Goal: Task Accomplishment & Management: Manage account settings

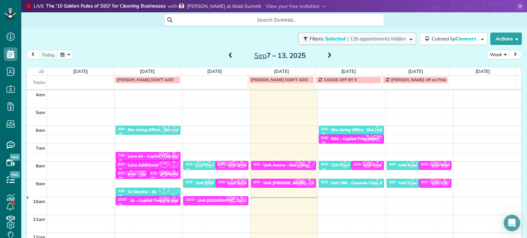
drag, startPoint x: 0, startPoint y: 0, endPoint x: 344, endPoint y: 35, distance: 346.1
click at [344, 35] on button "Filters: Selected | 126 appointments hidden" at bounding box center [357, 39] width 118 height 12
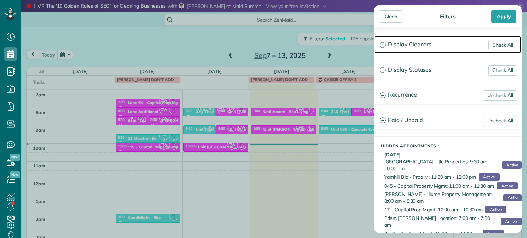
click at [414, 51] on h3 "Display Cleaners" at bounding box center [447, 44] width 147 height 17
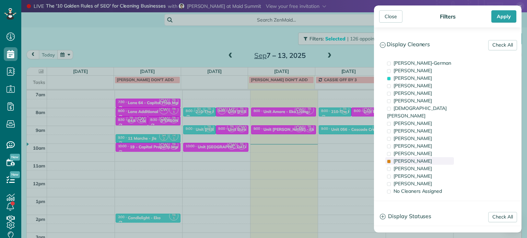
click at [427, 157] on div "Tammi Rue" at bounding box center [419, 161] width 69 height 8
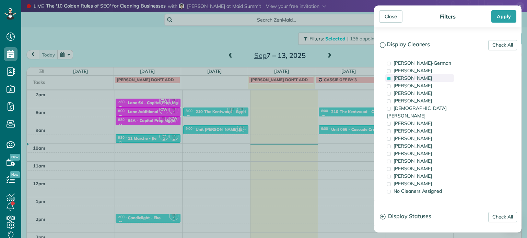
click at [425, 78] on span "Tawnya Reynolds" at bounding box center [412, 78] width 38 height 6
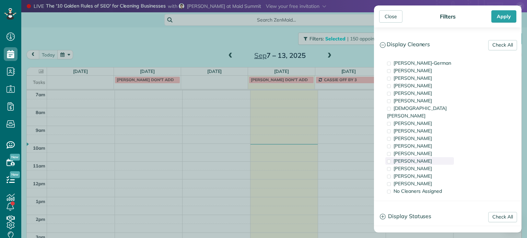
click at [427, 157] on div "Tammi Rue" at bounding box center [419, 161] width 69 height 8
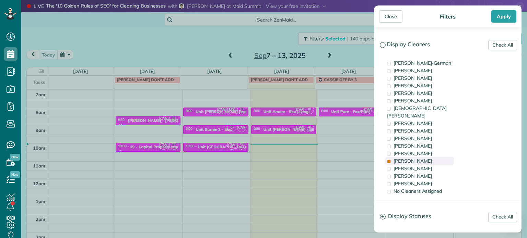
click at [427, 157] on div "Tammi Rue" at bounding box center [419, 161] width 69 height 8
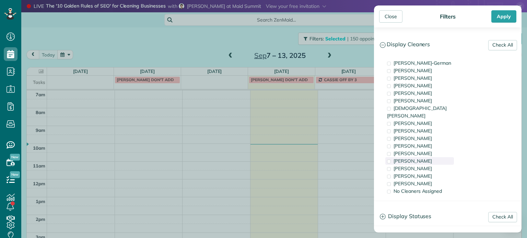
click at [433, 157] on div "Tammi Rue" at bounding box center [419, 161] width 69 height 8
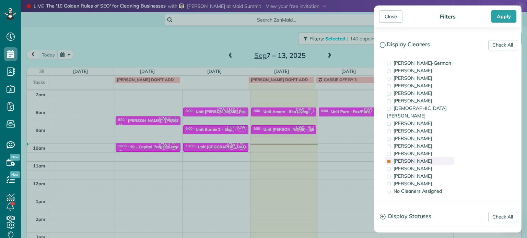
click at [433, 157] on div "Tammi Rue" at bounding box center [419, 161] width 69 height 8
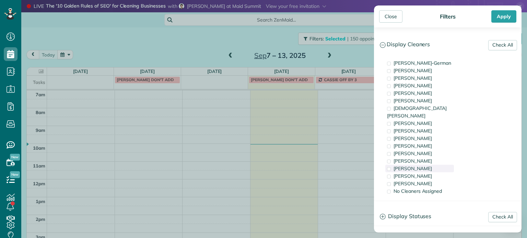
click at [435, 165] on div "Meralda Harris" at bounding box center [419, 169] width 69 height 8
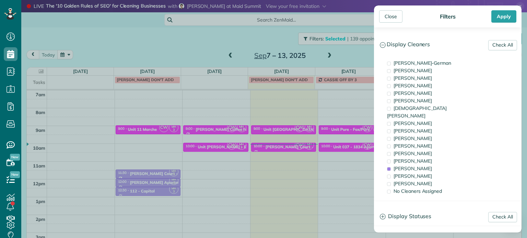
click at [343, 134] on div "Close Filters Apply Check All Display Cleaners Christina Wright-German Cassie F…" at bounding box center [263, 119] width 527 height 238
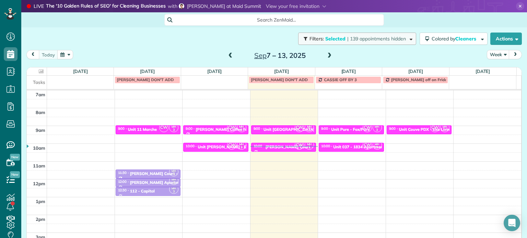
click at [389, 41] on span "| 139 appointments hidden" at bounding box center [376, 39] width 59 height 6
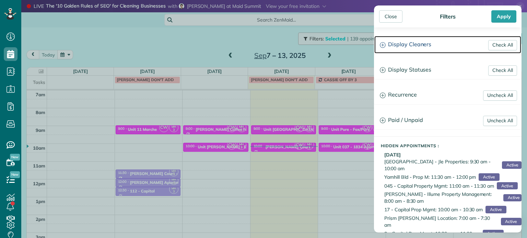
click at [389, 41] on h3 "Display Cleaners" at bounding box center [447, 44] width 147 height 17
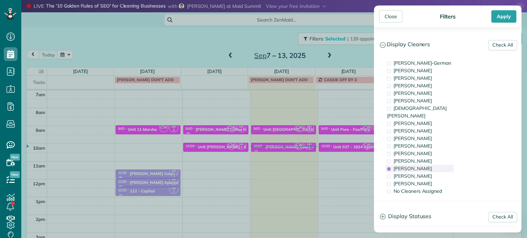
click at [441, 165] on div "Meralda Harris" at bounding box center [419, 169] width 69 height 8
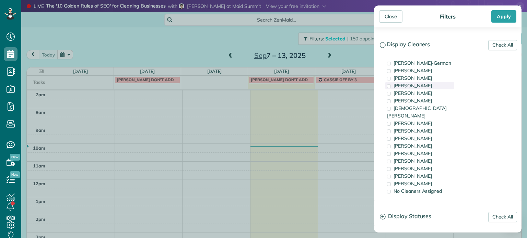
click at [425, 87] on div "Mark Zollo" at bounding box center [419, 86] width 69 height 8
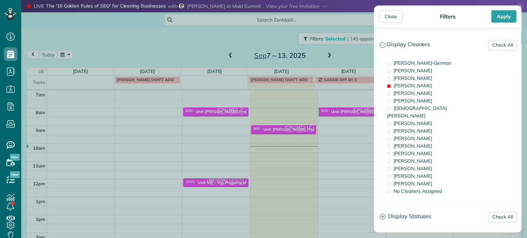
click at [370, 112] on aside "Close Filters Apply Check All Display Cleaners Christina Wright-German Cassie F…" at bounding box center [447, 119] width 158 height 238
click at [357, 116] on div "Close Filters Apply Check All Display Cleaners Christina Wright-German Cassie F…" at bounding box center [263, 119] width 527 height 238
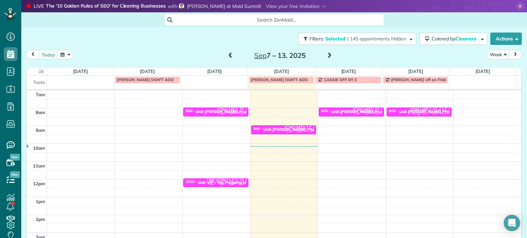
click at [420, 109] on span "MZ" at bounding box center [424, 109] width 9 height 9
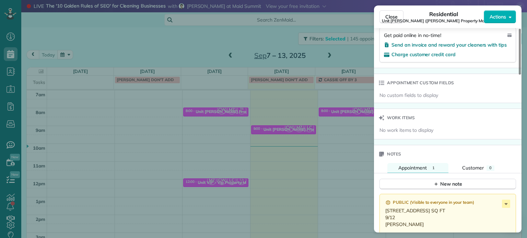
scroll to position [589, 0]
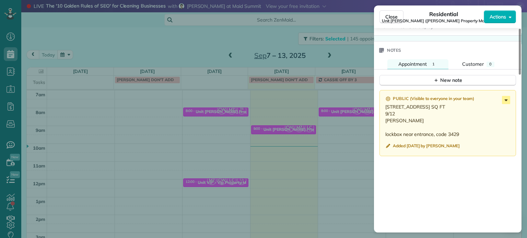
click at [506, 103] on icon at bounding box center [506, 100] width 8 height 8
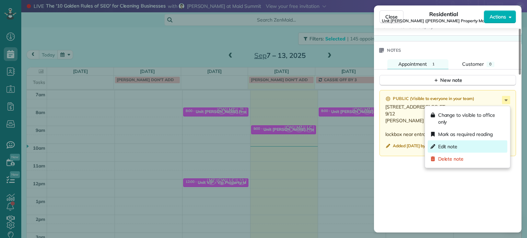
click at [484, 147] on div "Edit note" at bounding box center [468, 147] width 80 height 12
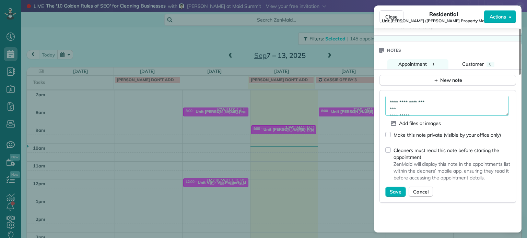
click at [466, 109] on textarea "**********" at bounding box center [446, 106] width 123 height 20
type textarea "**********"
click at [392, 192] on span "Save" at bounding box center [396, 192] width 12 height 7
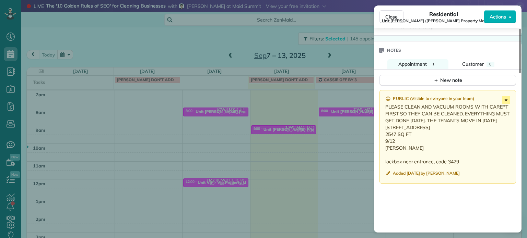
click at [504, 104] on icon at bounding box center [506, 100] width 8 height 8
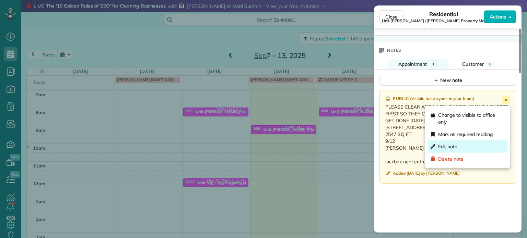
click at [471, 146] on div "Edit note" at bounding box center [468, 147] width 80 height 12
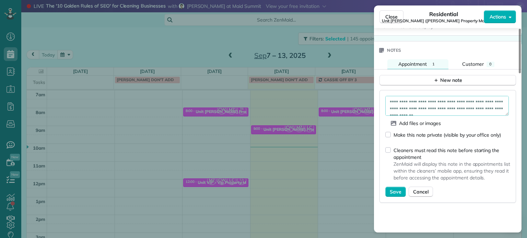
click at [442, 114] on textarea "**********" at bounding box center [446, 106] width 123 height 20
type textarea "**********"
click at [390, 192] on span "Save" at bounding box center [396, 192] width 12 height 7
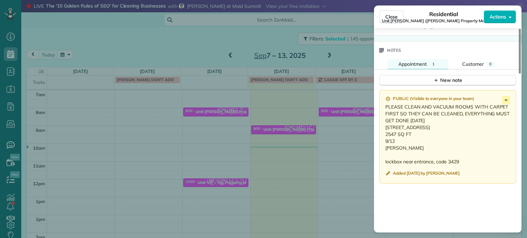
click at [325, 145] on div "Close Residential Unit LongStreet (Longstreet Property Management) Actions Stat…" at bounding box center [263, 119] width 527 height 238
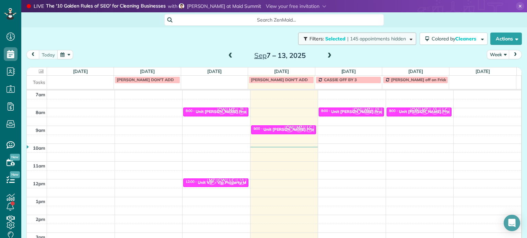
click at [376, 36] on span "| 145 appointments hidden" at bounding box center [376, 39] width 59 height 6
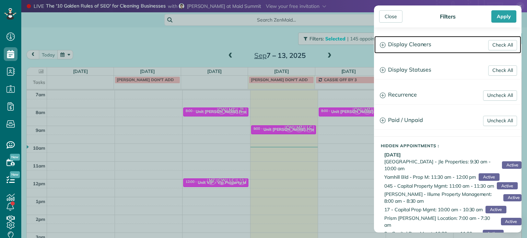
click at [406, 48] on h3 "Display Cleaners" at bounding box center [447, 44] width 147 height 17
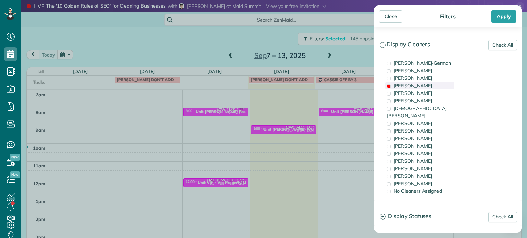
click at [422, 86] on div "Mark Zollo" at bounding box center [419, 86] width 69 height 8
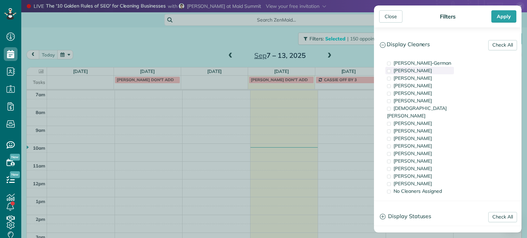
click at [421, 69] on span "Cassie Feliciano" at bounding box center [412, 71] width 38 height 6
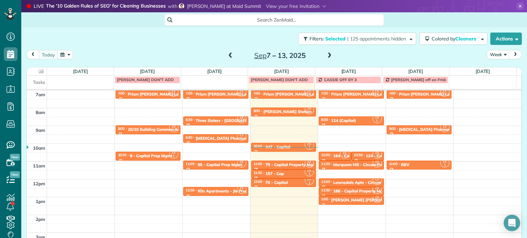
click at [344, 57] on div "Close Filters Apply Check All Display Cleaners Christina Wright-German Cassie F…" at bounding box center [263, 119] width 527 height 238
click at [327, 55] on span at bounding box center [329, 56] width 8 height 6
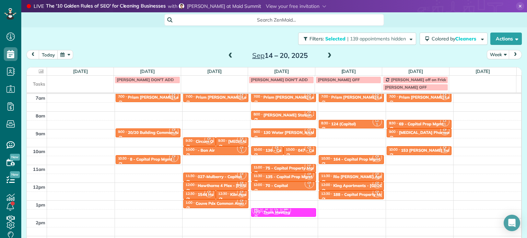
click at [227, 54] on span at bounding box center [231, 56] width 8 height 6
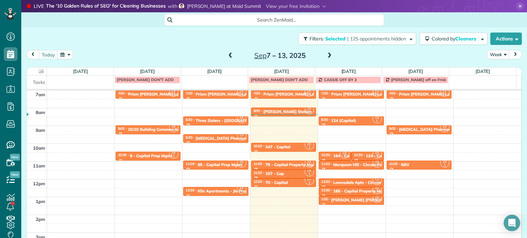
click at [227, 54] on span at bounding box center [231, 56] width 8 height 6
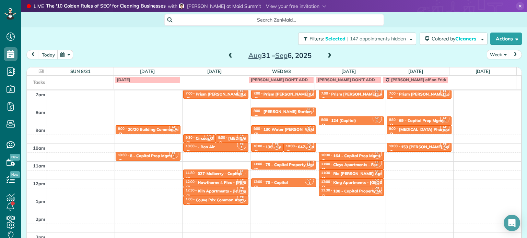
click at [325, 55] on span at bounding box center [329, 56] width 8 height 6
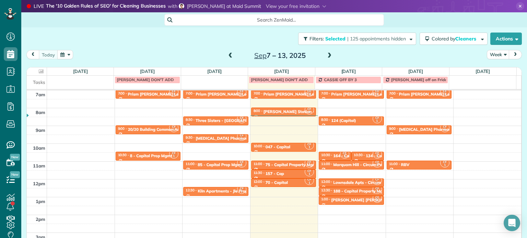
click at [325, 57] on span at bounding box center [329, 56] width 8 height 6
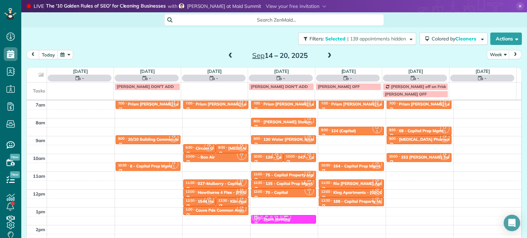
click at [325, 57] on span at bounding box center [329, 56] width 8 height 6
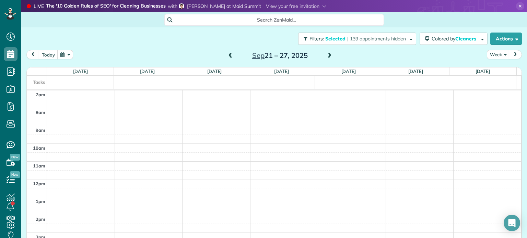
click at [325, 57] on span at bounding box center [329, 56] width 8 height 6
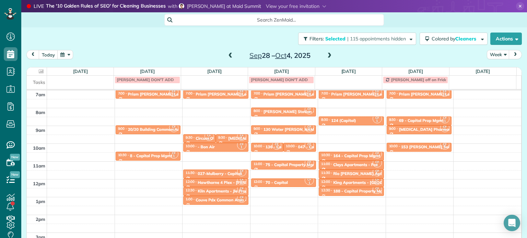
click at [325, 57] on span at bounding box center [329, 56] width 8 height 6
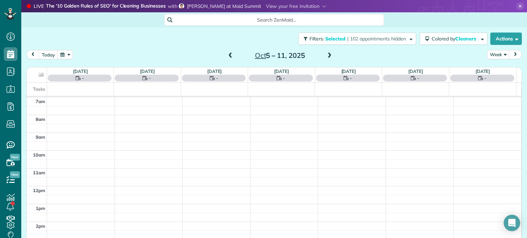
click at [325, 57] on span at bounding box center [329, 56] width 8 height 6
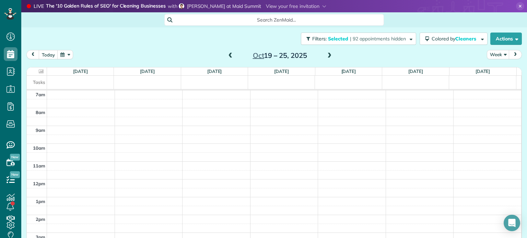
click at [326, 56] on span at bounding box center [329, 56] width 8 height 6
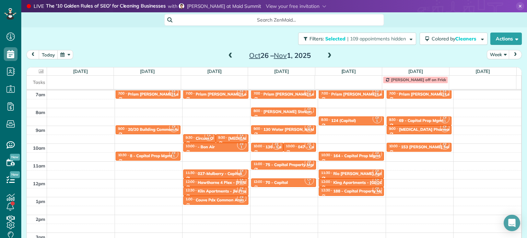
click at [228, 54] on span at bounding box center [231, 56] width 8 height 6
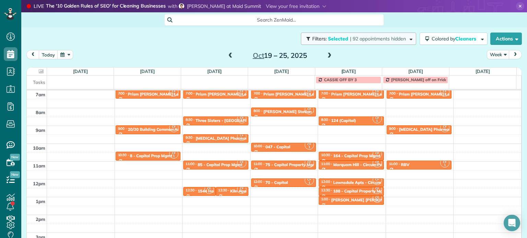
click at [354, 38] on span "| 92 appointments hidden" at bounding box center [378, 39] width 56 height 6
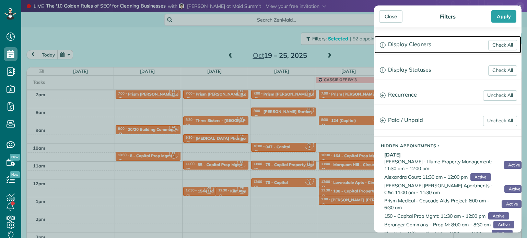
click at [402, 41] on h3 "Display Cleaners" at bounding box center [447, 44] width 147 height 17
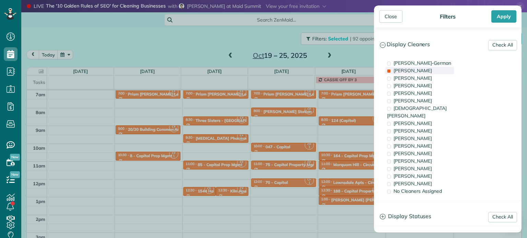
click at [414, 72] on span "Cassie Feliciano" at bounding box center [412, 71] width 38 height 6
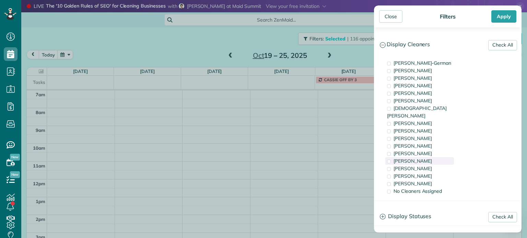
click at [425, 157] on div "Tammi Rue" at bounding box center [419, 161] width 69 height 8
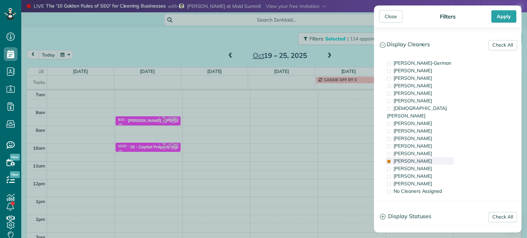
click at [425, 157] on div "Tammi Rue" at bounding box center [419, 161] width 69 height 8
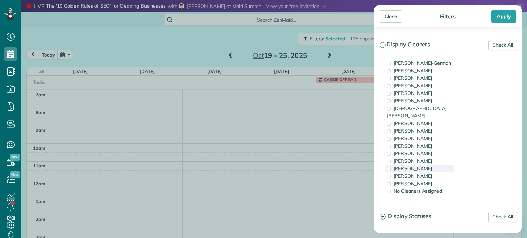
click at [427, 165] on div "Meralda Harris" at bounding box center [419, 169] width 69 height 8
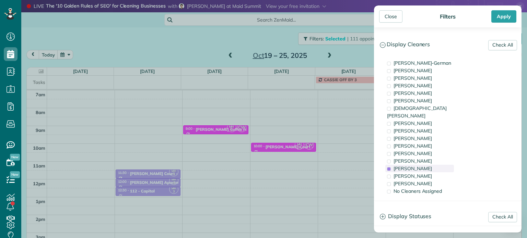
click at [427, 165] on div "Meralda Harris" at bounding box center [419, 169] width 69 height 8
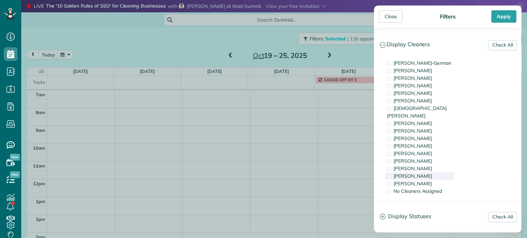
click at [428, 172] on div "Laura Chavez" at bounding box center [419, 176] width 69 height 8
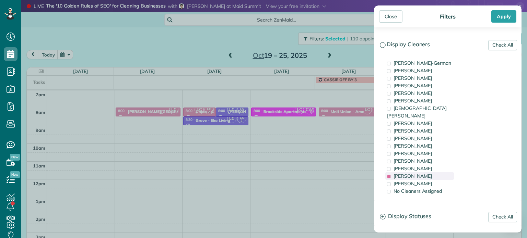
click at [428, 172] on div "Laura Chavez" at bounding box center [419, 176] width 69 height 8
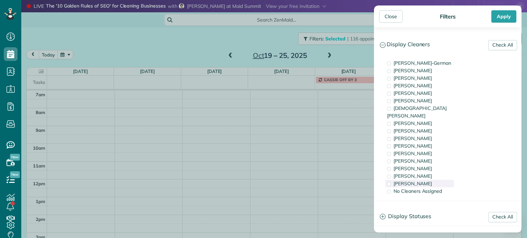
click at [431, 180] on div "Cristina Sainz" at bounding box center [419, 184] width 69 height 8
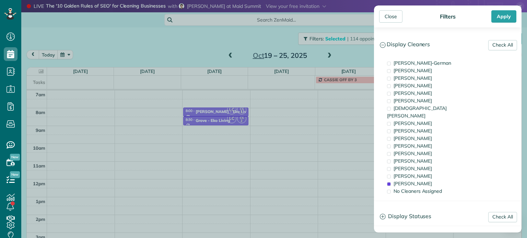
click at [166, 109] on div "Close Filters Apply Check All Display Cleaners Christina Wright-German Cassie F…" at bounding box center [263, 119] width 527 height 238
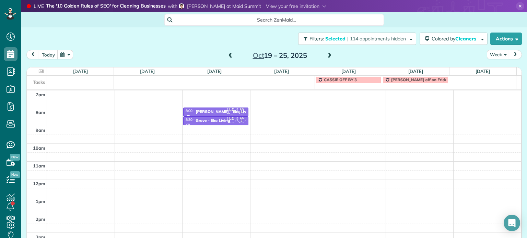
click at [164, 109] on div "4am 5am 6am 7am 8am 9am 10am 11am 12pm 1pm 2pm 3pm 4pm 5pm LC CS 2 8:00 - 8:30 …" at bounding box center [274, 161] width 494 height 249
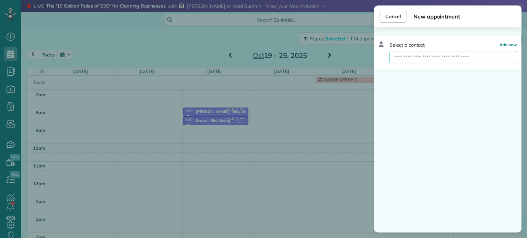
drag, startPoint x: 442, startPoint y: 58, endPoint x: 449, endPoint y: 63, distance: 8.4
click at [442, 58] on input "text" at bounding box center [453, 57] width 128 height 12
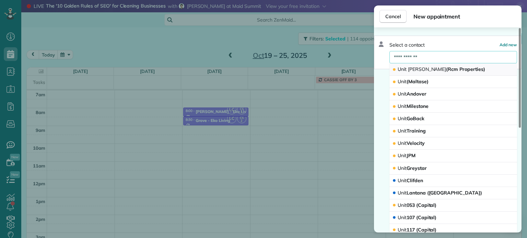
type input "**********"
click at [426, 67] on span "Unit Benford (Rcm Properties)" at bounding box center [440, 69] width 87 height 6
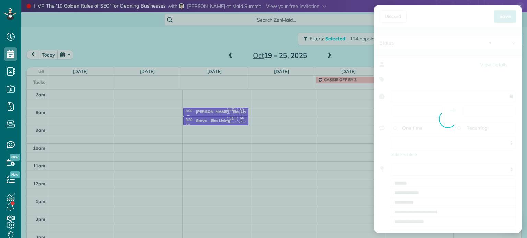
type input "**********"
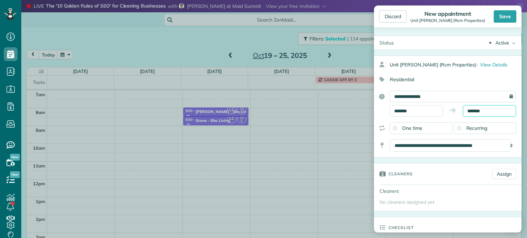
click at [473, 112] on input "*******" at bounding box center [489, 111] width 53 height 12
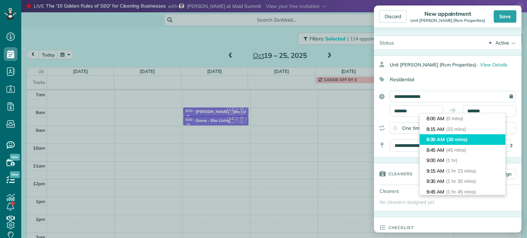
type input "*******"
click at [464, 143] on li "8:30 AM (30 mins)" at bounding box center [462, 139] width 86 height 11
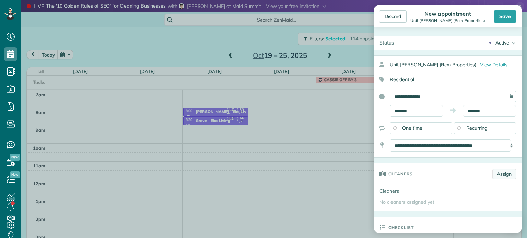
click at [495, 174] on link "Assign" at bounding box center [504, 174] width 24 height 10
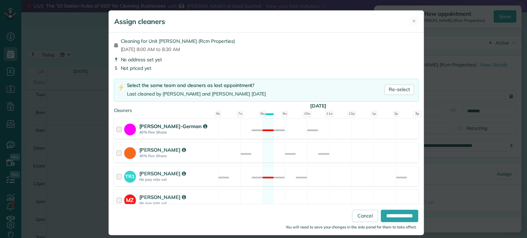
click at [345, 131] on div "Christina Wright-German 40% Rev Share Not available" at bounding box center [266, 129] width 305 height 20
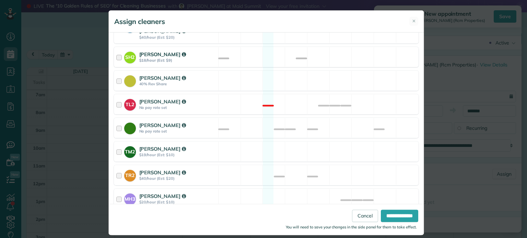
scroll to position [289, 0]
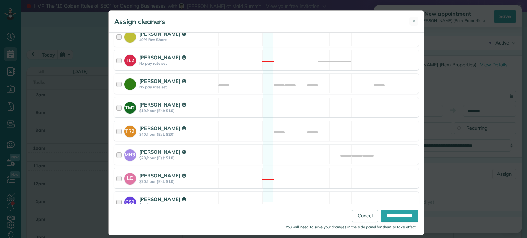
click at [328, 192] on div "CS2 Cristina Sainz $20/hour (Est: $10) Available" at bounding box center [266, 202] width 305 height 20
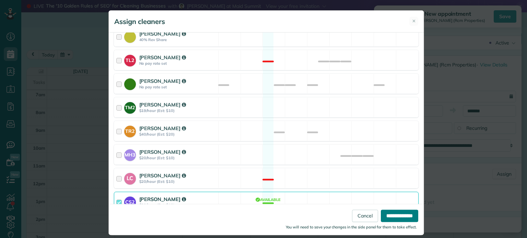
click at [392, 215] on input "**********" at bounding box center [399, 216] width 37 height 12
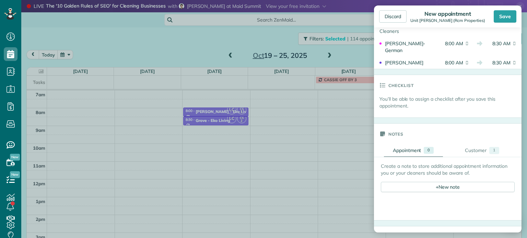
scroll to position [206, 0]
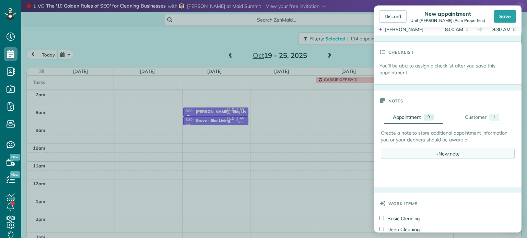
click at [435, 154] on span "+" at bounding box center [436, 154] width 3 height 6
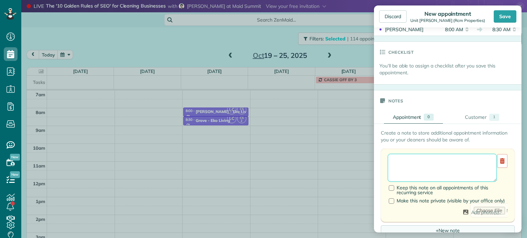
click at [436, 162] on textarea at bounding box center [441, 168] width 109 height 28
paste textarea "**********"
click at [464, 171] on textarea "**********" at bounding box center [439, 168] width 104 height 28
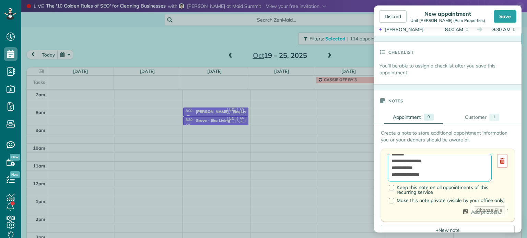
drag, startPoint x: 420, startPoint y: 166, endPoint x: 391, endPoint y: 168, distance: 29.6
click at [391, 168] on textarea "**********" at bounding box center [439, 168] width 104 height 28
paste textarea "**********"
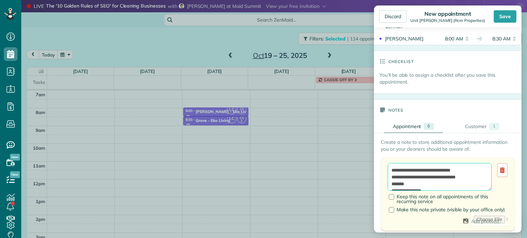
scroll to position [171, 0]
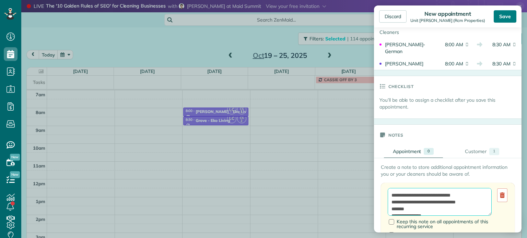
type textarea "**********"
click at [501, 19] on div "Save" at bounding box center [504, 16] width 23 height 12
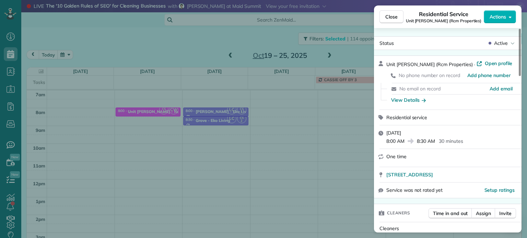
click at [236, 47] on div "Close Residential Service Unit Benford (Rcm Properties) Actions Status Active U…" at bounding box center [263, 119] width 527 height 238
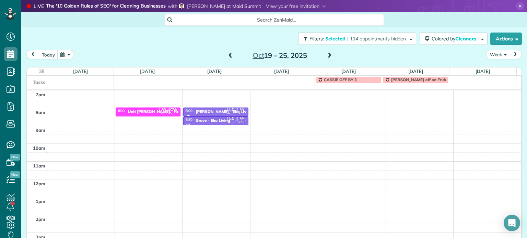
click at [227, 55] on span at bounding box center [231, 56] width 8 height 6
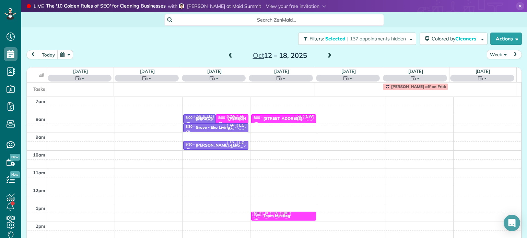
click at [227, 55] on span at bounding box center [231, 56] width 8 height 6
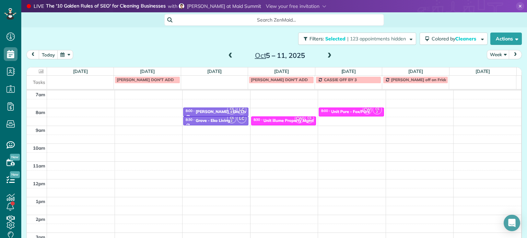
click at [227, 55] on span at bounding box center [231, 56] width 8 height 6
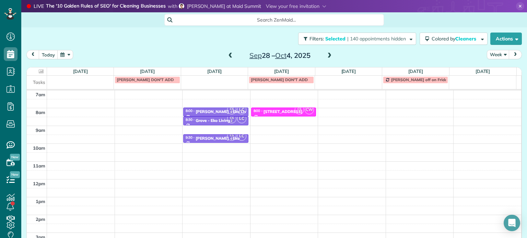
click at [227, 55] on span at bounding box center [231, 56] width 8 height 6
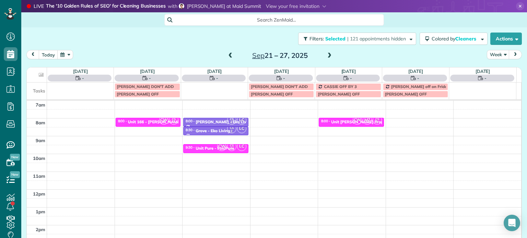
click at [227, 55] on span at bounding box center [231, 56] width 8 height 6
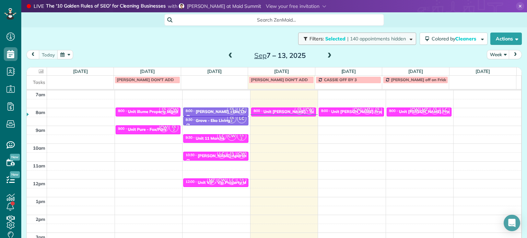
click at [355, 39] on span "| 140 appointments hidden" at bounding box center [376, 39] width 59 height 6
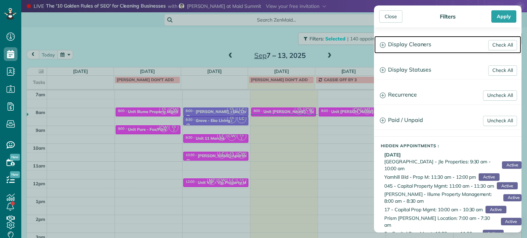
click at [412, 43] on h3 "Display Cleaners" at bounding box center [447, 44] width 147 height 17
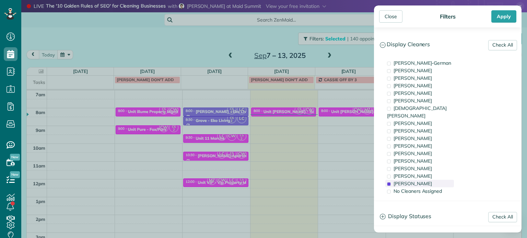
drag, startPoint x: 421, startPoint y: 172, endPoint x: 422, endPoint y: 175, distance: 3.7
click at [422, 174] on div "Christina Wright-German Cassie Feliciano Tawnya Reynolds Mark Zollo Matthew Hat…" at bounding box center [447, 127] width 147 height 147
click at [423, 181] on span "Cristina Sainz" at bounding box center [412, 184] width 38 height 6
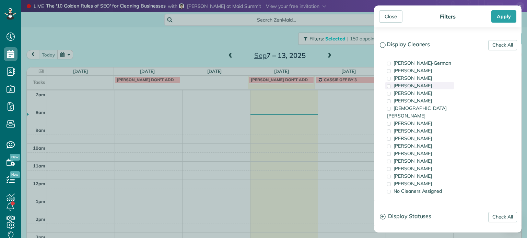
click at [420, 87] on div "Mark Zollo" at bounding box center [419, 86] width 69 height 8
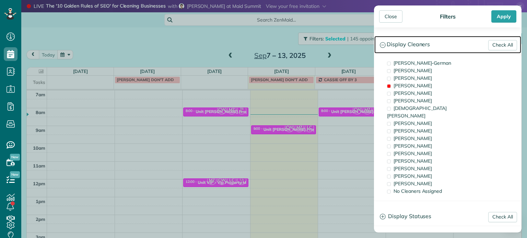
click at [421, 43] on h3 "Display Cleaners" at bounding box center [447, 44] width 147 height 17
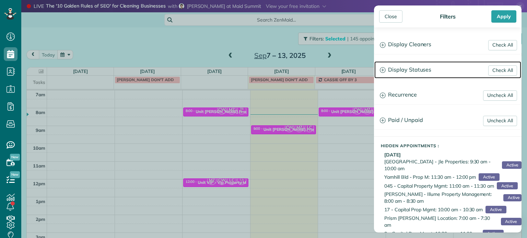
click at [414, 76] on h3 "Display Statuses" at bounding box center [447, 69] width 147 height 17
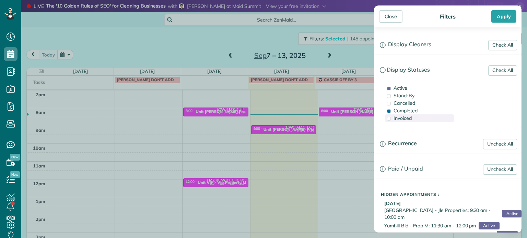
click at [412, 116] on div "Invoiced" at bounding box center [419, 119] width 69 height 8
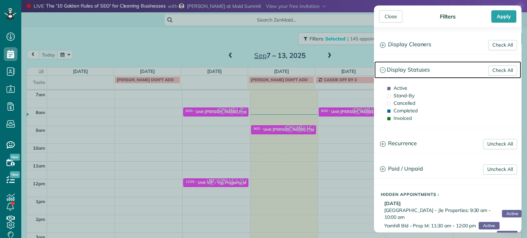
click at [415, 68] on h3 "Display Statuses" at bounding box center [447, 69] width 147 height 17
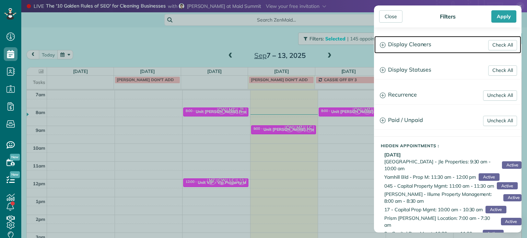
click at [416, 44] on h3 "Display Cleaners" at bounding box center [447, 44] width 147 height 17
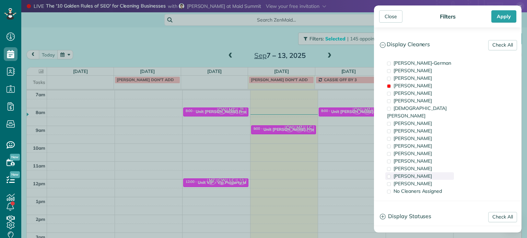
click at [427, 172] on div "Laura Chavez" at bounding box center [419, 176] width 69 height 8
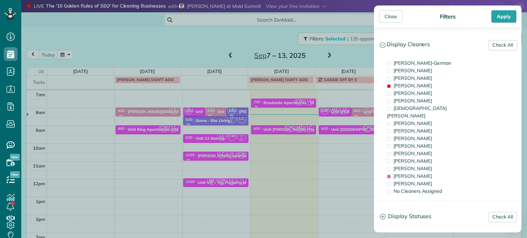
click at [207, 120] on div "Close Filters Apply Check All Display Cleaners Christina Wright-German Cassie F…" at bounding box center [263, 119] width 527 height 238
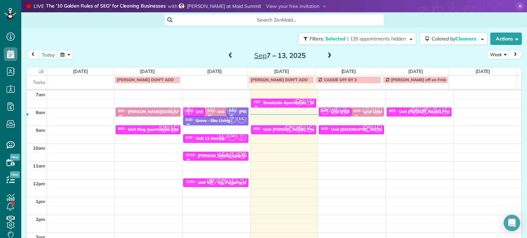
click at [163, 130] on span "CW" at bounding box center [163, 127] width 9 height 9
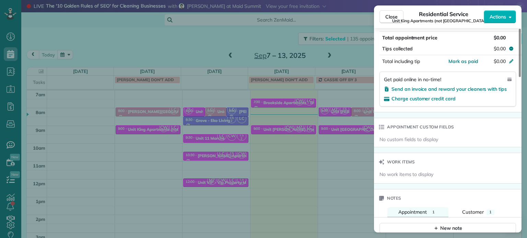
scroll to position [521, 0]
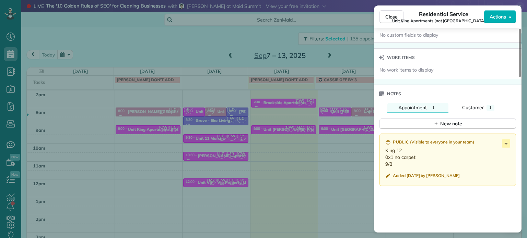
click at [299, 128] on div "Close Residential Service Unit King Apartments (not King Lofts) (Jle) Actions S…" at bounding box center [263, 119] width 527 height 238
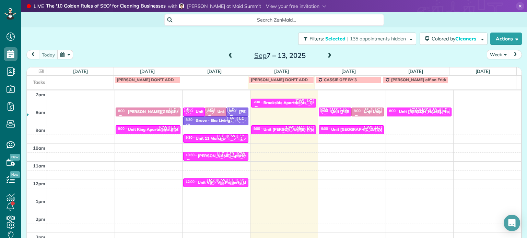
click at [285, 128] on span "CW" at bounding box center [289, 127] width 9 height 9
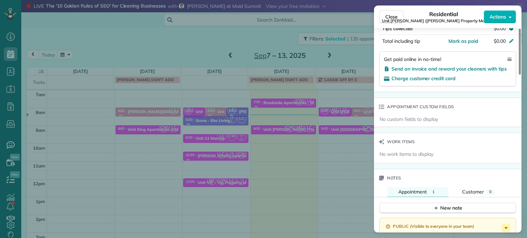
scroll to position [622, 0]
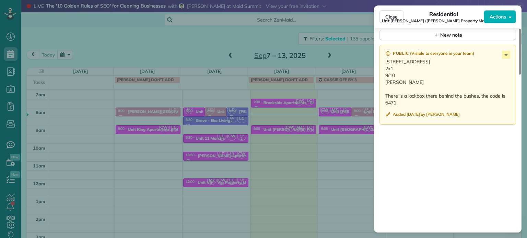
click at [180, 132] on div "Close Residential Unit LongStreet (Longstreet Property Management) Actions Stat…" at bounding box center [263, 119] width 527 height 238
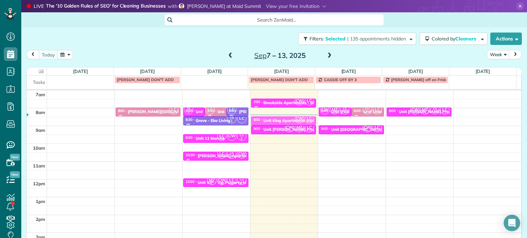
drag, startPoint x: 150, startPoint y: 127, endPoint x: 267, endPoint y: 116, distance: 118.1
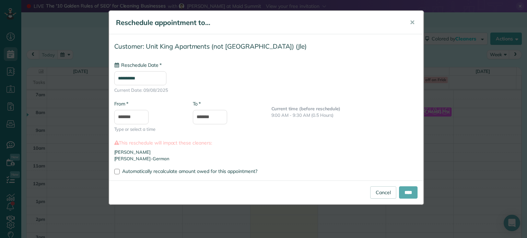
type input "**********"
click at [410, 191] on input "****" at bounding box center [408, 193] width 19 height 12
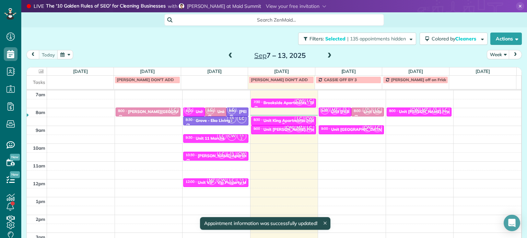
click at [282, 119] on div "Unit King Apartments (not King Lofts) - Jle" at bounding box center [315, 120] width 104 height 5
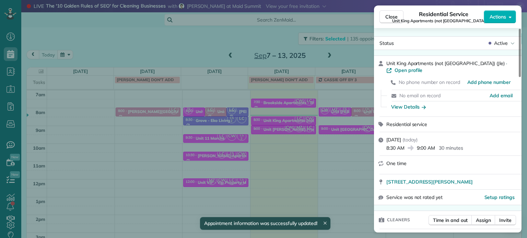
click at [288, 127] on div "Close Residential Service Unit King Apartments (not King Lofts) (Jle) Actions S…" at bounding box center [263, 119] width 527 height 238
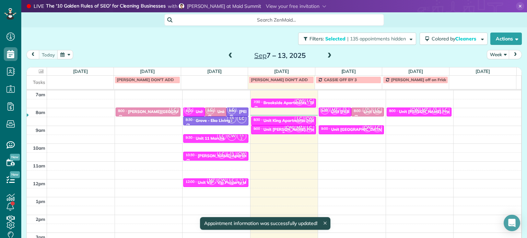
click at [285, 129] on span "CW" at bounding box center [289, 127] width 9 height 9
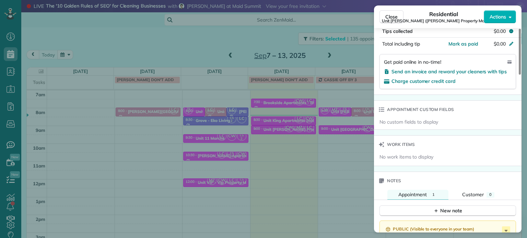
scroll to position [549, 0]
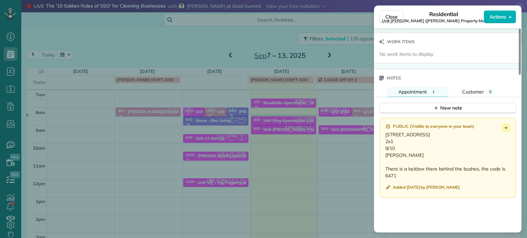
click at [313, 124] on div "Close Residential Unit LongStreet (Longstreet Property Management) Actions Stat…" at bounding box center [263, 119] width 527 height 238
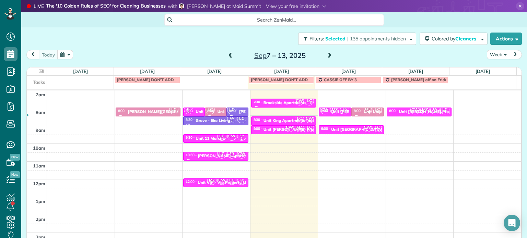
click at [285, 121] on div "Unit King Apartments (not King Lofts) - Jle" at bounding box center [315, 120] width 104 height 5
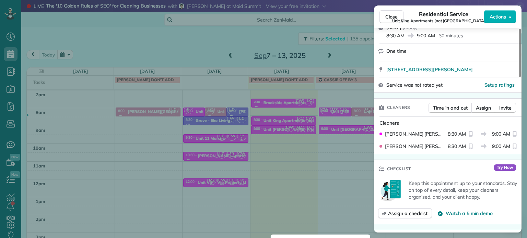
scroll to position [103, 0]
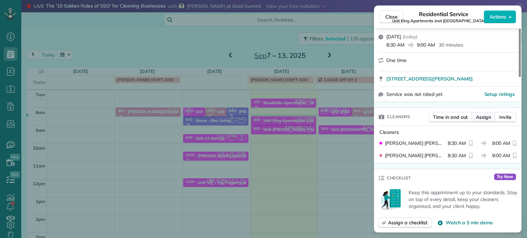
click at [480, 121] on span "Assign" at bounding box center [483, 117] width 15 height 7
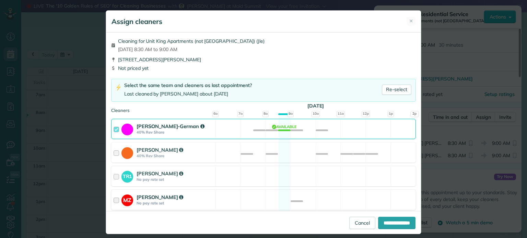
click at [283, 194] on div "MZ Mark Zollo No pay rate set Available" at bounding box center [263, 200] width 305 height 20
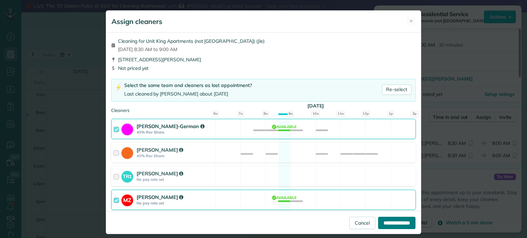
click at [379, 220] on input "**********" at bounding box center [396, 223] width 37 height 12
type input "**********"
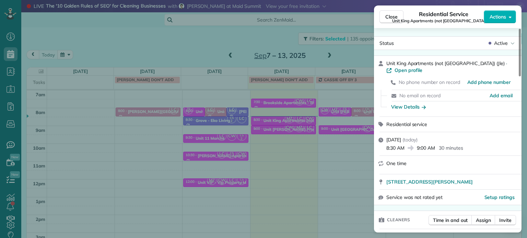
click at [284, 105] on div "Close Residential Service Unit King Apartments (not King Lofts) (Jle) Actions S…" at bounding box center [263, 119] width 527 height 238
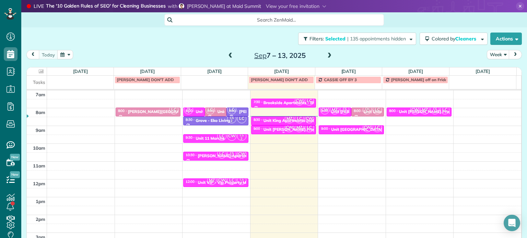
click at [285, 130] on span "CW" at bounding box center [289, 127] width 9 height 9
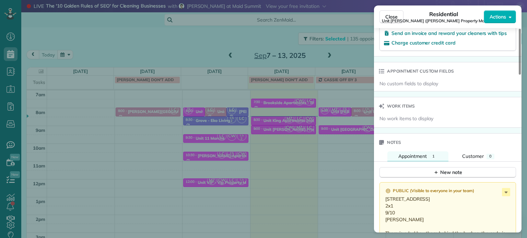
scroll to position [518, 0]
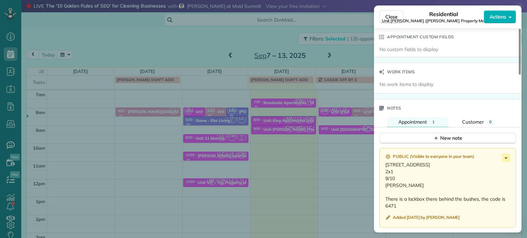
click at [322, 145] on div "Close Residential Unit LongStreet (Longstreet Property Management) Actions Stat…" at bounding box center [263, 119] width 527 height 238
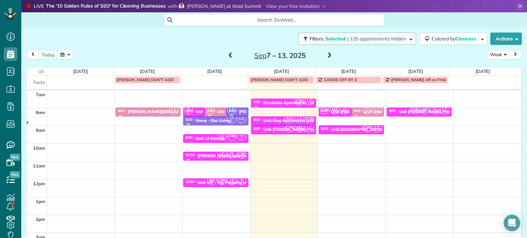
click at [384, 41] on span "| 135 appointments hidden" at bounding box center [376, 39] width 59 height 6
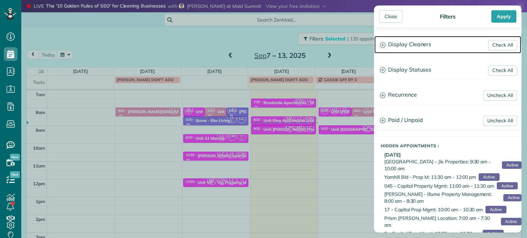
click at [409, 47] on h3 "Display Cleaners" at bounding box center [447, 44] width 147 height 17
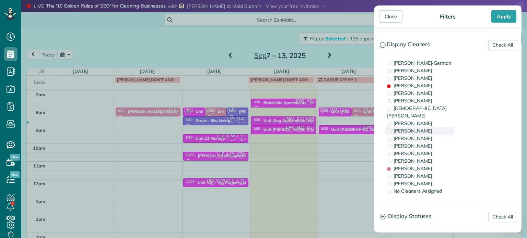
drag, startPoint x: 413, startPoint y: 87, endPoint x: 417, endPoint y: 122, distance: 34.9
click at [413, 87] on span "Mark Zollo" at bounding box center [412, 86] width 38 height 6
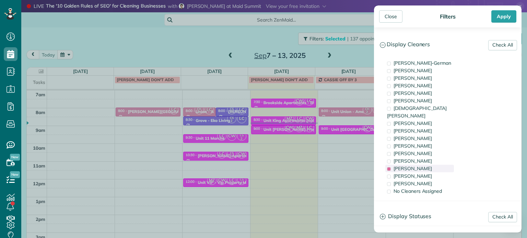
click at [421, 166] on span "Laura Chavez" at bounding box center [412, 169] width 38 height 6
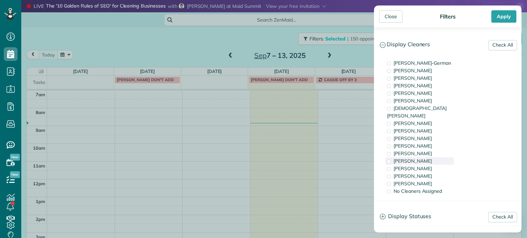
click at [422, 157] on div "Tammi Rue" at bounding box center [419, 161] width 69 height 8
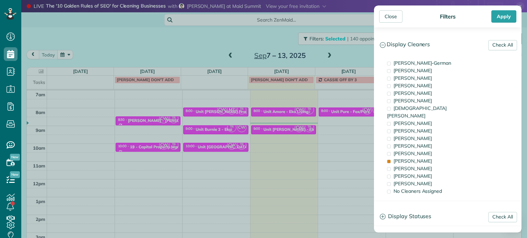
click at [289, 137] on div "Close Filters Apply Check All Display Cleaners Christina Wright-German Cassie F…" at bounding box center [263, 119] width 527 height 238
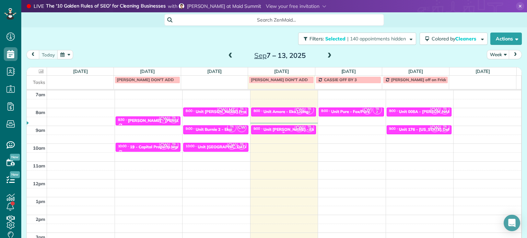
click at [284, 129] on div "Unit Hoyt - Eko" at bounding box center [289, 129] width 53 height 5
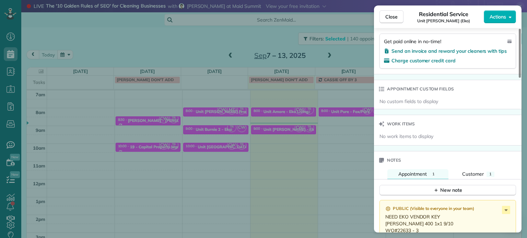
scroll to position [516, 0]
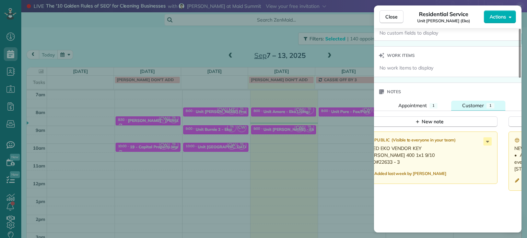
click at [483, 107] on button "Customer 1" at bounding box center [478, 106] width 54 height 10
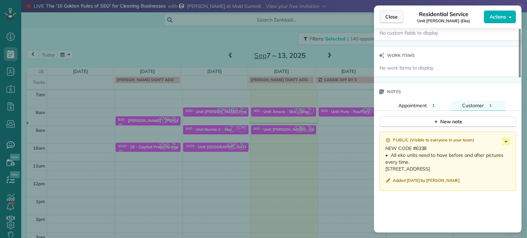
click at [401, 15] on button "Close" at bounding box center [391, 16] width 24 height 13
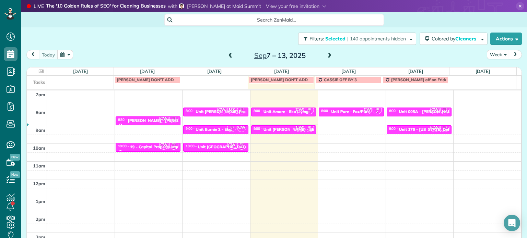
click at [325, 59] on span at bounding box center [329, 56] width 8 height 6
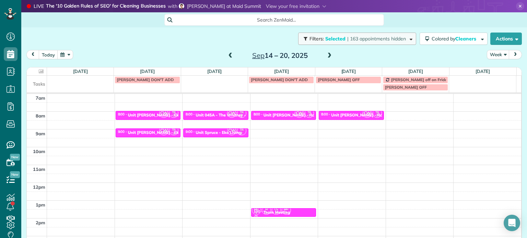
click at [372, 41] on span "| 163 appointments hidden" at bounding box center [376, 39] width 59 height 6
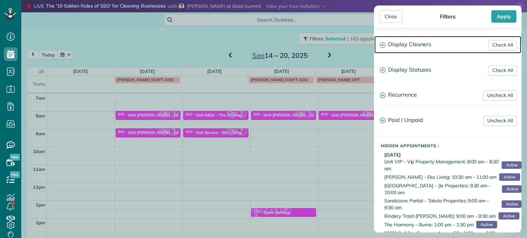
click at [415, 52] on h3 "Display Cleaners" at bounding box center [447, 44] width 147 height 17
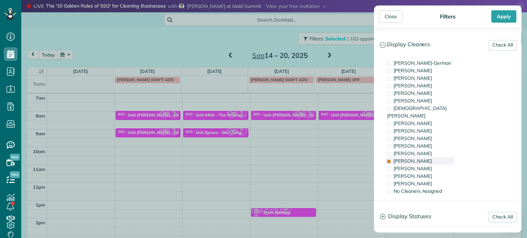
click at [430, 157] on div "Tammi Rue" at bounding box center [419, 161] width 69 height 8
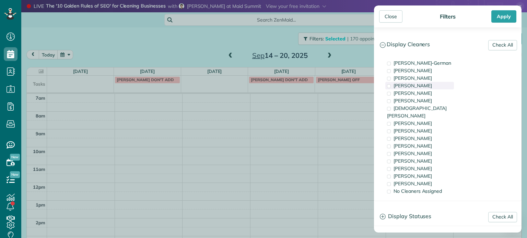
click at [421, 83] on div "Mark Zollo" at bounding box center [419, 86] width 69 height 8
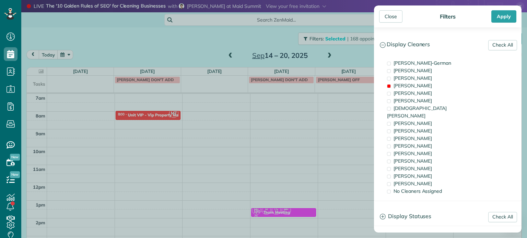
click at [247, 140] on div "Close Filters Apply Check All Display Cleaners Christina Wright-German Cassie F…" at bounding box center [263, 119] width 527 height 238
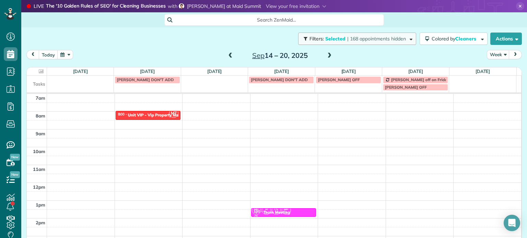
click at [343, 42] on button "Filters: Selected | 168 appointments hidden" at bounding box center [357, 39] width 118 height 12
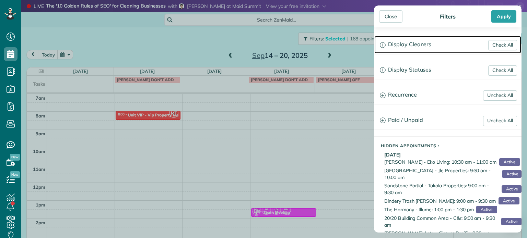
click at [404, 41] on h3 "Display Cleaners" at bounding box center [447, 44] width 147 height 17
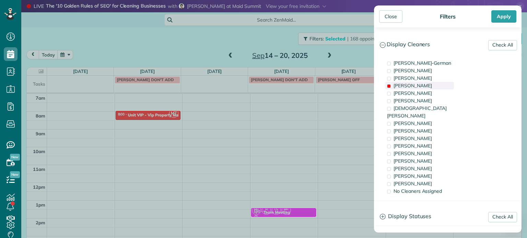
click at [412, 83] on span "Mark Zollo" at bounding box center [412, 86] width 38 height 6
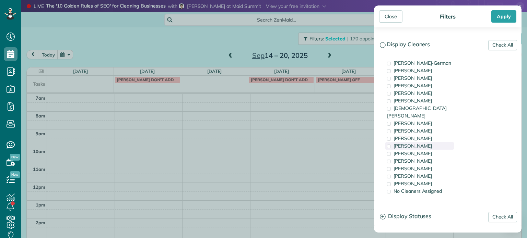
click at [417, 143] on span "Cyndi Holm" at bounding box center [412, 146] width 38 height 6
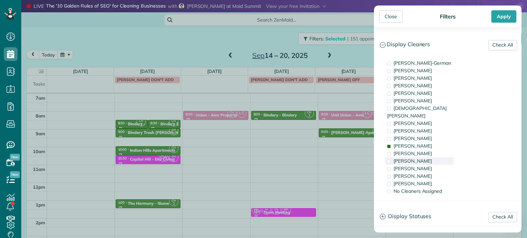
click at [417, 158] on span "Tammi Rue" at bounding box center [412, 161] width 38 height 6
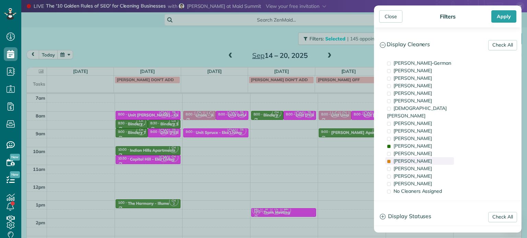
click at [417, 158] on span "Tammi Rue" at bounding box center [412, 161] width 38 height 6
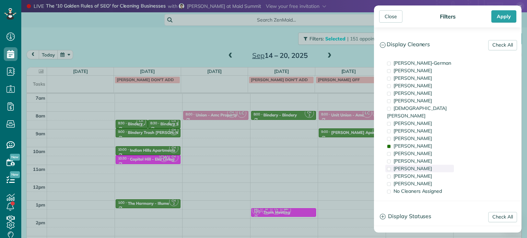
click at [421, 166] on span "Laura Chavez" at bounding box center [412, 169] width 38 height 6
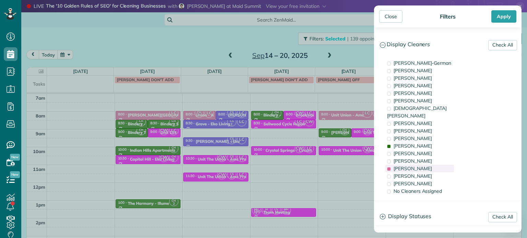
click at [421, 166] on span "Laura Chavez" at bounding box center [412, 169] width 38 height 6
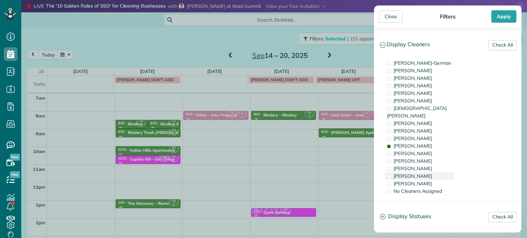
click at [423, 173] on span "Meralda Harris" at bounding box center [412, 176] width 38 height 6
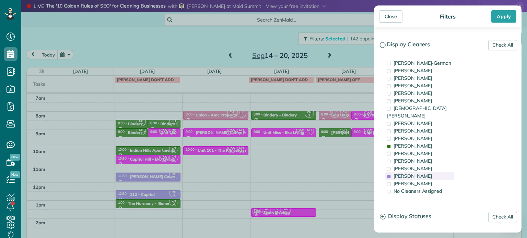
click at [423, 173] on span "Meralda Harris" at bounding box center [412, 176] width 38 height 6
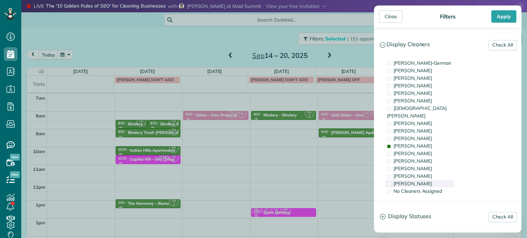
click at [423, 181] on span "Cristina Sainz" at bounding box center [412, 184] width 38 height 6
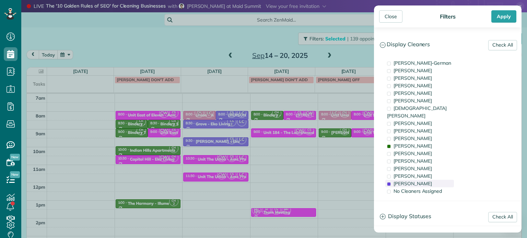
click at [423, 181] on span "Cristina Sainz" at bounding box center [412, 184] width 38 height 6
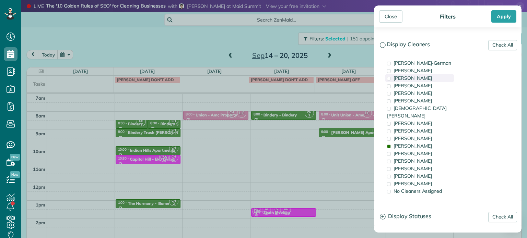
click at [425, 75] on span "Tawnya Reynolds" at bounding box center [412, 78] width 38 height 6
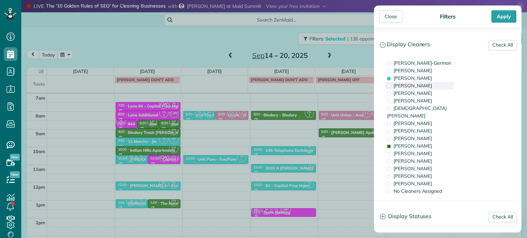
click at [422, 86] on div "Mark Zollo" at bounding box center [419, 86] width 69 height 8
click at [421, 87] on div "Mark Zollo" at bounding box center [419, 86] width 69 height 8
click at [416, 78] on span "Tawnya Reynolds" at bounding box center [412, 78] width 38 height 6
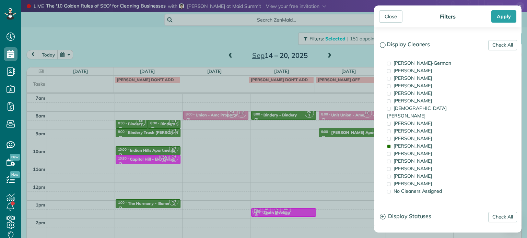
drag, startPoint x: 223, startPoint y: 163, endPoint x: 222, endPoint y: 144, distance: 18.9
click at [223, 162] on div "Close Filters Apply Check All Display Cleaners Christina Wright-German Cassie F…" at bounding box center [263, 119] width 527 height 238
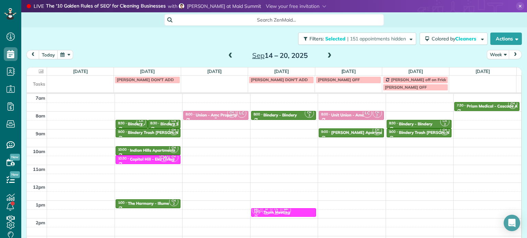
click at [216, 114] on div "Union - Amc Property" at bounding box center [215, 115] width 41 height 5
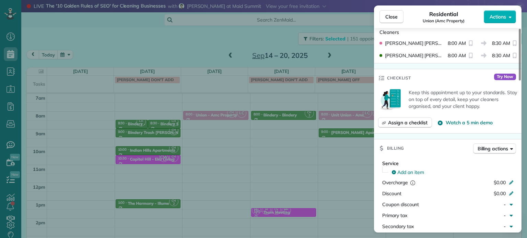
scroll to position [515, 0]
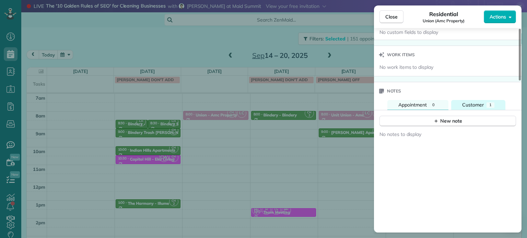
click at [478, 103] on button "Customer 1" at bounding box center [478, 105] width 54 height 10
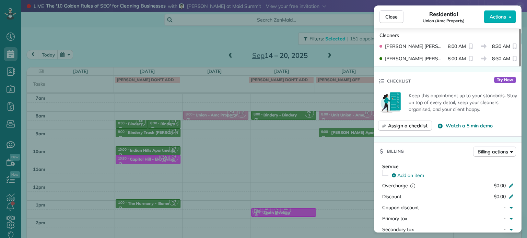
scroll to position [63, 0]
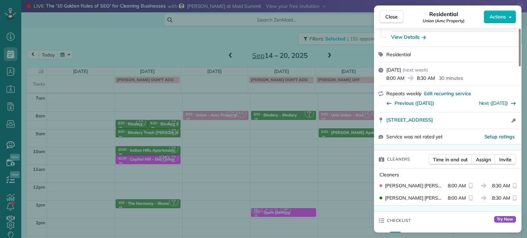
click at [345, 47] on div "Close Residential Union (Amc Property) Actions Status Active Union (Amc Propert…" at bounding box center [263, 119] width 527 height 238
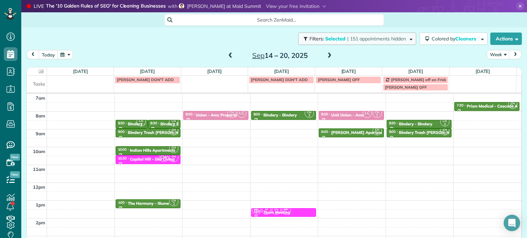
click at [349, 39] on span "| 151 appointments hidden" at bounding box center [376, 39] width 59 height 6
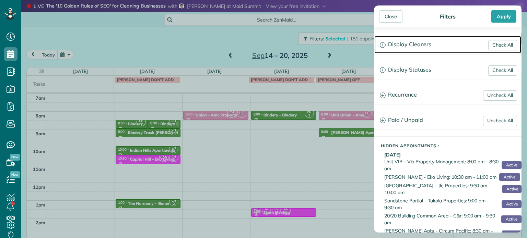
click at [404, 49] on h3 "Display Cleaners" at bounding box center [447, 44] width 147 height 17
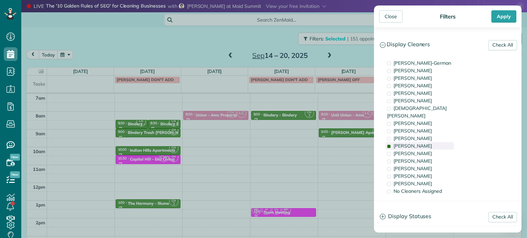
click at [423, 142] on div "[PERSON_NAME]" at bounding box center [419, 146] width 69 height 8
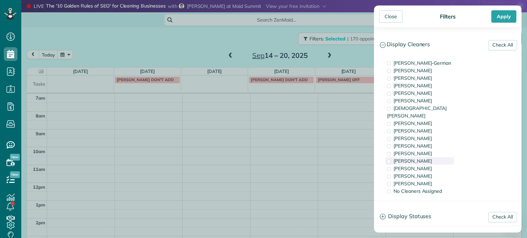
click at [422, 157] on div "[PERSON_NAME]" at bounding box center [419, 161] width 69 height 8
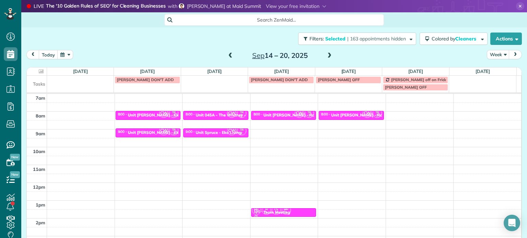
click at [180, 36] on div "Close Filters Apply Check All Display Cleaners [PERSON_NAME]-German [PERSON_NAM…" at bounding box center [263, 119] width 527 height 238
click at [229, 55] on span at bounding box center [231, 56] width 8 height 6
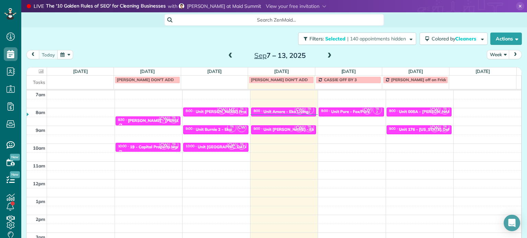
click at [328, 53] on span at bounding box center [329, 56] width 8 height 6
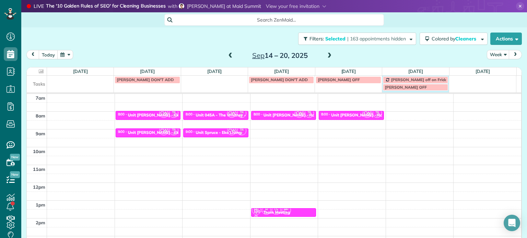
click at [399, 92] on div "CYNDI DON'T ADD CYNDI DON'T ADD TAWNYA OFF Tammy off on Fridays TAWNYA OFF" at bounding box center [271, 84] width 489 height 17
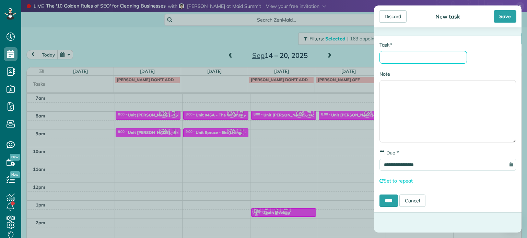
click at [442, 62] on input "* Task" at bounding box center [422, 57] width 87 height 13
type input "**********"
click at [393, 198] on input "****" at bounding box center [388, 201] width 19 height 12
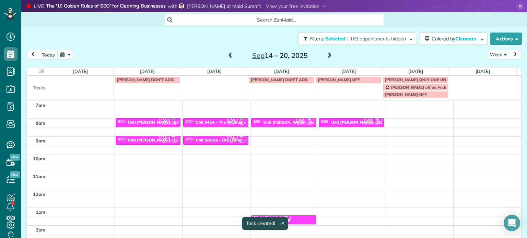
click at [230, 56] on span at bounding box center [231, 56] width 8 height 6
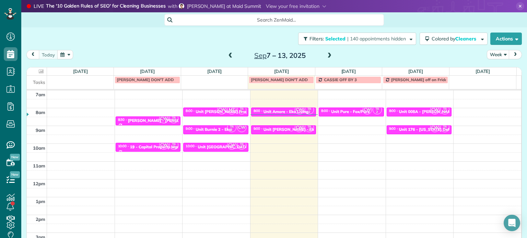
click at [329, 57] on span at bounding box center [329, 56] width 8 height 6
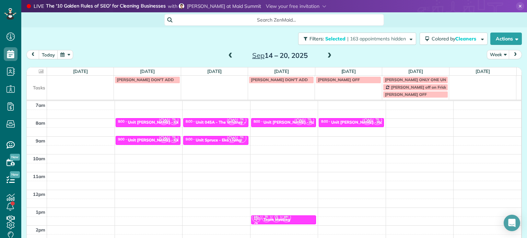
click at [227, 56] on span at bounding box center [231, 56] width 8 height 6
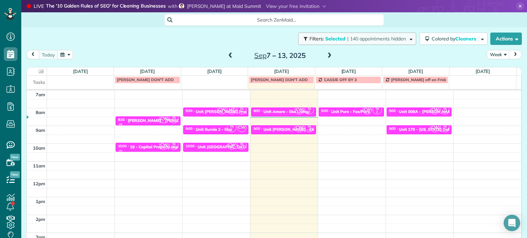
click at [362, 40] on span "| 140 appointments hidden" at bounding box center [376, 39] width 59 height 6
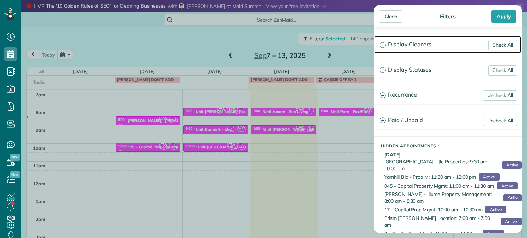
click at [392, 45] on h3 "Display Cleaners" at bounding box center [447, 44] width 147 height 17
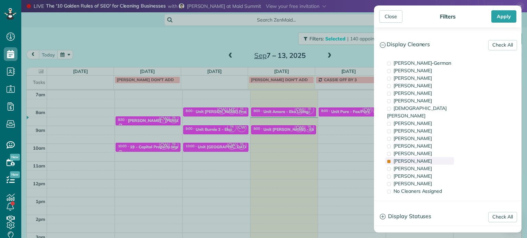
click at [424, 157] on div "[PERSON_NAME]" at bounding box center [419, 161] width 69 height 8
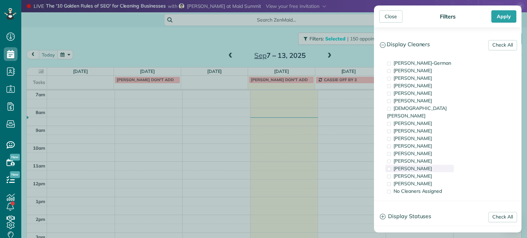
click at [425, 165] on div "[PERSON_NAME]" at bounding box center [419, 169] width 69 height 8
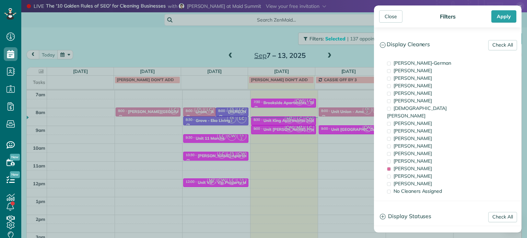
click at [225, 142] on div "Close Filters Apply Check All Display Cleaners [PERSON_NAME]-German [PERSON_NAM…" at bounding box center [263, 119] width 527 height 238
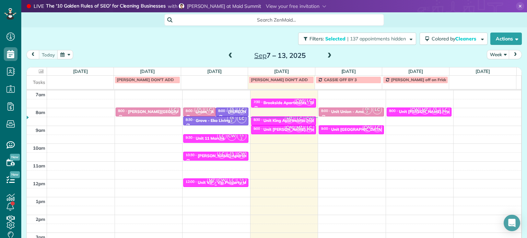
click at [221, 182] on span "CW" at bounding box center [221, 180] width 9 height 9
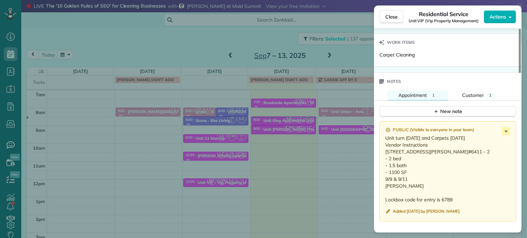
scroll to position [588, 0]
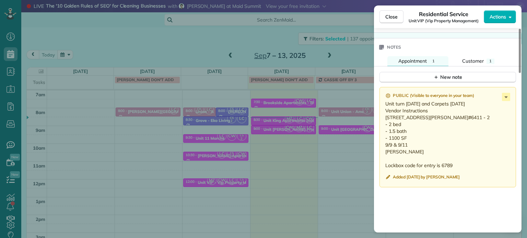
drag, startPoint x: 431, startPoint y: 120, endPoint x: 385, endPoint y: 120, distance: 45.3
click at [385, 120] on p "Unit turn Tuesday and Carpets on Thursday Vendor Instructions 10934 NE Weidler …" at bounding box center [448, 134] width 126 height 69
click at [347, 57] on div "Close Residential Service Unit VIP (Vip Property Management) Actions Status Act…" at bounding box center [263, 119] width 527 height 238
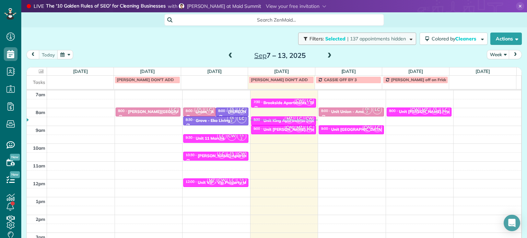
click at [355, 39] on span "| 137 appointments hidden" at bounding box center [376, 39] width 59 height 6
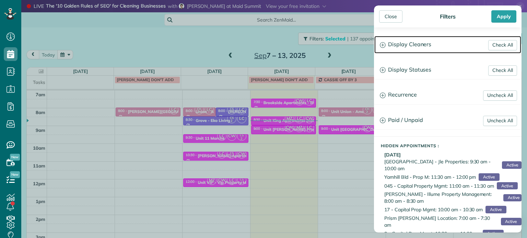
click at [427, 45] on h3 "Display Cleaners" at bounding box center [447, 44] width 147 height 17
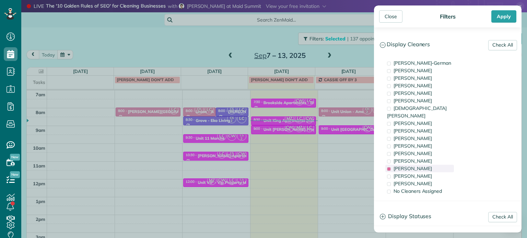
click at [430, 165] on div "[PERSON_NAME]" at bounding box center [419, 169] width 69 height 8
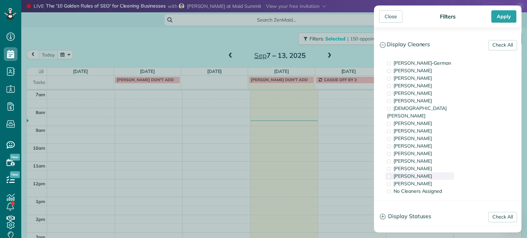
click at [428, 172] on div "[PERSON_NAME]" at bounding box center [419, 176] width 69 height 8
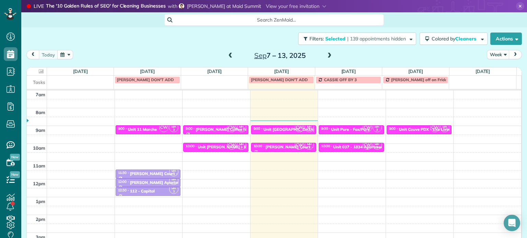
click at [269, 131] on div "Close Filters Apply Check All Display Cleaners [PERSON_NAME]-German [PERSON_NAM…" at bounding box center [263, 119] width 527 height 238
click at [210, 145] on div "Unit Powell - Eko Living" at bounding box center [230, 147] width 65 height 5
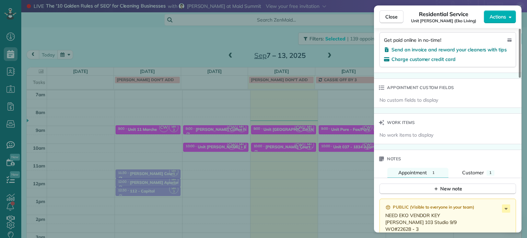
scroll to position [483, 0]
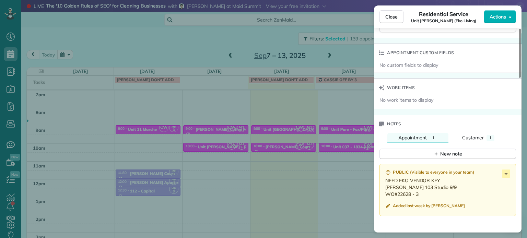
click at [274, 94] on div "Close Residential Service Unit Powell (Eko Living) Actions Status Active Unit P…" at bounding box center [263, 119] width 527 height 238
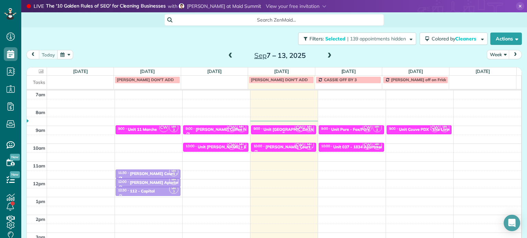
click at [277, 128] on div "Unit Tuxido Park Apartments - Princeton Property" at bounding box center [332, 129] width 139 height 5
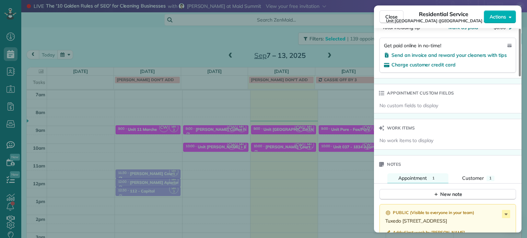
scroll to position [554, 0]
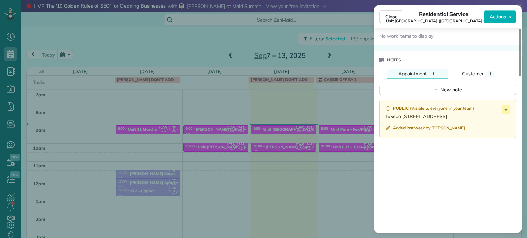
click at [306, 119] on div "Close Residential Service Unit Tuxido Park Apartments (Princeton Property) Acti…" at bounding box center [263, 119] width 527 height 238
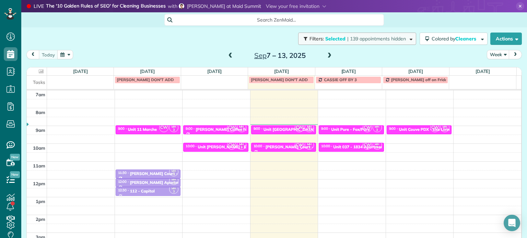
click at [379, 40] on span "| 139 appointments hidden" at bounding box center [376, 39] width 59 height 6
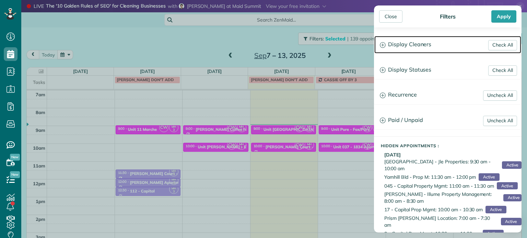
click at [402, 45] on h3 "Display Cleaners" at bounding box center [447, 44] width 147 height 17
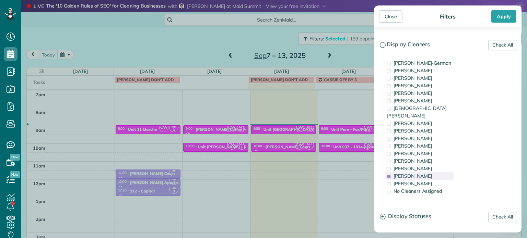
click at [425, 173] on span "[PERSON_NAME]" at bounding box center [412, 176] width 38 height 6
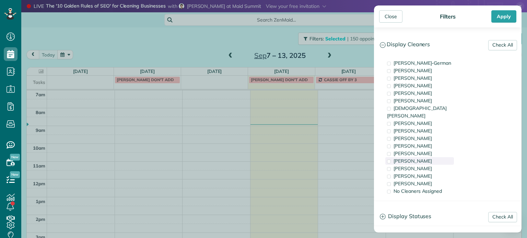
click at [427, 157] on div "[PERSON_NAME]" at bounding box center [419, 161] width 69 height 8
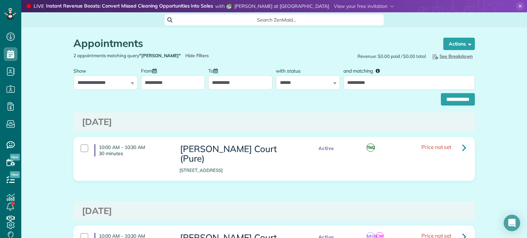
scroll to position [3, 3]
click at [184, 77] on input "**********" at bounding box center [173, 82] width 64 height 14
click at [222, 84] on input "**********" at bounding box center [240, 82] width 64 height 14
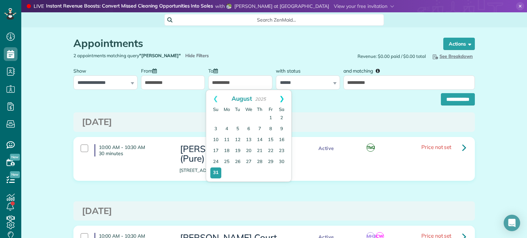
click at [279, 103] on link "Next" at bounding box center [281, 98] width 19 height 17
click at [218, 129] on link "7" at bounding box center [215, 129] width 11 height 11
type input "**********"
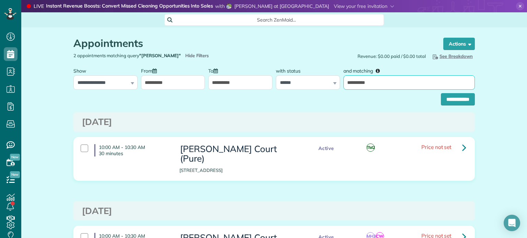
drag, startPoint x: 384, startPoint y: 82, endPoint x: 334, endPoint y: 87, distance: 50.0
click at [335, 87] on div "**********" at bounding box center [274, 77] width 405 height 26
type input "****"
click at [441, 93] on input "**********" at bounding box center [458, 99] width 34 height 12
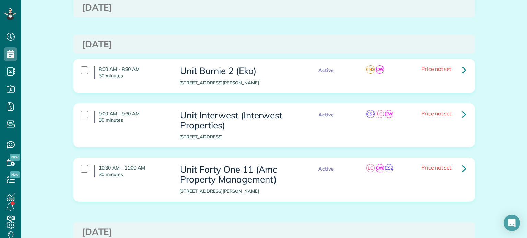
scroll to position [240, 0]
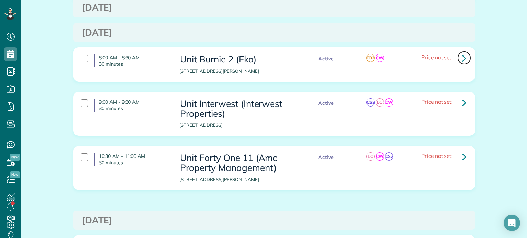
click at [462, 55] on icon at bounding box center [464, 58] width 4 height 12
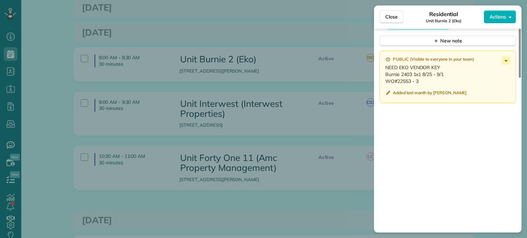
scroll to position [585, 0]
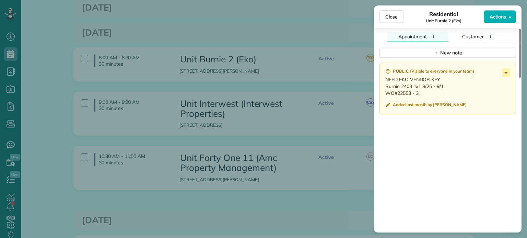
drag, startPoint x: 419, startPoint y: 95, endPoint x: 385, endPoint y: 91, distance: 34.3
click at [385, 91] on p "NEED EKO VENDOR KEY Burnie 2403 1x1 8/25 - 9/1 WO#22553 - 3" at bounding box center [448, 86] width 126 height 21
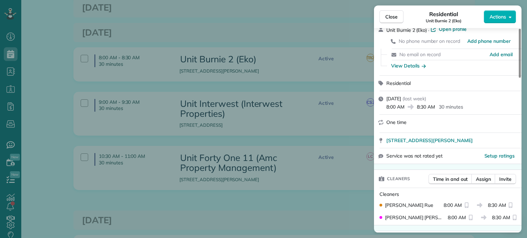
scroll to position [0, 0]
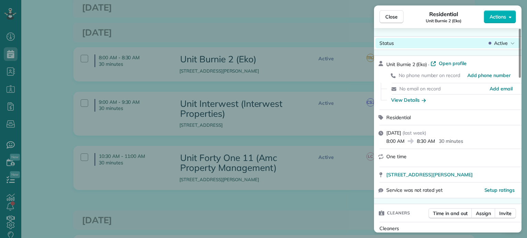
click at [500, 44] on span "Active" at bounding box center [501, 43] width 14 height 7
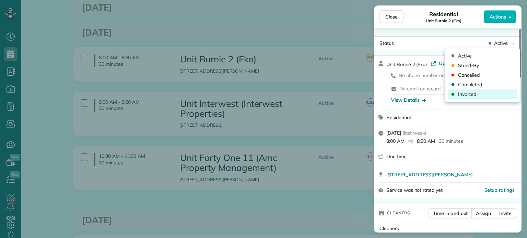
click at [484, 94] on div "Invoiced" at bounding box center [481, 94] width 69 height 10
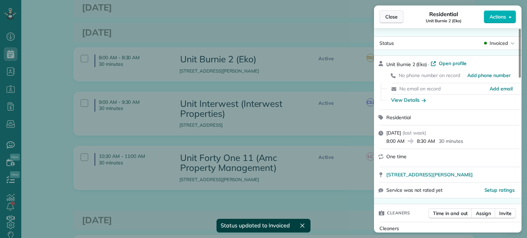
click at [391, 17] on span "Close" at bounding box center [391, 16] width 12 height 7
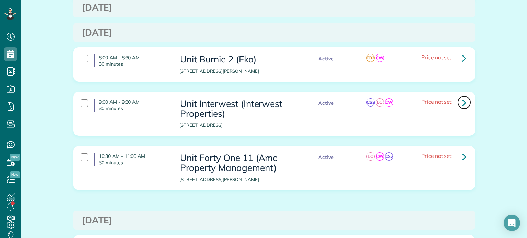
click at [462, 101] on icon at bounding box center [464, 103] width 4 height 12
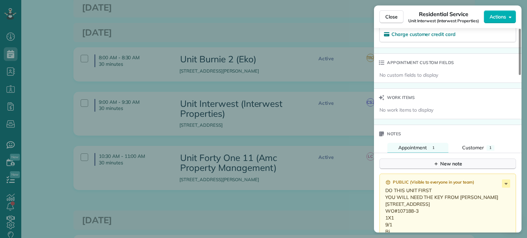
scroll to position [549, 0]
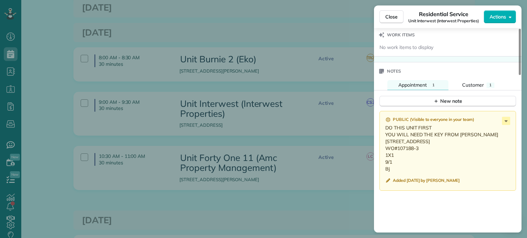
drag, startPoint x: 391, startPoint y: 178, endPoint x: 385, endPoint y: 144, distance: 34.5
click at [385, 144] on p "DO THIS UNIT FIRST YOU WILL NEED THE KEY FROM CHRISTINA 725 NW 10TH AVE, #111 P…" at bounding box center [448, 148] width 126 height 48
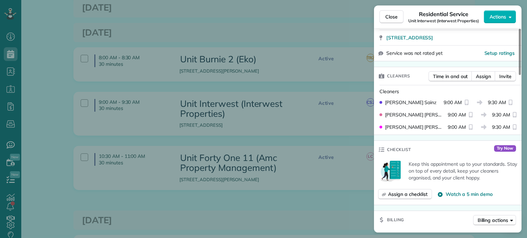
scroll to position [0, 0]
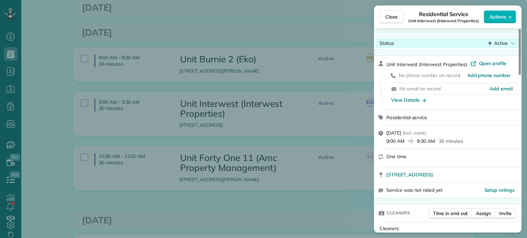
click at [495, 40] on span "Active" at bounding box center [501, 43] width 14 height 7
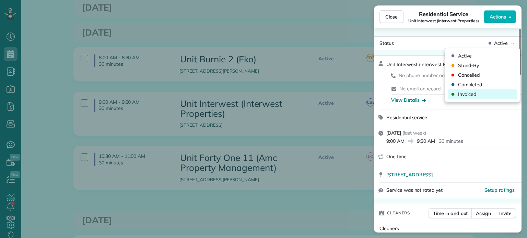
click at [479, 92] on div "Invoiced" at bounding box center [481, 94] width 69 height 10
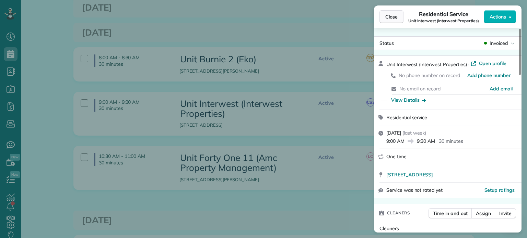
click at [390, 18] on span "Close" at bounding box center [391, 16] width 12 height 7
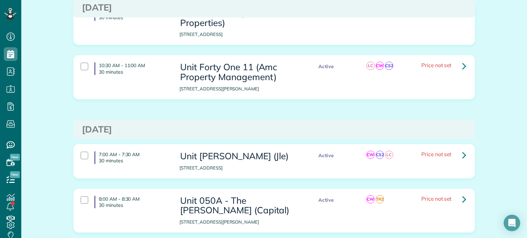
scroll to position [343, 0]
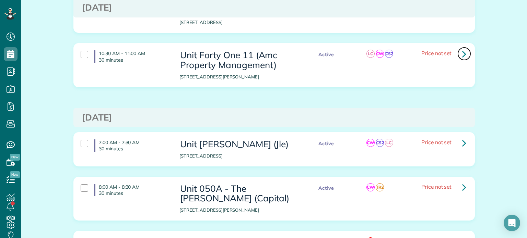
click at [462, 55] on icon at bounding box center [464, 54] width 4 height 12
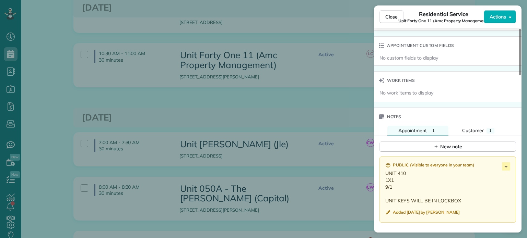
scroll to position [514, 0]
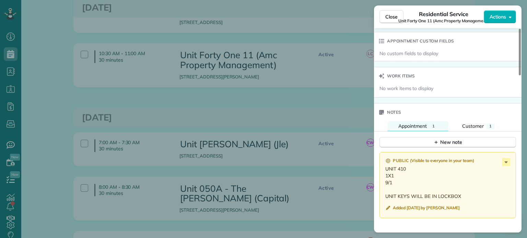
drag, startPoint x: 393, startPoint y: 191, endPoint x: 382, endPoint y: 179, distance: 16.5
click at [382, 179] on div "Public ( Visible to everyone in your team ) UNIT 410 1X1 9/1 UNIT KEYS WILL BE …" at bounding box center [447, 185] width 136 height 66
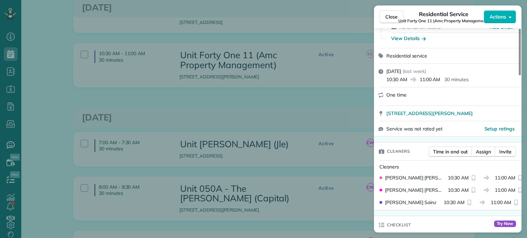
scroll to position [0, 0]
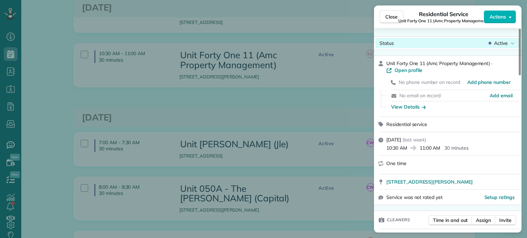
click at [505, 46] on span "Active" at bounding box center [501, 43] width 14 height 7
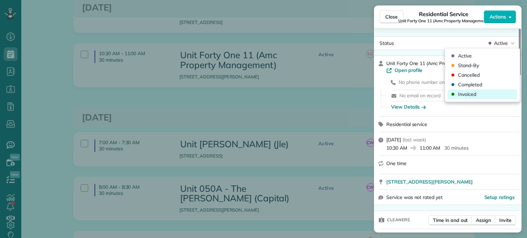
click at [480, 96] on div "Invoiced" at bounding box center [481, 94] width 69 height 10
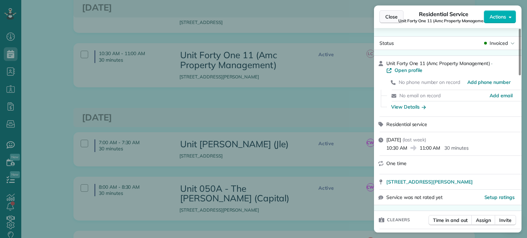
click at [387, 17] on span "Close" at bounding box center [391, 16] width 12 height 7
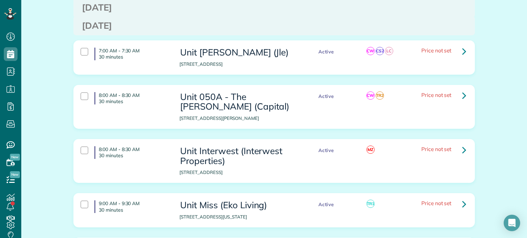
scroll to position [446, 0]
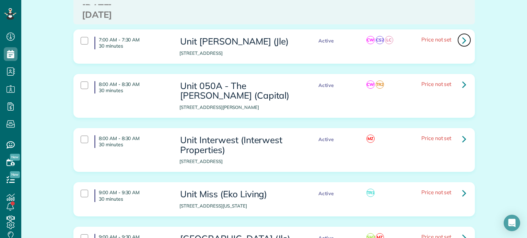
click at [462, 46] on icon at bounding box center [464, 40] width 4 height 12
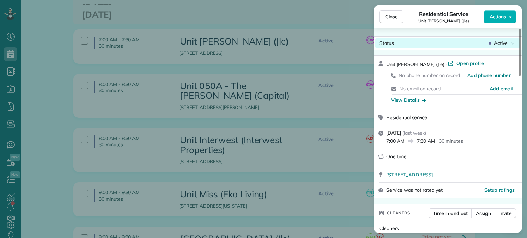
click at [510, 41] on icon at bounding box center [512, 43] width 4 height 7
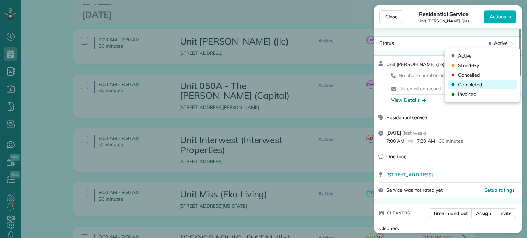
click at [480, 82] on span "Completed" at bounding box center [470, 84] width 24 height 7
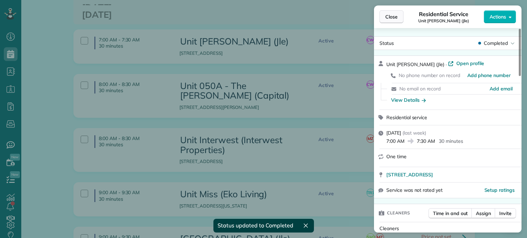
click at [393, 19] on span "Close" at bounding box center [391, 16] width 12 height 7
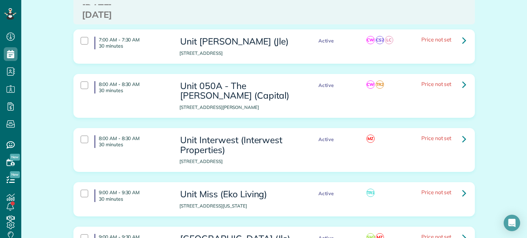
scroll to position [480, 0]
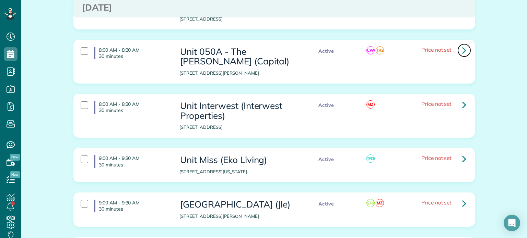
click at [462, 56] on icon at bounding box center [464, 50] width 4 height 12
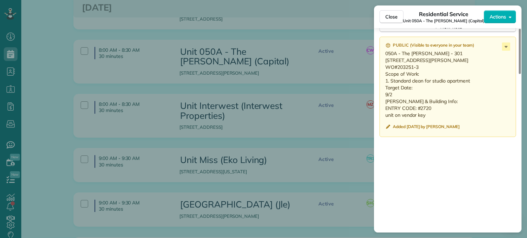
scroll to position [583, 0]
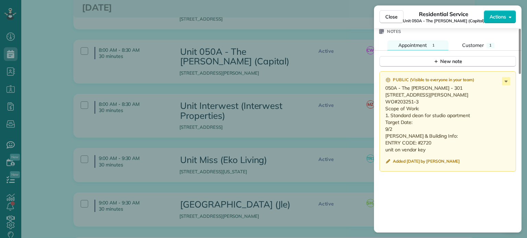
drag, startPoint x: 401, startPoint y: 138, endPoint x: 383, endPoint y: 84, distance: 56.8
click at [383, 84] on div "Public ( Visible to everyone in your team ) 050A - The Serrano - 301 2250 NE Gl…" at bounding box center [447, 121] width 136 height 100
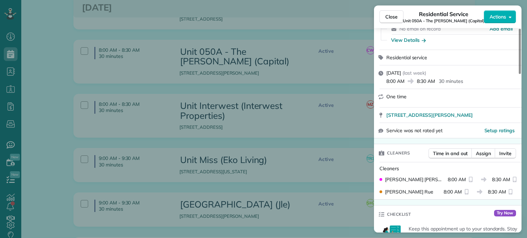
scroll to position [0, 0]
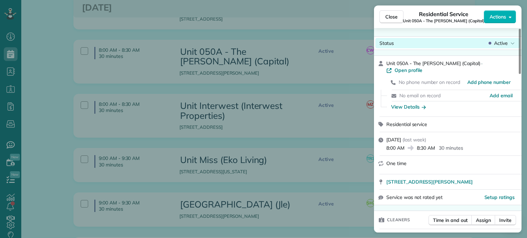
click at [497, 41] on span "Active" at bounding box center [501, 43] width 14 height 7
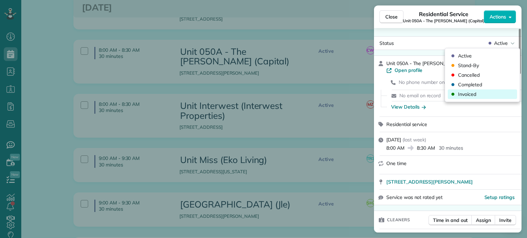
click at [479, 94] on div "Invoiced" at bounding box center [481, 94] width 69 height 10
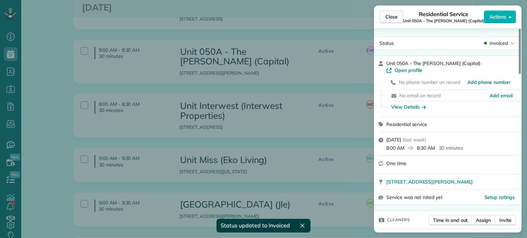
click at [381, 14] on button "Close" at bounding box center [391, 16] width 24 height 13
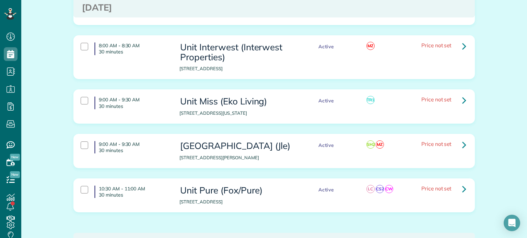
scroll to position [549, 0]
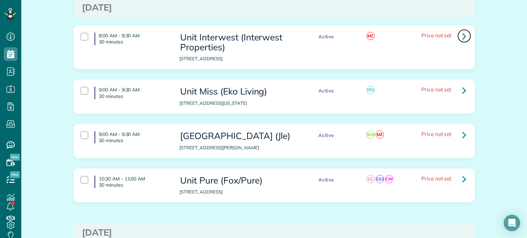
click at [462, 42] on icon at bounding box center [464, 36] width 4 height 12
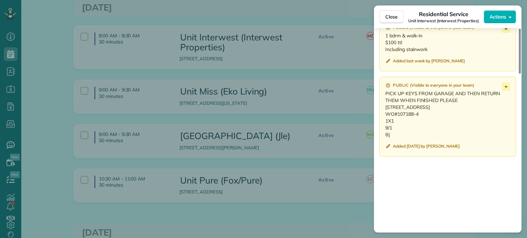
scroll to position [617, 0]
drag, startPoint x: 391, startPoint y: 145, endPoint x: 384, endPoint y: 108, distance: 37.6
click at [384, 108] on div "Public ( Visible to everyone in your team ) PICK UP KEYS FROM GARAGE AND THEN R…" at bounding box center [447, 116] width 136 height 80
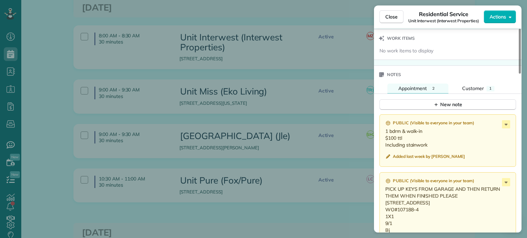
scroll to position [514, 0]
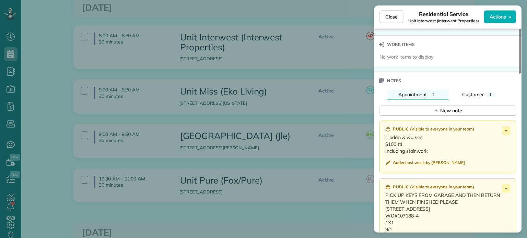
drag, startPoint x: 430, startPoint y: 152, endPoint x: 383, endPoint y: 142, distance: 48.4
click at [383, 142] on div "Public ( Visible to everyone in your team ) 1 bdrm & walk-in $100 ttl Including…" at bounding box center [447, 147] width 136 height 52
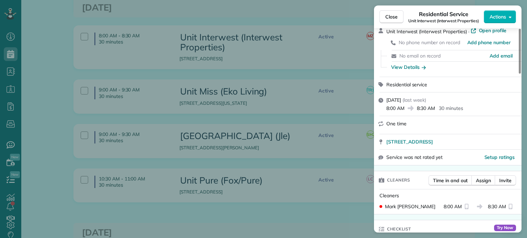
scroll to position [0, 0]
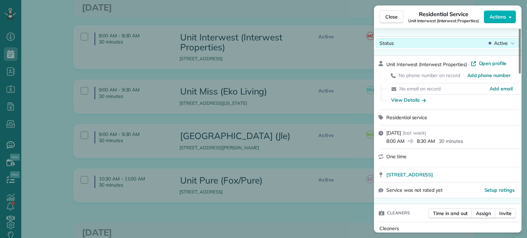
click at [502, 47] on div "Status Active" at bounding box center [447, 43] width 145 height 10
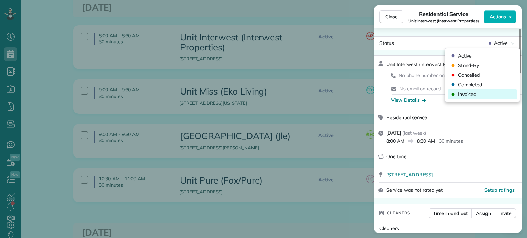
click at [482, 92] on div "Invoiced" at bounding box center [481, 94] width 69 height 10
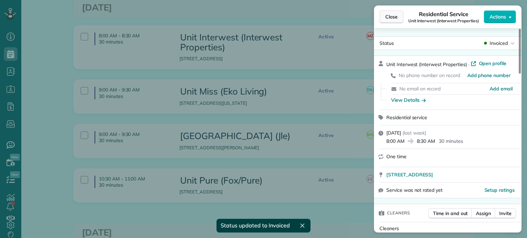
click at [391, 17] on span "Close" at bounding box center [391, 16] width 12 height 7
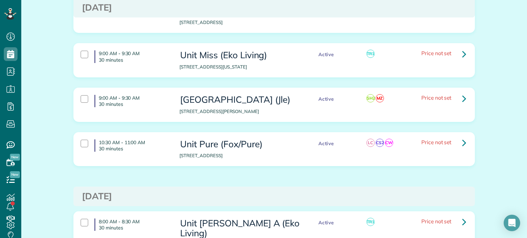
scroll to position [617, 0]
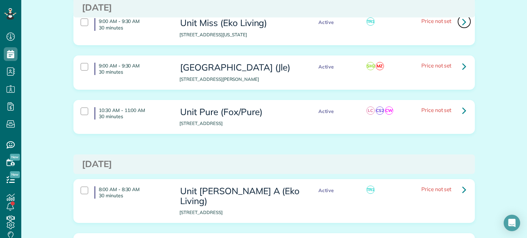
click at [462, 26] on icon at bounding box center [464, 22] width 4 height 12
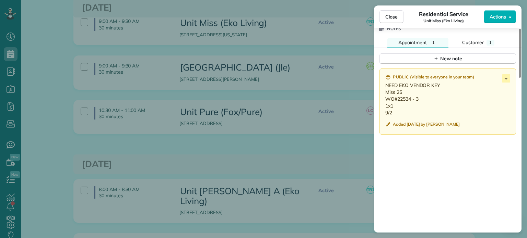
scroll to position [583, 0]
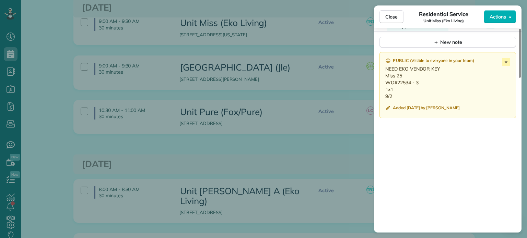
drag, startPoint x: 394, startPoint y: 98, endPoint x: 383, endPoint y: 79, distance: 21.8
click at [383, 79] on div "Public ( Visible to everyone in your team ) NEED EKO VENDOR KEY Miss 25 WO#2253…" at bounding box center [447, 85] width 136 height 66
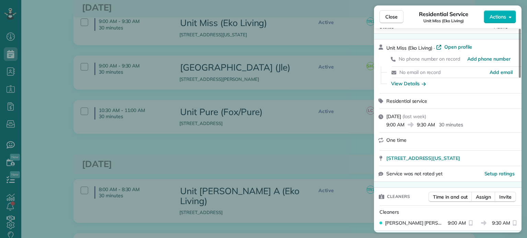
scroll to position [0, 0]
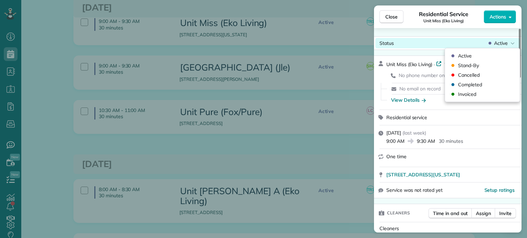
click at [502, 43] on span "Active" at bounding box center [501, 43] width 14 height 7
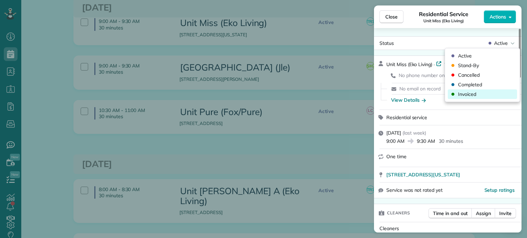
click at [486, 94] on div "Invoiced" at bounding box center [481, 94] width 69 height 10
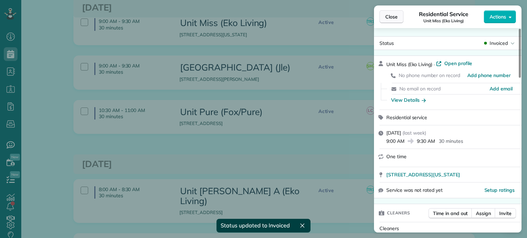
click at [394, 19] on span "Close" at bounding box center [391, 16] width 12 height 7
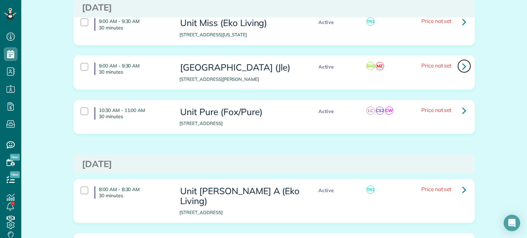
click at [464, 70] on link at bounding box center [464, 66] width 14 height 14
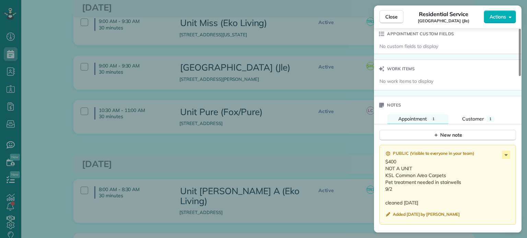
scroll to position [514, 0]
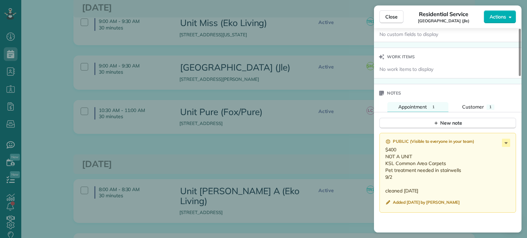
drag, startPoint x: 392, startPoint y: 179, endPoint x: 382, endPoint y: 165, distance: 16.8
click at [382, 165] on div "Public ( Visible to everyone in your team ) $400 NOT A UNIT KSL Common Area Car…" at bounding box center [447, 173] width 136 height 80
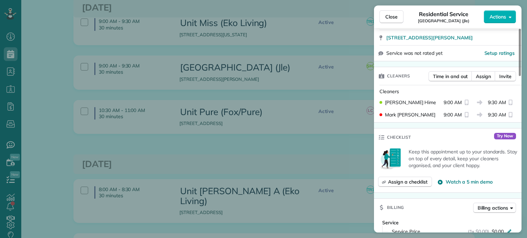
scroll to position [0, 0]
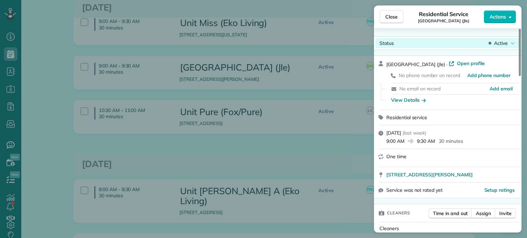
click at [499, 43] on span "Active" at bounding box center [501, 43] width 14 height 7
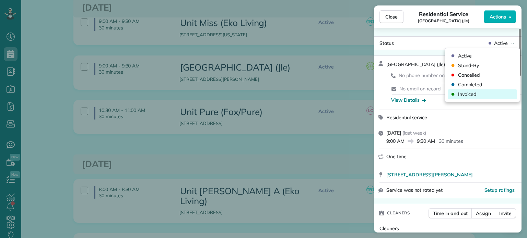
click at [480, 94] on div "Invoiced" at bounding box center [481, 94] width 69 height 10
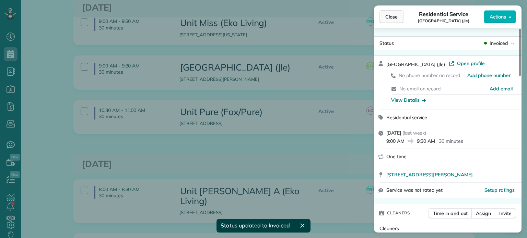
click at [387, 17] on span "Close" at bounding box center [391, 16] width 12 height 7
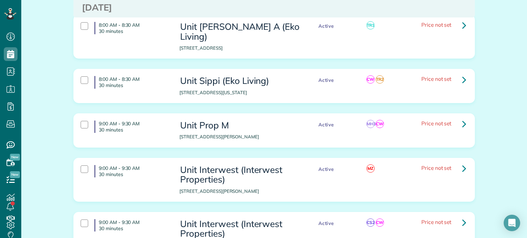
scroll to position [789, 0]
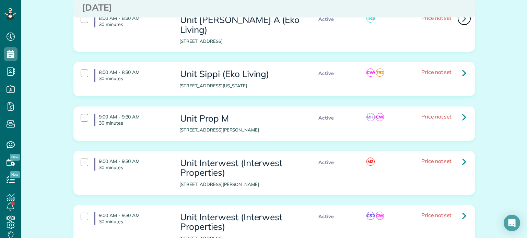
click at [462, 24] on icon at bounding box center [464, 18] width 4 height 12
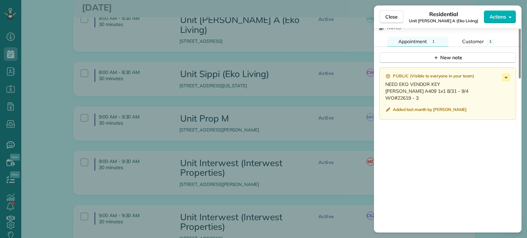
scroll to position [583, 0]
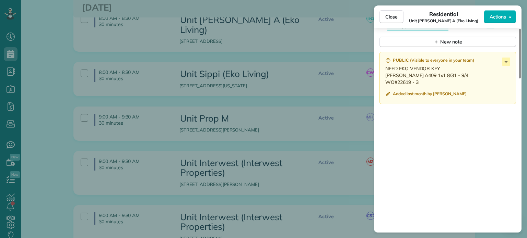
drag, startPoint x: 421, startPoint y: 86, endPoint x: 381, endPoint y: 79, distance: 40.4
click at [381, 79] on div "Public ( Visible to everyone in your team ) NEED EKO VENDOR KEY Rosa A409 1x1 8…" at bounding box center [447, 78] width 136 height 52
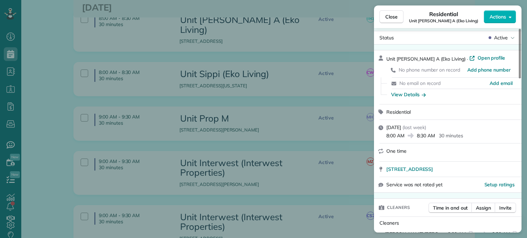
scroll to position [0, 0]
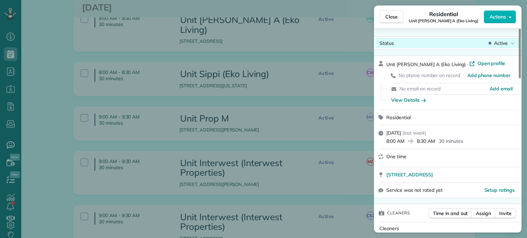
click at [501, 44] on span "Active" at bounding box center [501, 43] width 14 height 7
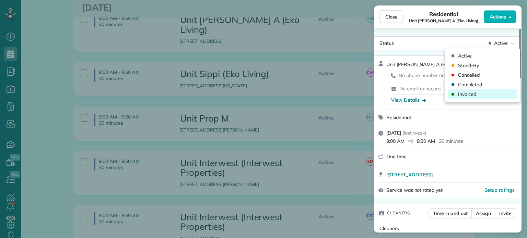
click at [481, 93] on div "Invoiced" at bounding box center [481, 94] width 69 height 10
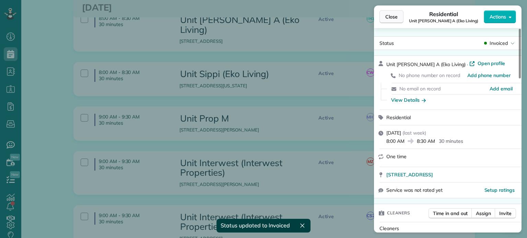
click at [389, 15] on span "Close" at bounding box center [391, 16] width 12 height 7
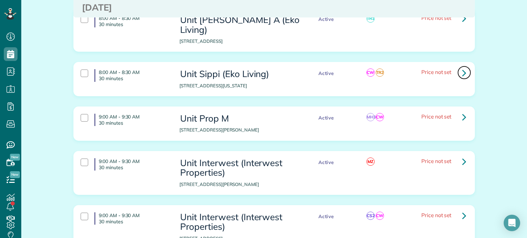
click at [462, 70] on icon at bounding box center [464, 73] width 4 height 12
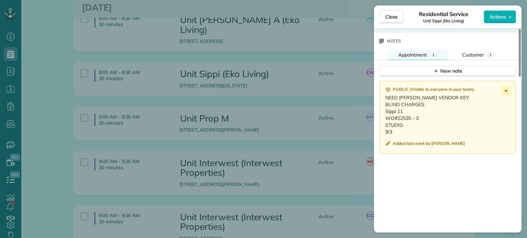
scroll to position [583, 0]
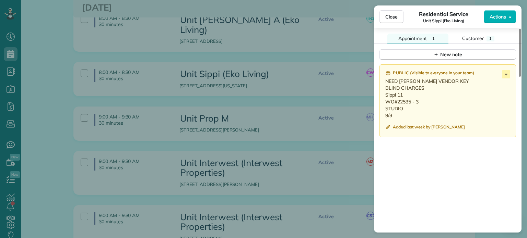
drag, startPoint x: 396, startPoint y: 119, endPoint x: 384, endPoint y: 99, distance: 23.1
click at [384, 99] on div "Public ( Visible to everyone in your team ) NEED EKO VENDOR KEY BLIND CHARGES S…" at bounding box center [447, 100] width 136 height 73
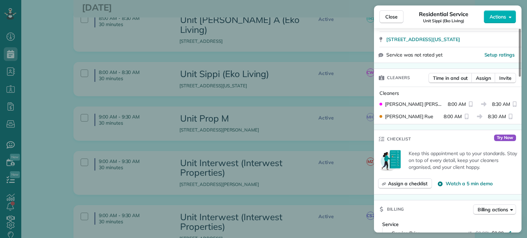
scroll to position [0, 0]
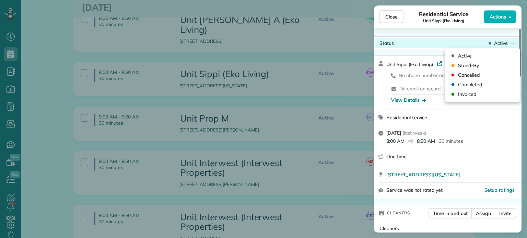
click at [503, 44] on span "Active" at bounding box center [501, 43] width 14 height 7
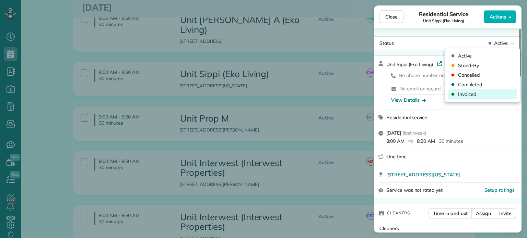
click at [488, 95] on div "Invoiced" at bounding box center [481, 94] width 69 height 10
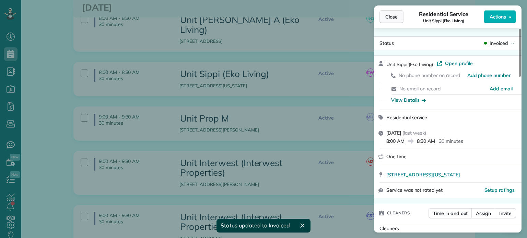
click at [395, 17] on span "Close" at bounding box center [391, 16] width 12 height 7
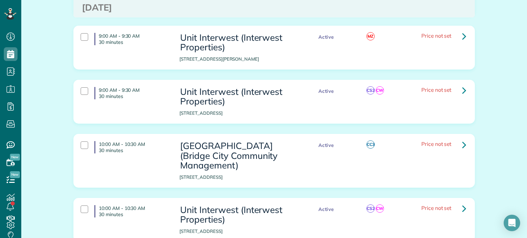
scroll to position [926, 0]
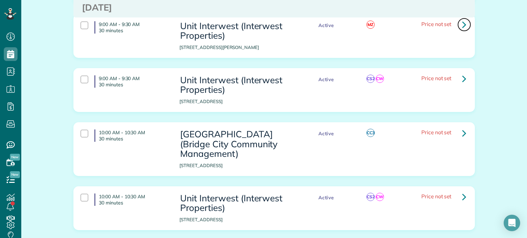
click at [462, 22] on icon at bounding box center [464, 25] width 4 height 12
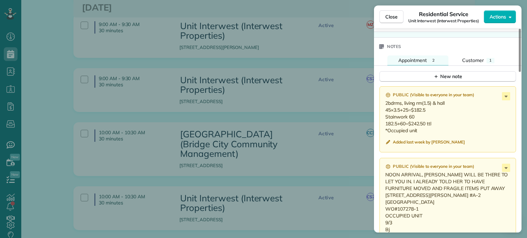
scroll to position [617, 0]
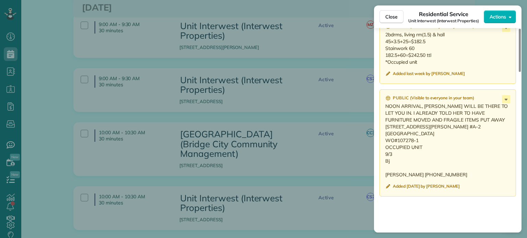
drag, startPoint x: 390, startPoint y: 164, endPoint x: 383, endPoint y: 127, distance: 37.6
click at [383, 127] on div "Public ( Visible to everyone in your team ) NOON ARRIVAL, TARA WILL BE THERE TO…" at bounding box center [447, 142] width 136 height 107
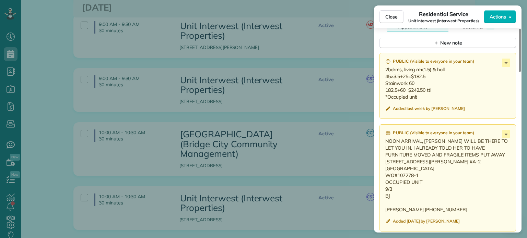
drag, startPoint x: 420, startPoint y: 103, endPoint x: 382, endPoint y: 74, distance: 47.5
click at [382, 74] on div "Public ( Visible to everyone in your team ) 2bdrms, living rm(1.5) & hall 45×3.…" at bounding box center [447, 86] width 136 height 66
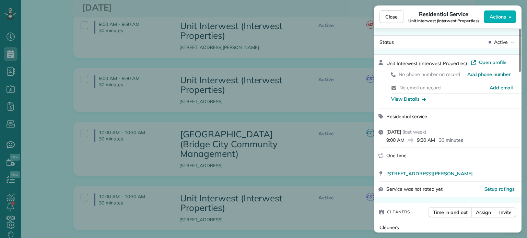
scroll to position [0, 0]
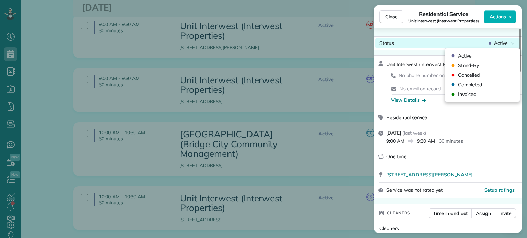
click at [506, 44] on span "Active" at bounding box center [501, 43] width 14 height 7
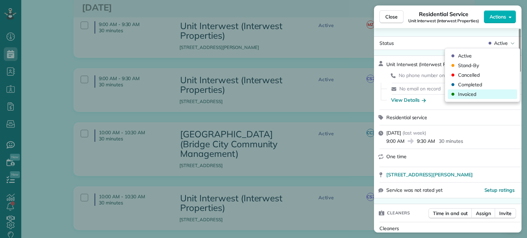
click at [482, 96] on div "Invoiced" at bounding box center [481, 94] width 69 height 10
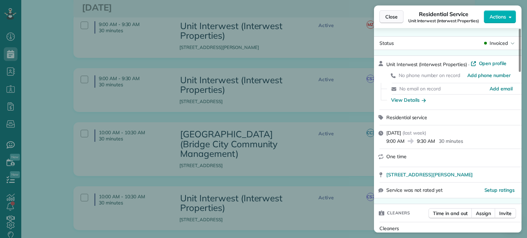
click at [392, 15] on span "Close" at bounding box center [391, 16] width 12 height 7
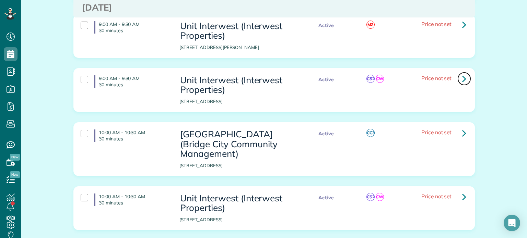
click at [462, 73] on icon at bounding box center [464, 79] width 4 height 12
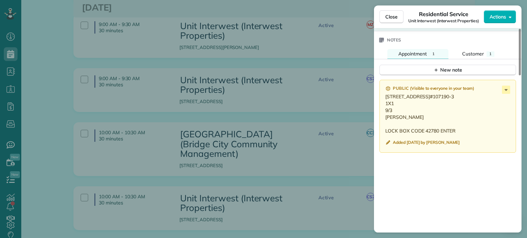
scroll to position [583, 0]
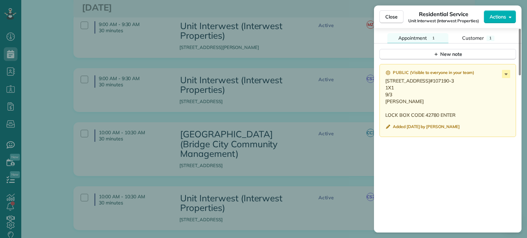
drag, startPoint x: 400, startPoint y: 123, endPoint x: 383, endPoint y: 85, distance: 41.7
click at [383, 85] on div "Public ( Visible to everyone in your team ) 4700 FALLS VIEW AVE - 011 WEST LINN…" at bounding box center [447, 100] width 136 height 73
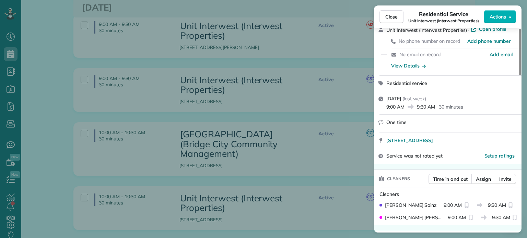
scroll to position [0, 0]
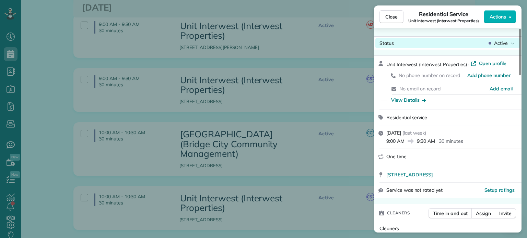
click at [505, 45] on span "Active" at bounding box center [501, 43] width 14 height 7
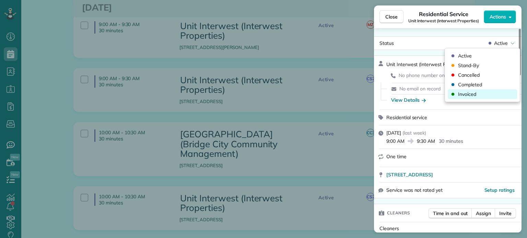
click at [483, 92] on div "Invoiced" at bounding box center [481, 94] width 69 height 10
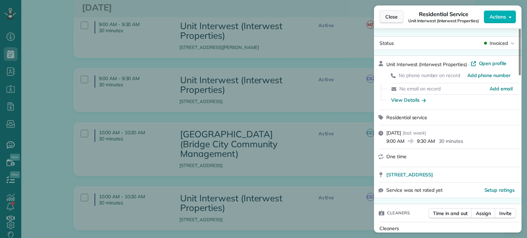
click at [396, 19] on span "Close" at bounding box center [391, 16] width 12 height 7
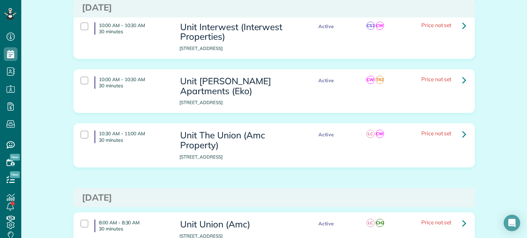
scroll to position [1063, 0]
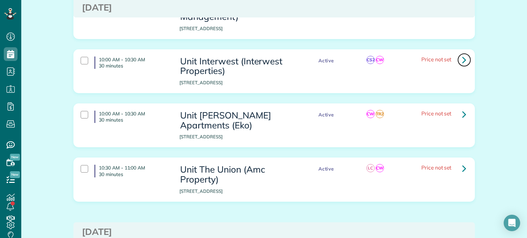
click at [464, 55] on link at bounding box center [464, 60] width 14 height 14
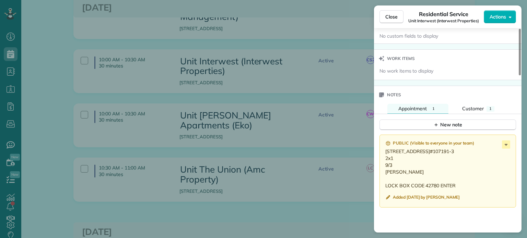
scroll to position [549, 0]
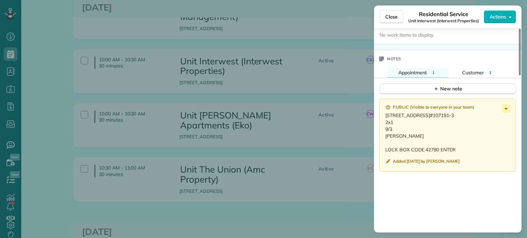
drag, startPoint x: 399, startPoint y: 159, endPoint x: 384, endPoint y: 120, distance: 41.5
click at [384, 120] on div "Public ( Visible to everyone in your team ) 4700 FALLS VIEW AVE - 003 WEST LINN…" at bounding box center [447, 135] width 136 height 73
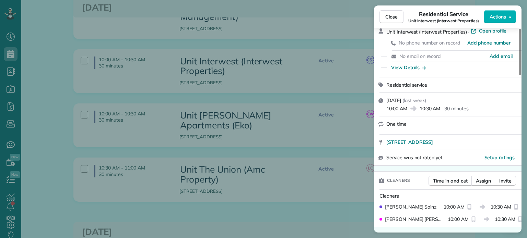
scroll to position [0, 0]
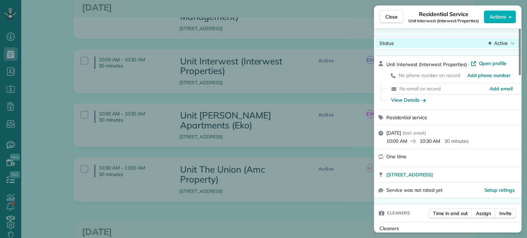
click at [500, 45] on span "Active" at bounding box center [501, 43] width 14 height 7
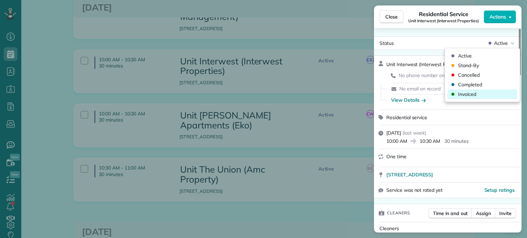
click at [482, 92] on div "Invoiced" at bounding box center [481, 94] width 69 height 10
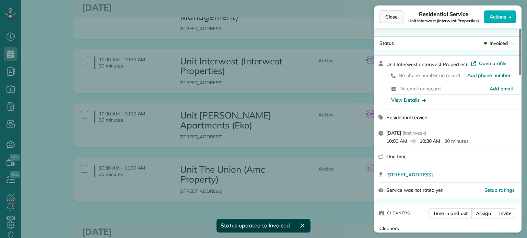
click at [385, 18] on span "Close" at bounding box center [391, 16] width 12 height 7
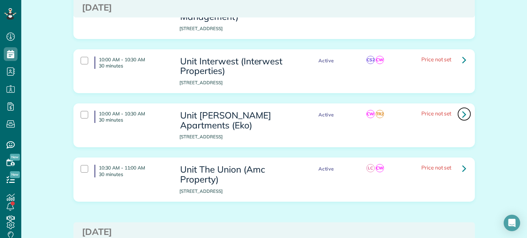
click at [463, 108] on icon at bounding box center [464, 114] width 4 height 12
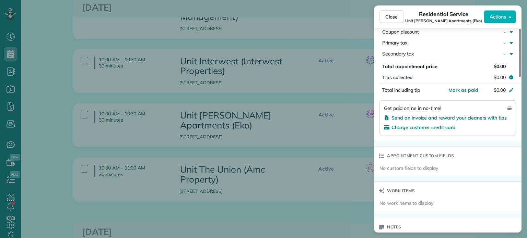
scroll to position [483, 0]
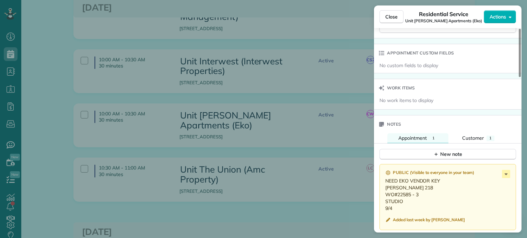
drag, startPoint x: 396, startPoint y: 210, endPoint x: 383, endPoint y: 191, distance: 23.0
click at [383, 191] on div "Public ( Visible to everyone in your team ) NEED EKO VENDOR KEY Janie 218 WO#22…" at bounding box center [447, 197] width 136 height 66
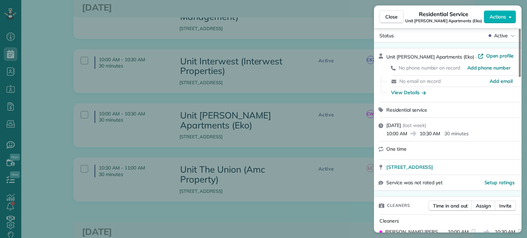
scroll to position [0, 0]
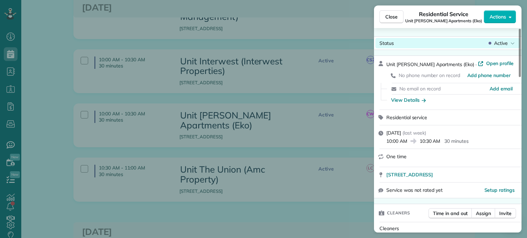
click at [492, 43] on div "Active" at bounding box center [501, 43] width 29 height 7
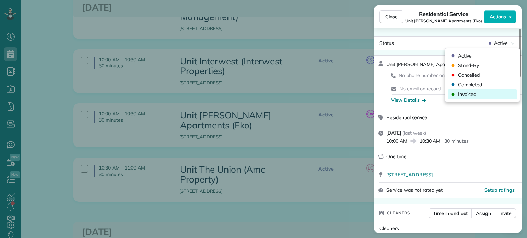
click at [465, 94] on span "Invoiced" at bounding box center [467, 94] width 18 height 7
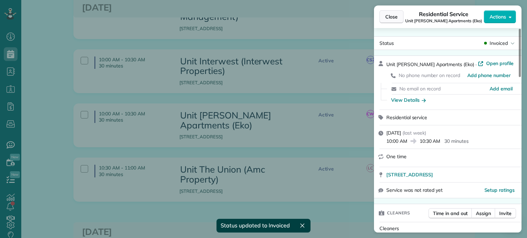
click at [389, 15] on span "Close" at bounding box center [391, 16] width 12 height 7
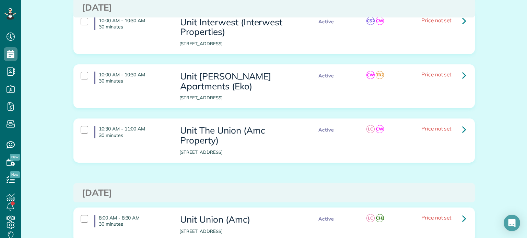
scroll to position [1166, 0]
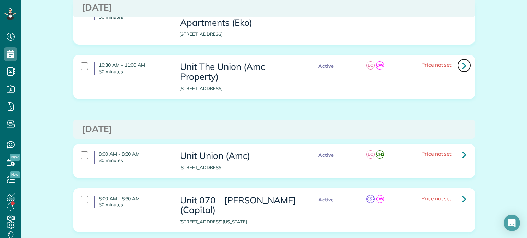
click at [459, 59] on link at bounding box center [464, 66] width 14 height 14
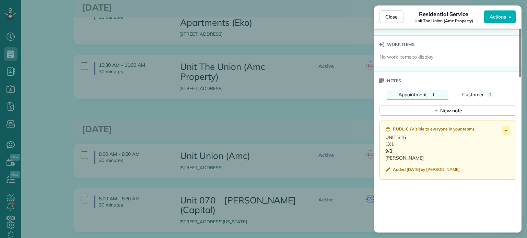
scroll to position [583, 0]
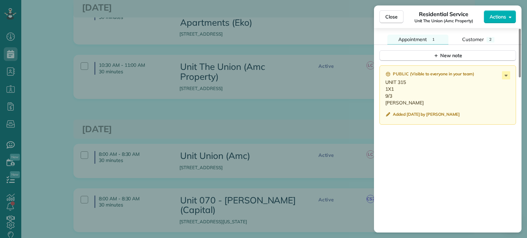
drag, startPoint x: 402, startPoint y: 104, endPoint x: 382, endPoint y: 86, distance: 27.0
click at [382, 86] on div "Public ( Visible to everyone in your team ) UNIT 315 1X1 9/3 Daniel Added 2 wee…" at bounding box center [447, 94] width 136 height 59
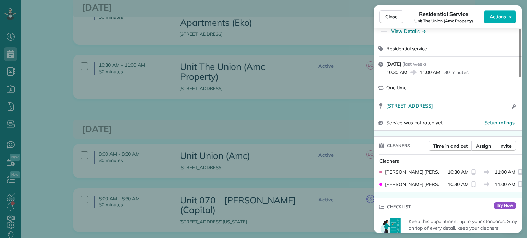
scroll to position [0, 0]
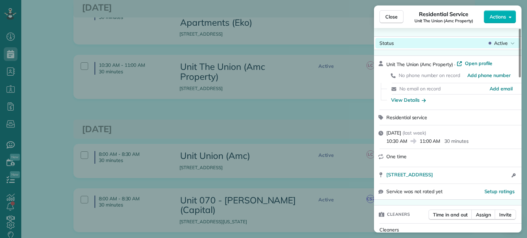
click at [496, 40] on span "Active" at bounding box center [501, 43] width 14 height 7
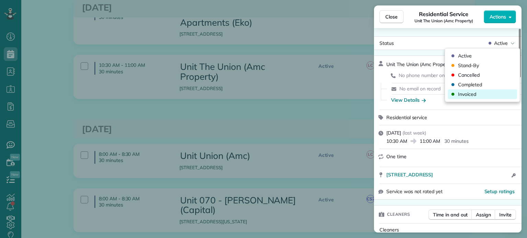
click at [481, 96] on div "Invoiced" at bounding box center [481, 94] width 69 height 10
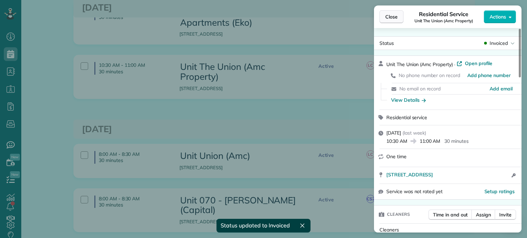
click at [389, 19] on span "Close" at bounding box center [391, 16] width 12 height 7
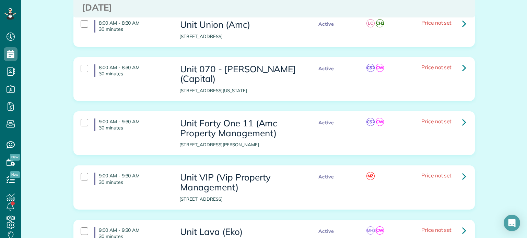
scroll to position [1303, 0]
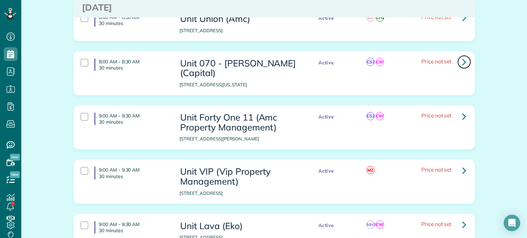
click at [462, 56] on icon at bounding box center [464, 62] width 4 height 12
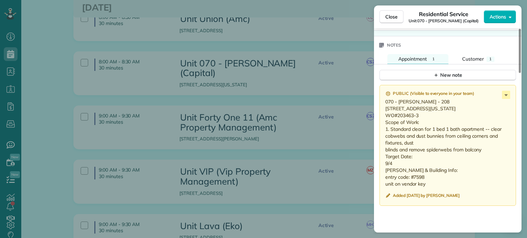
scroll to position [561, 0]
drag, startPoint x: 400, startPoint y: 179, endPoint x: 384, endPoint y: 105, distance: 75.5
click at [384, 105] on div "Public ( Visible to everyone in your team ) 070 - Emma Rae - 208 6015 S Virgini…" at bounding box center [447, 146] width 136 height 121
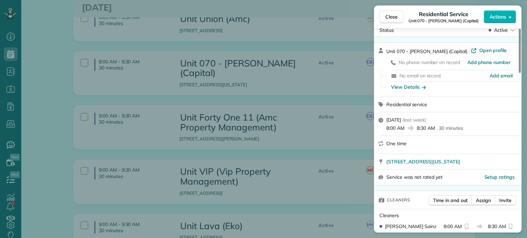
scroll to position [0, 0]
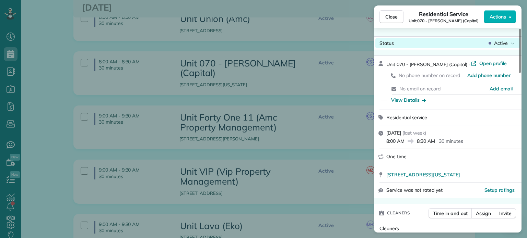
click at [506, 43] on span "Active" at bounding box center [501, 43] width 14 height 7
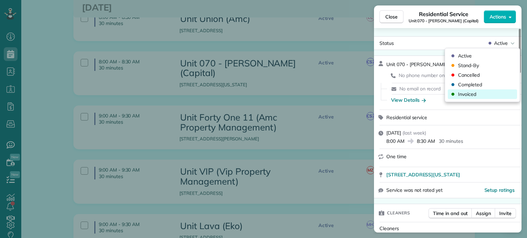
click at [483, 95] on div "Invoiced" at bounding box center [481, 94] width 69 height 10
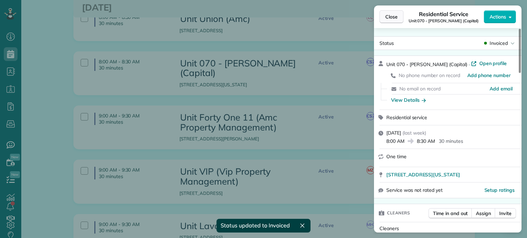
click at [398, 19] on button "Close" at bounding box center [391, 16] width 24 height 13
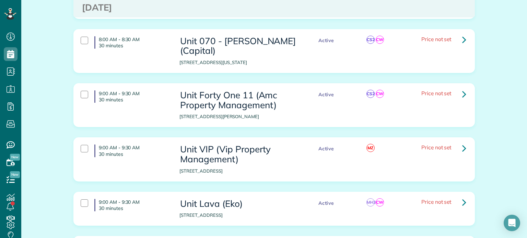
scroll to position [1337, 0]
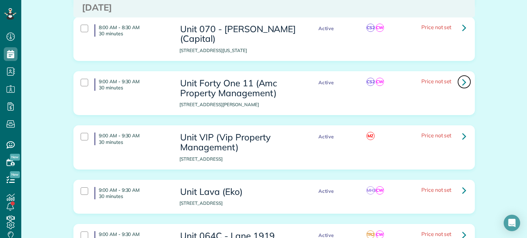
click at [462, 76] on icon at bounding box center [464, 82] width 4 height 12
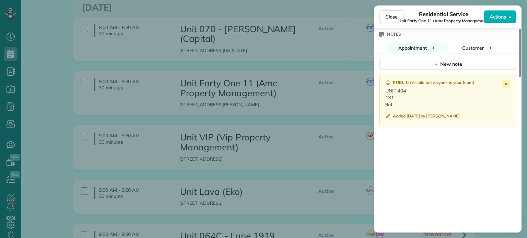
scroll to position [583, 0]
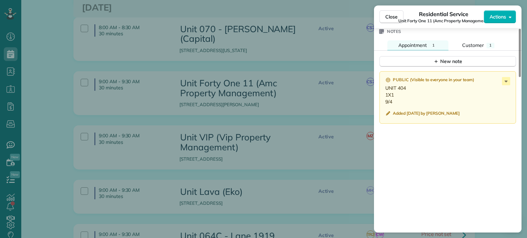
drag, startPoint x: 395, startPoint y: 112, endPoint x: 383, endPoint y: 98, distance: 18.2
click at [383, 98] on div "Public ( Visible to everyone in your team ) UNIT 404 1X1 9/4 Added 2 weeks ago …" at bounding box center [447, 97] width 136 height 52
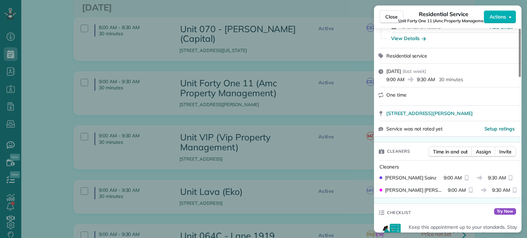
scroll to position [0, 0]
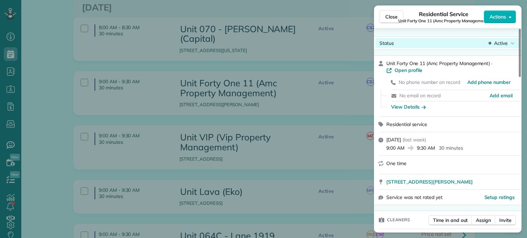
click at [499, 41] on span "Active" at bounding box center [501, 43] width 14 height 7
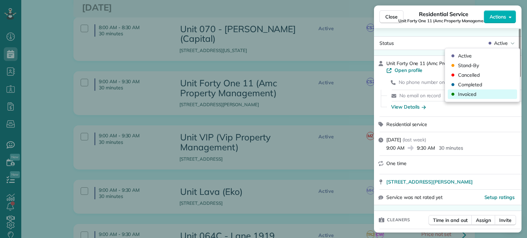
click at [493, 95] on div "Invoiced" at bounding box center [481, 94] width 69 height 10
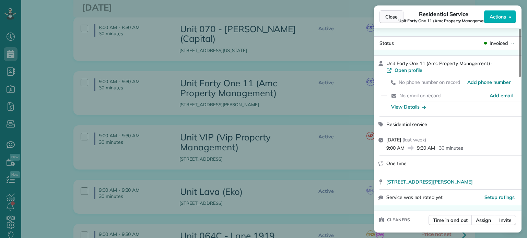
click at [393, 19] on span "Close" at bounding box center [391, 16] width 12 height 7
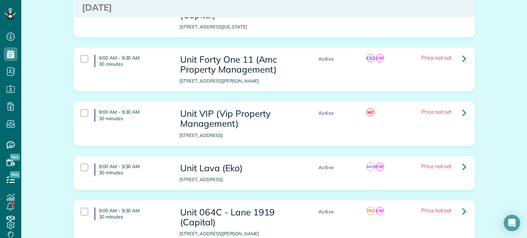
scroll to position [1406, 0]
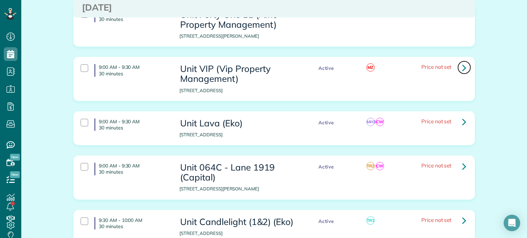
click at [463, 62] on icon at bounding box center [464, 68] width 4 height 12
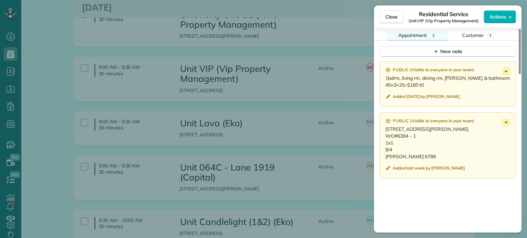
scroll to position [584, 0]
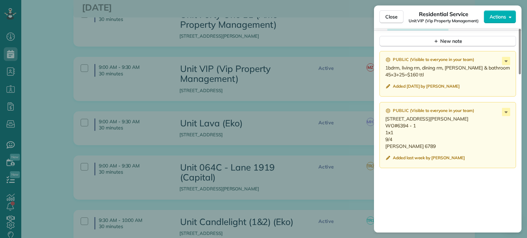
drag, startPoint x: 408, startPoint y: 149, endPoint x: 383, endPoint y: 123, distance: 36.9
click at [383, 123] on div "Public ( Visible to everyone in your team ) 19109 SE Yamhill St. Unit D, Gresha…" at bounding box center [447, 135] width 136 height 66
drag, startPoint x: 425, startPoint y: 77, endPoint x: 385, endPoint y: 73, distance: 40.0
click at [385, 73] on p "1bdrm, living rm, dining rm, sm hall & bathroom 45×3+25=$160 ttl" at bounding box center [448, 71] width 126 height 14
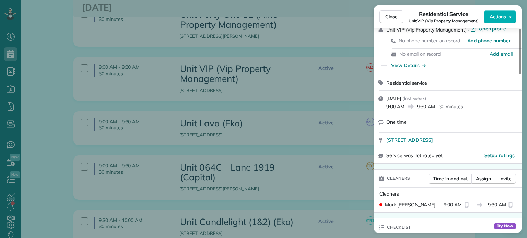
scroll to position [0, 0]
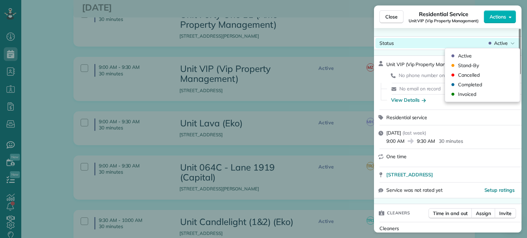
click at [508, 42] on div "Active" at bounding box center [501, 43] width 29 height 7
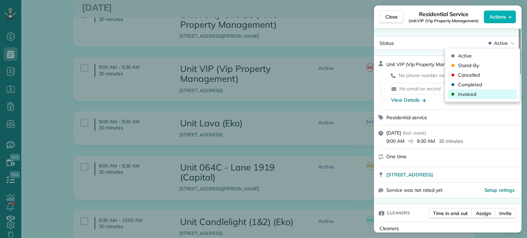
click at [482, 93] on div "Invoiced" at bounding box center [481, 94] width 69 height 10
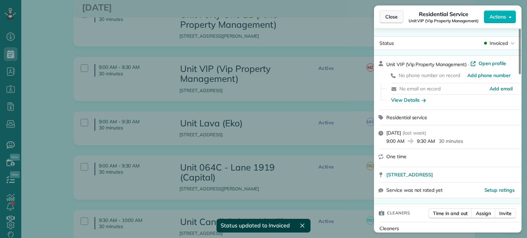
click at [395, 18] on span "Close" at bounding box center [391, 16] width 12 height 7
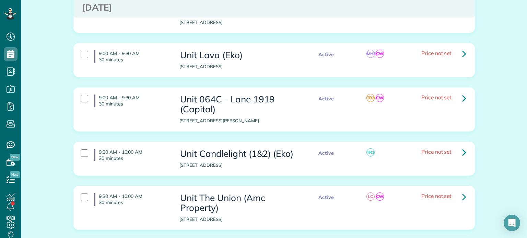
scroll to position [1474, 0]
click at [458, 47] on link at bounding box center [464, 54] width 14 height 14
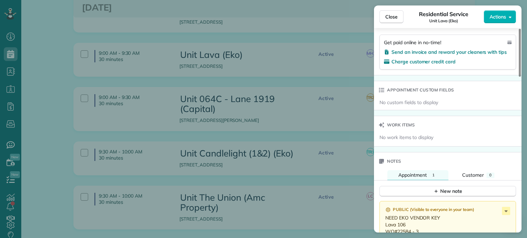
scroll to position [482, 0]
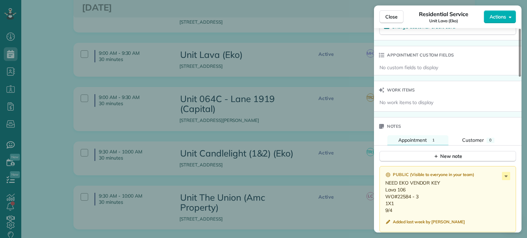
drag, startPoint x: 392, startPoint y: 214, endPoint x: 381, endPoint y: 194, distance: 22.1
click at [381, 194] on div "Public ( Visible to everyone in your team ) NEED EKO VENDOR KEY Lava 106 WO#225…" at bounding box center [447, 199] width 136 height 66
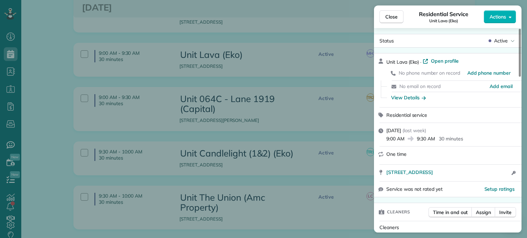
scroll to position [0, 0]
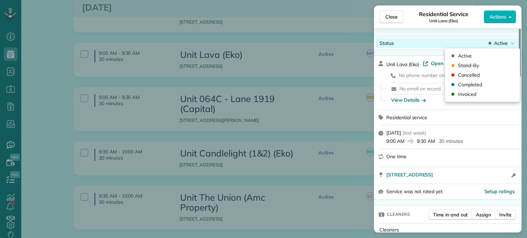
click at [503, 45] on span "Active" at bounding box center [501, 43] width 14 height 7
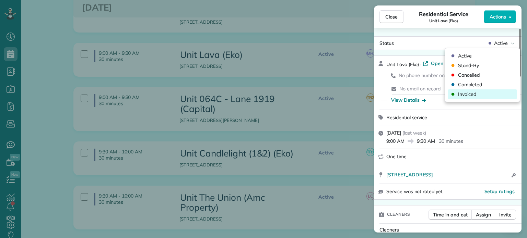
click at [481, 94] on div "Invoiced" at bounding box center [481, 94] width 69 height 10
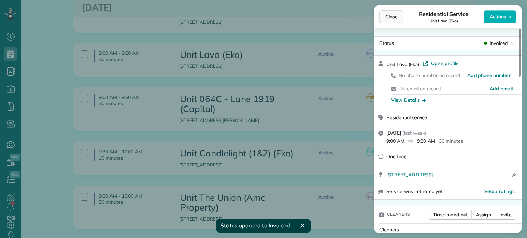
click at [390, 19] on span "Close" at bounding box center [391, 16] width 12 height 7
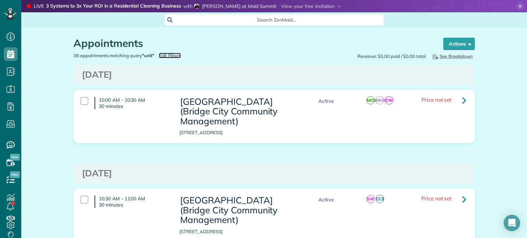
click at [174, 53] on span "Edit Filters" at bounding box center [170, 55] width 22 height 5
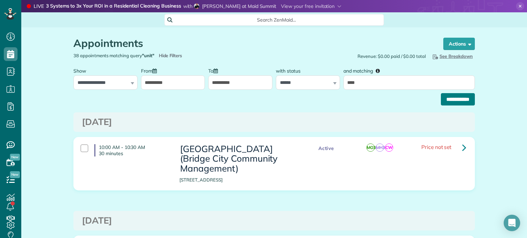
click at [453, 101] on input "**********" at bounding box center [458, 99] width 34 height 12
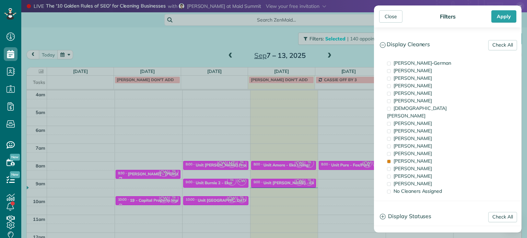
click at [213, 32] on div "Close Filters Apply Check All Display Cleaners [PERSON_NAME]-German [PERSON_NAM…" at bounding box center [263, 119] width 527 height 238
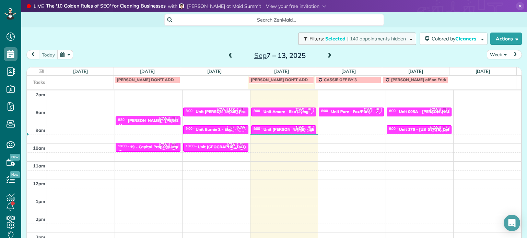
click at [338, 40] on span "Filters: Selected | 140 appointments hidden" at bounding box center [358, 39] width 98 height 6
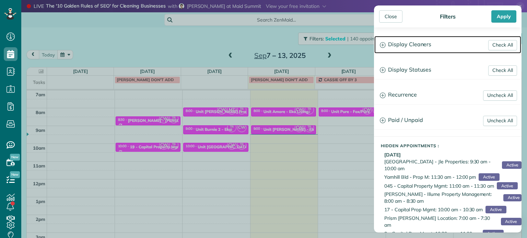
click at [409, 44] on h3 "Display Cleaners" at bounding box center [447, 44] width 147 height 17
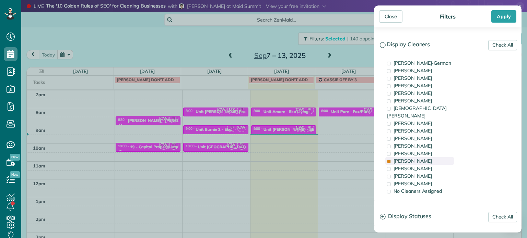
click at [418, 157] on div "Tammi Rue" at bounding box center [419, 161] width 69 height 8
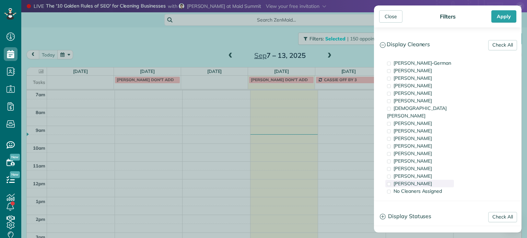
click at [416, 181] on span "Cristina Sainz" at bounding box center [412, 184] width 38 height 6
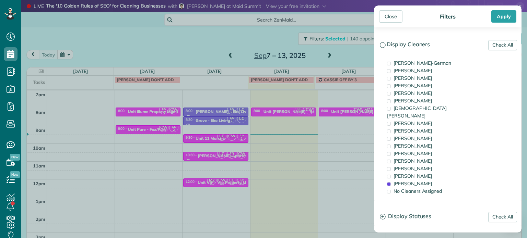
click at [278, 111] on div "Close Filters Apply Check All Display Cleaners Christina Wright-German Cassie F…" at bounding box center [263, 119] width 527 height 238
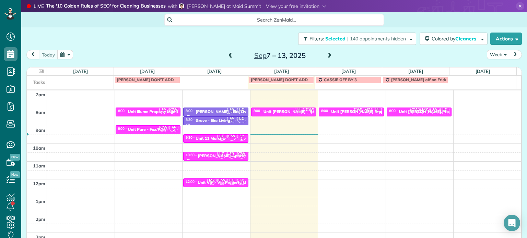
click at [276, 111] on div "Unit Marlon North - Rcm Property" at bounding box center [299, 111] width 72 height 5
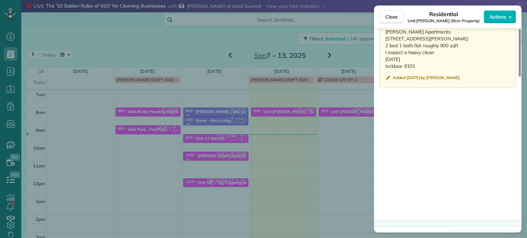
scroll to position [617, 0]
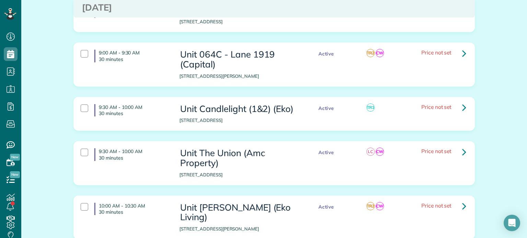
scroll to position [514, 0]
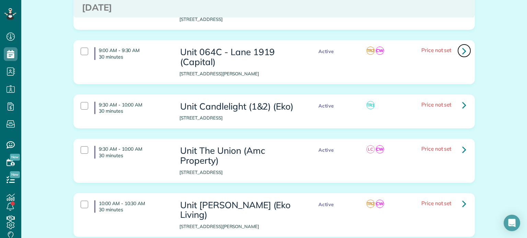
click at [462, 50] on icon at bounding box center [464, 51] width 4 height 12
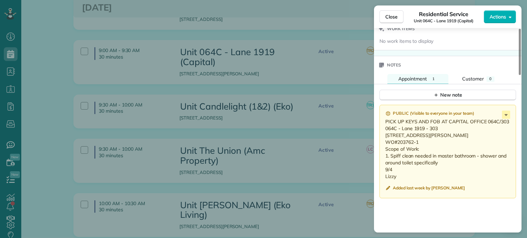
scroll to position [549, 0]
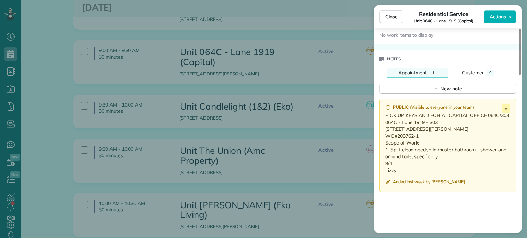
drag, startPoint x: 400, startPoint y: 180, endPoint x: 379, endPoint y: 126, distance: 58.3
click at [379, 126] on div "Public ( Visible to everyone in your team ) PICK UP KEYS AND FOB AT CAPITAL OFF…" at bounding box center [447, 146] width 136 height 94
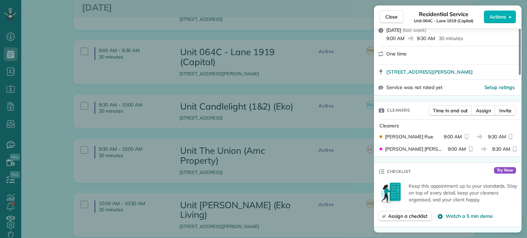
scroll to position [0, 0]
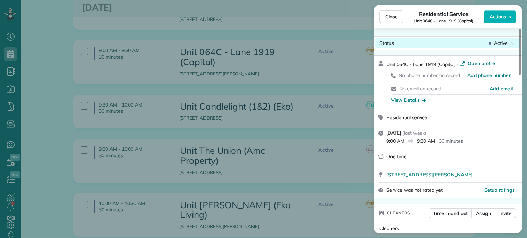
click at [500, 45] on span "Active" at bounding box center [501, 43] width 14 height 7
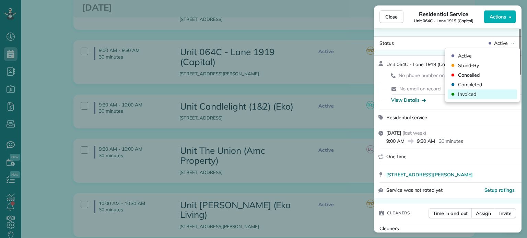
click at [480, 92] on div "Invoiced" at bounding box center [481, 94] width 69 height 10
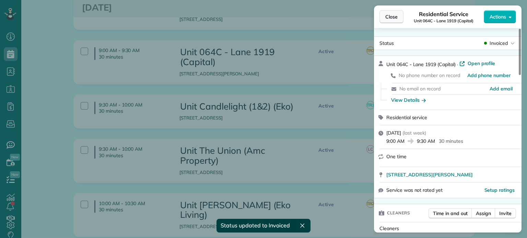
click at [394, 16] on span "Close" at bounding box center [391, 16] width 12 height 7
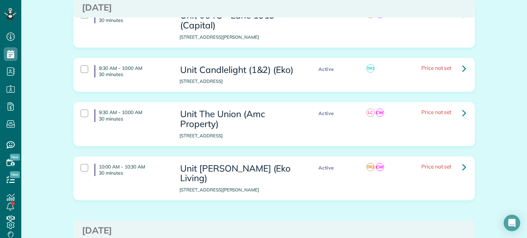
scroll to position [549, 0]
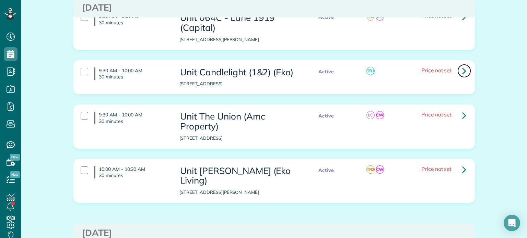
click at [458, 72] on link at bounding box center [464, 71] width 14 height 14
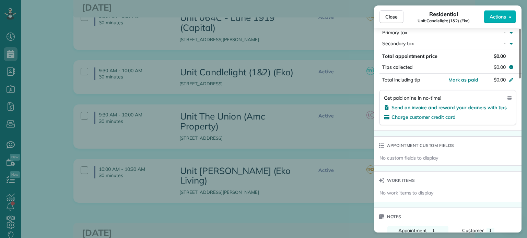
scroll to position [517, 0]
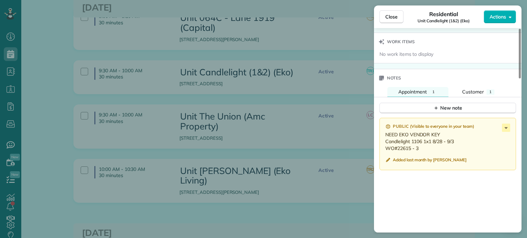
drag, startPoint x: 420, startPoint y: 150, endPoint x: 385, endPoint y: 145, distance: 34.9
click at [385, 145] on p "NEED EKO VENDOR KEY Candlelight 1106 1x1 8/28 - 9/3 WO#22615 - 3" at bounding box center [448, 141] width 126 height 21
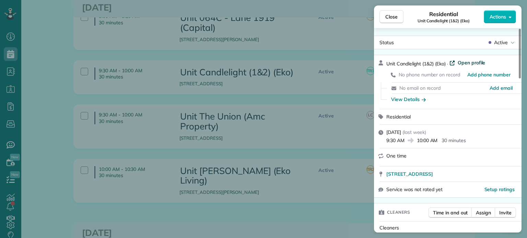
scroll to position [0, 0]
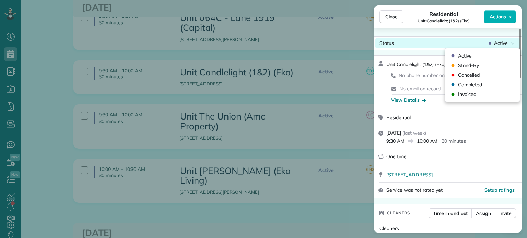
click at [498, 45] on span "Active" at bounding box center [501, 43] width 14 height 7
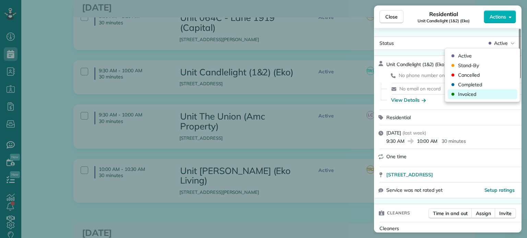
click at [481, 96] on div "Invoiced" at bounding box center [481, 94] width 69 height 10
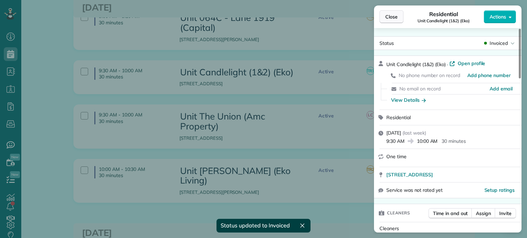
click at [388, 17] on span "Close" at bounding box center [391, 16] width 12 height 7
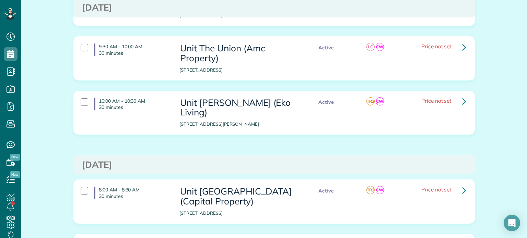
scroll to position [617, 0]
click at [464, 46] on link at bounding box center [464, 47] width 14 height 14
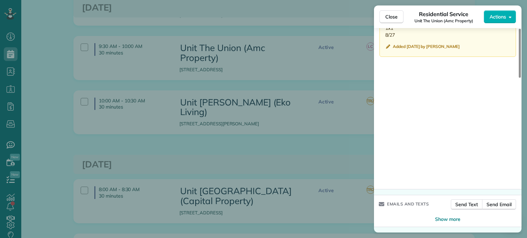
scroll to position [577, 0]
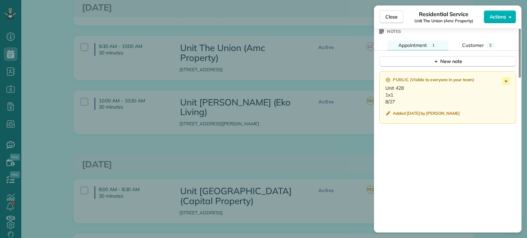
drag, startPoint x: 397, startPoint y: 104, endPoint x: 383, endPoint y: 90, distance: 20.4
click at [383, 90] on div "Public ( Visible to everyone in your team ) Unit 428 1x1 8/27 Added 2 weeks ago…" at bounding box center [447, 97] width 136 height 52
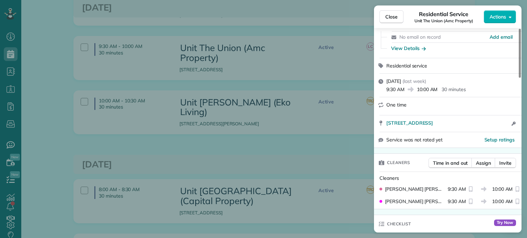
scroll to position [0, 0]
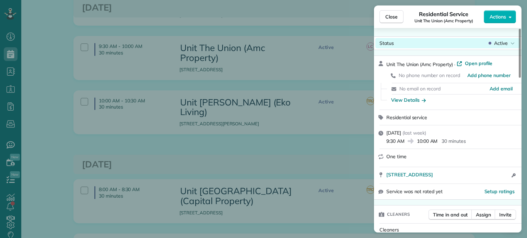
click at [501, 44] on span "Active" at bounding box center [501, 43] width 14 height 7
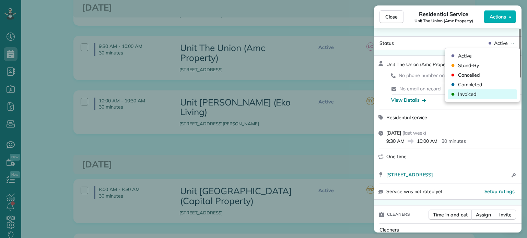
click at [479, 94] on div "Invoiced" at bounding box center [481, 94] width 69 height 10
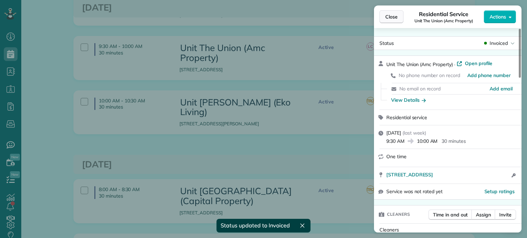
click at [394, 17] on span "Close" at bounding box center [391, 16] width 12 height 7
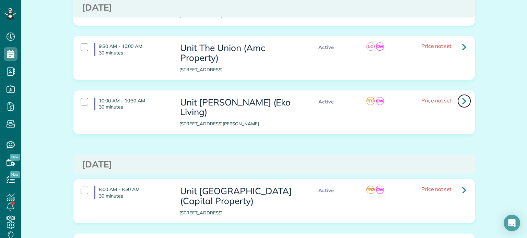
click at [462, 102] on icon at bounding box center [464, 101] width 4 height 12
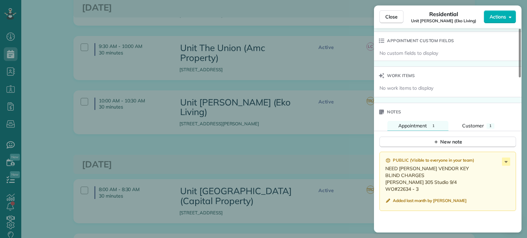
scroll to position [549, 0]
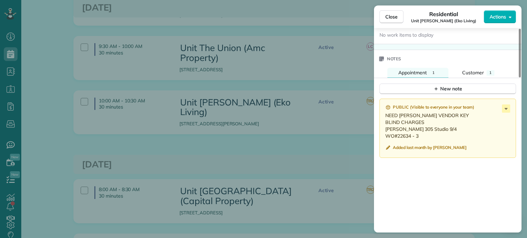
drag, startPoint x: 420, startPoint y: 136, endPoint x: 384, endPoint y: 133, distance: 36.5
click at [384, 133] on div "Public ( Visible to everyone in your team ) NEED EKO VENDOR KEY BLIND CHARGES E…" at bounding box center [447, 128] width 136 height 59
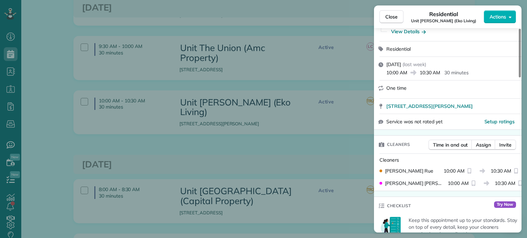
scroll to position [0, 0]
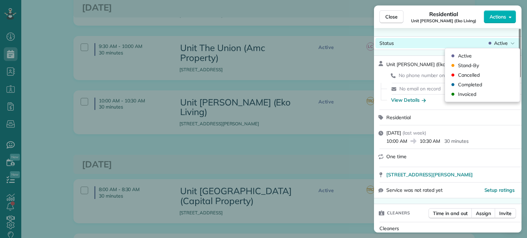
click at [496, 45] on span "Active" at bounding box center [501, 43] width 14 height 7
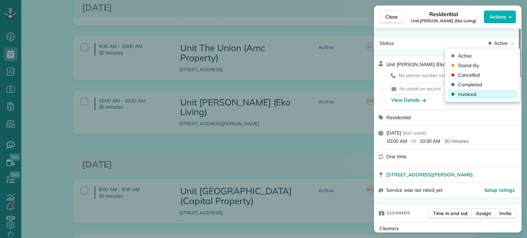
click at [480, 92] on div "Invoiced" at bounding box center [481, 94] width 69 height 10
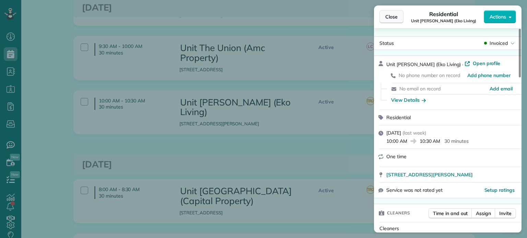
click at [388, 16] on span "Close" at bounding box center [391, 16] width 12 height 7
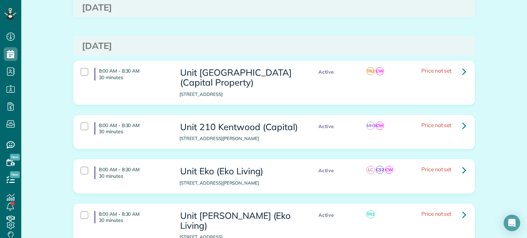
scroll to position [754, 0]
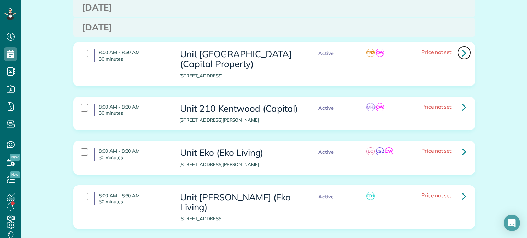
click at [462, 47] on icon at bounding box center [464, 53] width 4 height 12
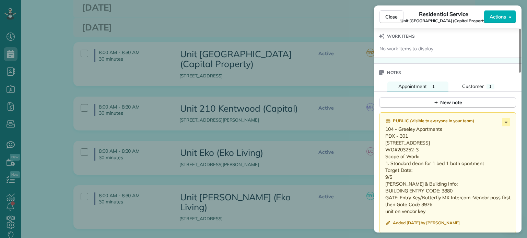
scroll to position [617, 0]
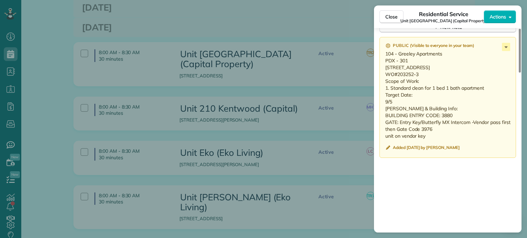
drag, startPoint x: 401, startPoint y: 120, endPoint x: 379, endPoint y: 56, distance: 67.3
click at [379, 56] on div "Public ( Visible to everyone in your team ) 104 - Greeley Apartments PDX - 301 …" at bounding box center [447, 97] width 136 height 121
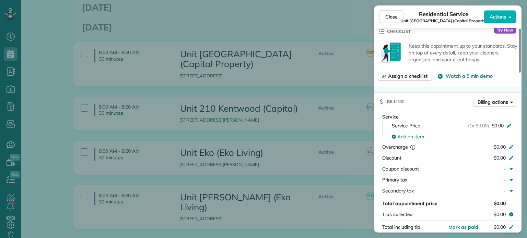
scroll to position [0, 0]
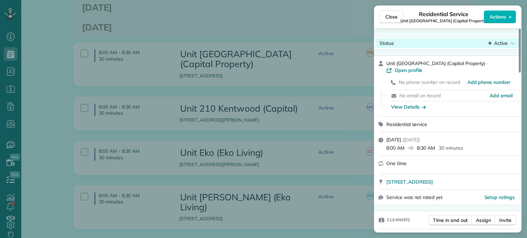
click at [494, 47] on div "Status Active" at bounding box center [447, 43] width 145 height 10
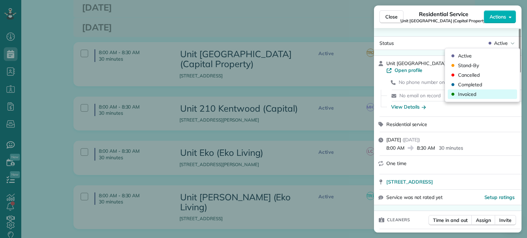
click at [471, 92] on span "Invoiced" at bounding box center [467, 94] width 18 height 7
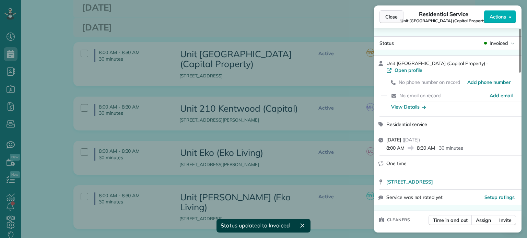
click at [384, 14] on button "Close" at bounding box center [391, 16] width 24 height 13
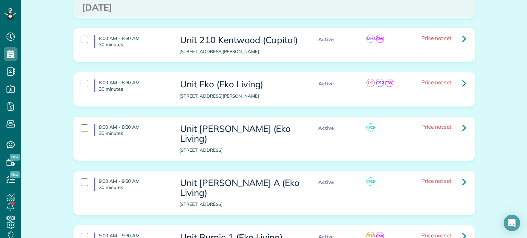
scroll to position [789, 0]
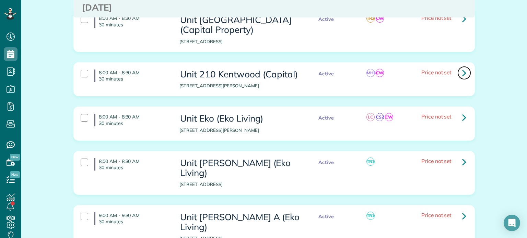
click at [463, 67] on icon at bounding box center [464, 73] width 4 height 12
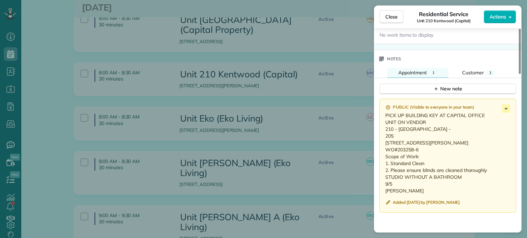
scroll to position [583, 0]
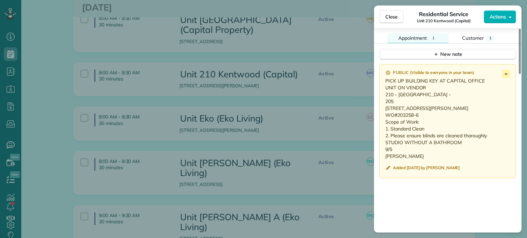
drag, startPoint x: 400, startPoint y: 164, endPoint x: 383, endPoint y: 98, distance: 68.0
click at [383, 98] on div "Public ( Visible to everyone in your team ) PICK UP BUILDING KEY AT CAPITAL OFF…" at bounding box center [447, 121] width 136 height 114
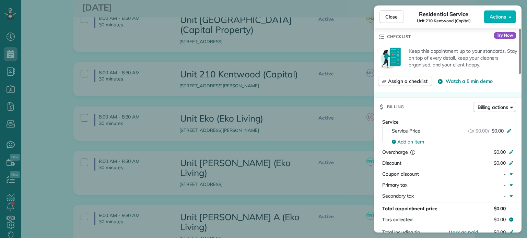
scroll to position [0, 0]
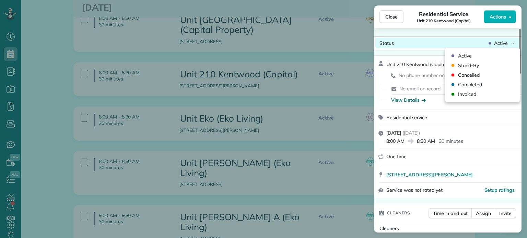
click at [497, 45] on span "Active" at bounding box center [501, 43] width 14 height 7
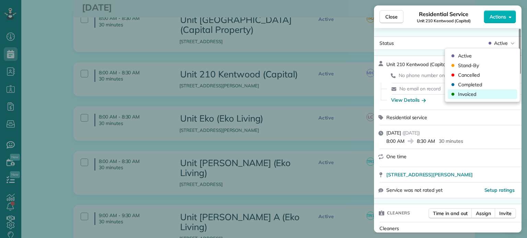
click at [483, 94] on div "Invoiced" at bounding box center [481, 94] width 69 height 10
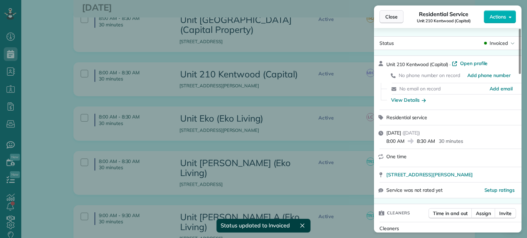
click at [393, 15] on span "Close" at bounding box center [391, 16] width 12 height 7
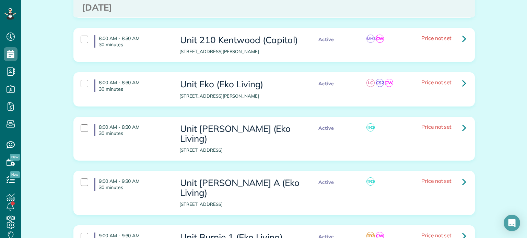
scroll to position [857, 0]
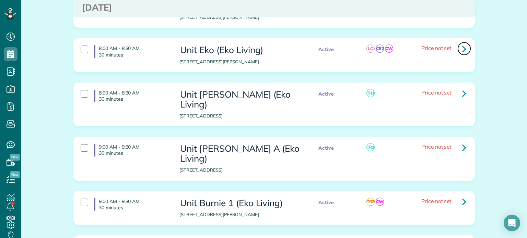
click at [462, 43] on icon at bounding box center [464, 49] width 4 height 12
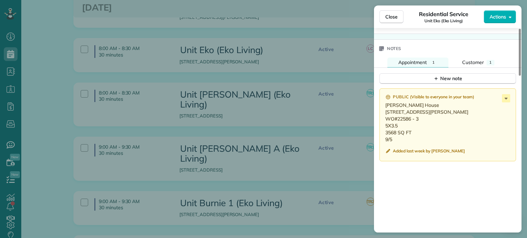
scroll to position [583, 0]
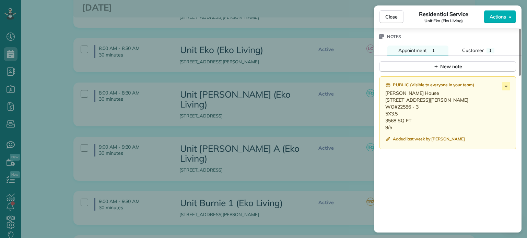
drag, startPoint x: 394, startPoint y: 136, endPoint x: 381, endPoint y: 96, distance: 42.1
click at [381, 96] on div "Public ( Visible to everyone in your team ) Culpepper House 820 NW Culpepper Te…" at bounding box center [447, 112] width 136 height 73
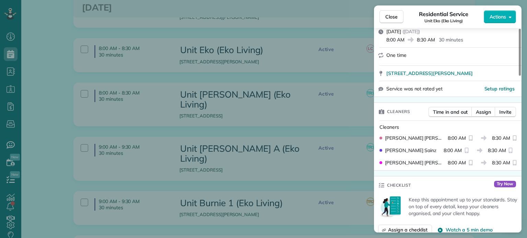
scroll to position [0, 0]
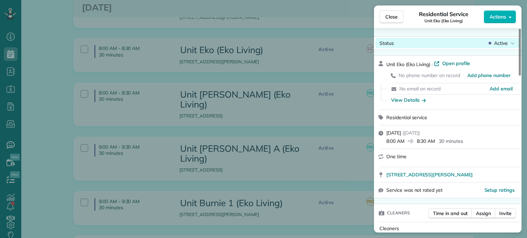
click at [496, 44] on span "Active" at bounding box center [501, 43] width 14 height 7
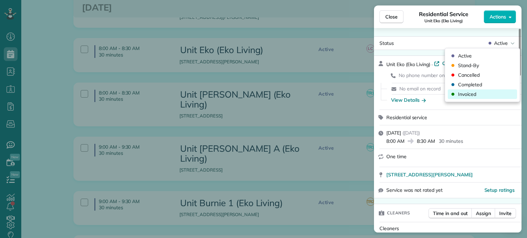
click at [482, 95] on div "Invoiced" at bounding box center [481, 94] width 69 height 10
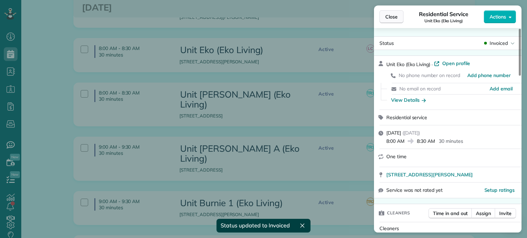
click at [395, 17] on span "Close" at bounding box center [391, 16] width 12 height 7
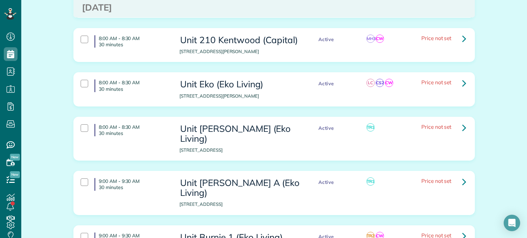
scroll to position [857, 0]
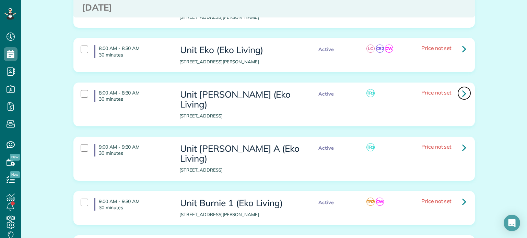
click at [463, 87] on icon at bounding box center [464, 93] width 4 height 12
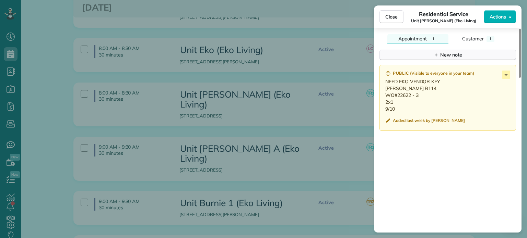
scroll to position [549, 0]
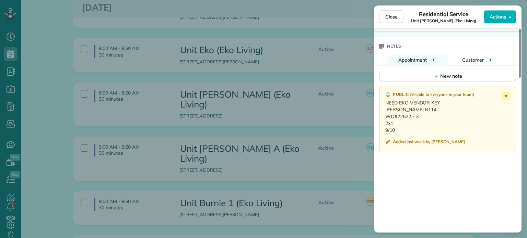
drag, startPoint x: 399, startPoint y: 133, endPoint x: 381, endPoint y: 114, distance: 25.5
click at [381, 114] on div "Public ( Visible to everyone in your team ) NEED EKO VENDOR KEY Rosa B114 WO#22…" at bounding box center [447, 119] width 136 height 66
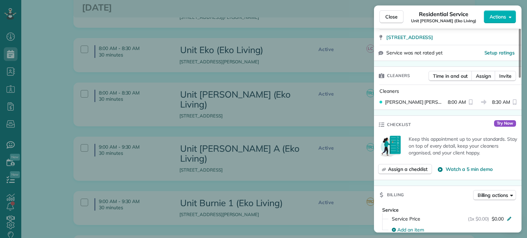
scroll to position [0, 0]
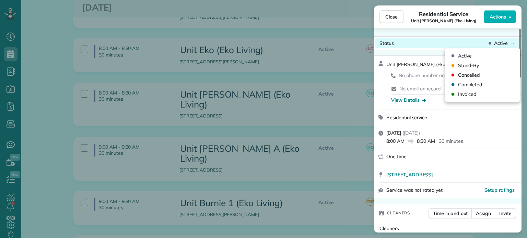
click at [495, 41] on span "Active" at bounding box center [501, 43] width 14 height 7
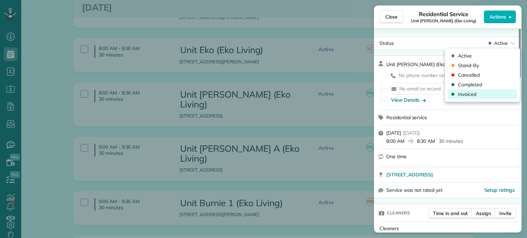
click at [474, 92] on span "Invoiced" at bounding box center [467, 94] width 18 height 7
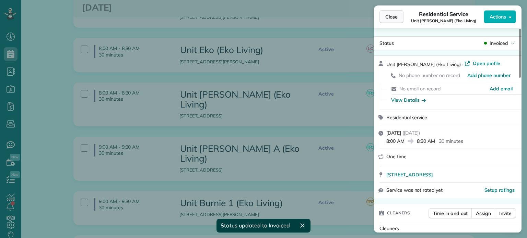
click at [394, 17] on span "Close" at bounding box center [391, 16] width 12 height 7
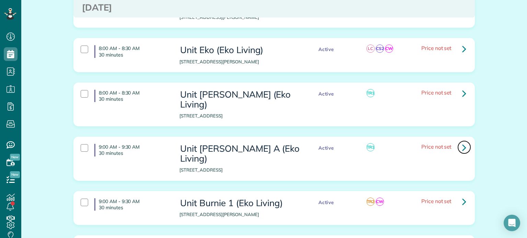
click at [464, 141] on link at bounding box center [464, 148] width 14 height 14
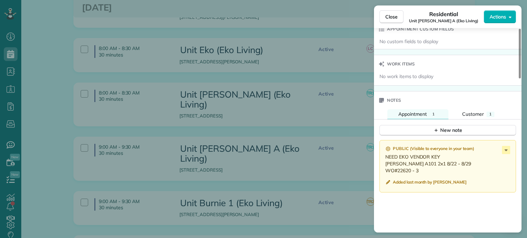
scroll to position [550, 0]
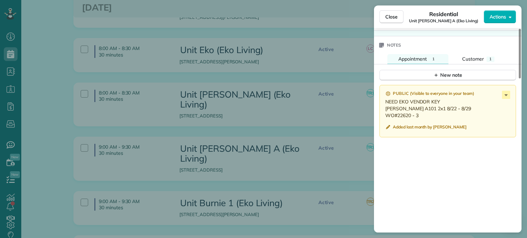
drag, startPoint x: 421, startPoint y: 118, endPoint x: 384, endPoint y: 114, distance: 36.9
click at [384, 114] on div "Public ( Visible to everyone in your team ) NEED EKO VENDOR KEY Rosa A101 2x1 8…" at bounding box center [447, 111] width 136 height 52
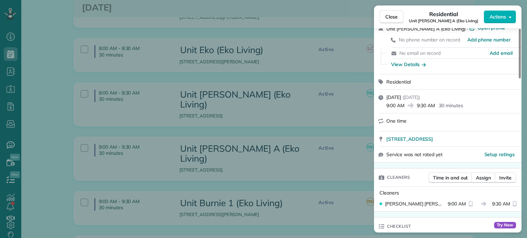
scroll to position [0, 0]
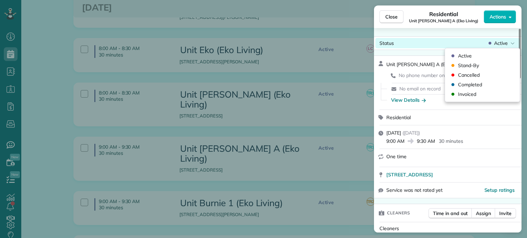
click at [491, 46] on div "Active" at bounding box center [501, 43] width 29 height 7
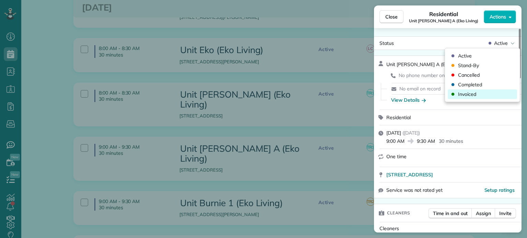
click at [469, 94] on span "Invoiced" at bounding box center [467, 94] width 18 height 7
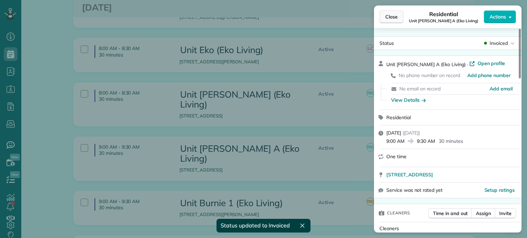
click at [398, 18] on button "Close" at bounding box center [391, 16] width 24 height 13
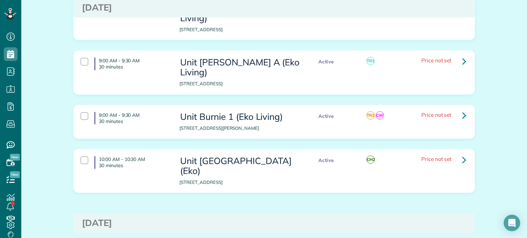
scroll to position [960, 0]
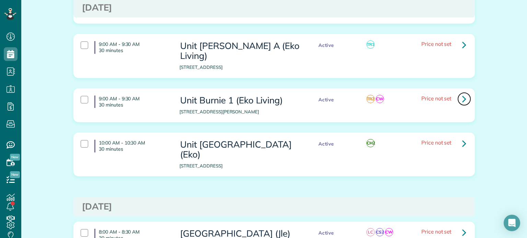
click at [462, 93] on icon at bounding box center [464, 99] width 4 height 12
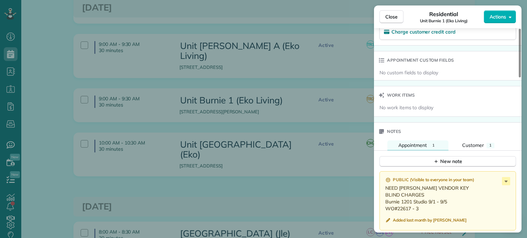
scroll to position [549, 0]
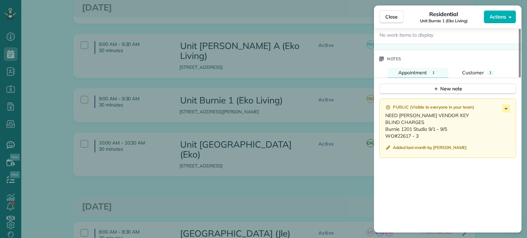
drag, startPoint x: 420, startPoint y: 140, endPoint x: 385, endPoint y: 133, distance: 35.9
click at [385, 133] on p "NEED EKO VENDOR KEY BLIND CHARGES Burnie 1201 Studio 9/1 - 9/5 WO#22617 - 3" at bounding box center [448, 125] width 126 height 27
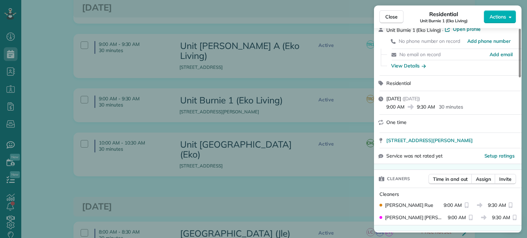
scroll to position [0, 0]
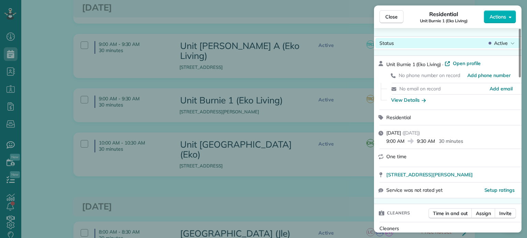
click at [503, 38] on div "Status Active" at bounding box center [447, 43] width 145 height 10
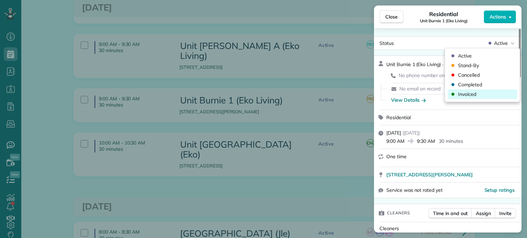
click at [491, 90] on div "Invoiced" at bounding box center [481, 94] width 69 height 10
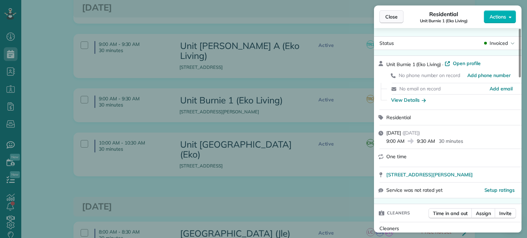
click at [394, 15] on span "Close" at bounding box center [391, 16] width 12 height 7
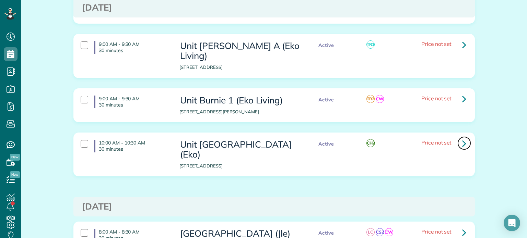
click at [464, 136] on link at bounding box center [464, 143] width 14 height 14
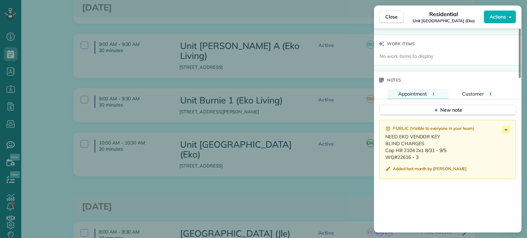
scroll to position [518, 0]
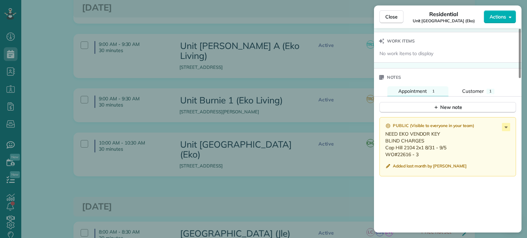
drag, startPoint x: 422, startPoint y: 155, endPoint x: 385, endPoint y: 152, distance: 36.8
click at [385, 152] on p "NEED EKO VENDOR KEY BLIND CHARGES Cap Hill 2104 2x1 8/31 - 9/5 WO#22616 - 3" at bounding box center [448, 144] width 126 height 27
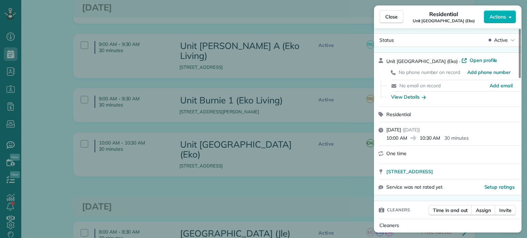
scroll to position [0, 0]
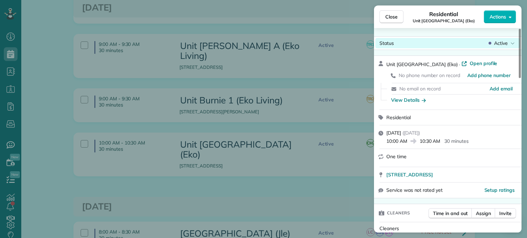
click at [503, 42] on span "Active" at bounding box center [501, 43] width 14 height 7
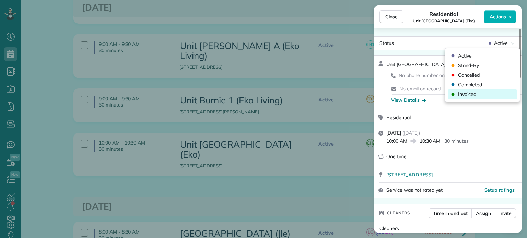
click at [474, 96] on span "Invoiced" at bounding box center [467, 94] width 18 height 7
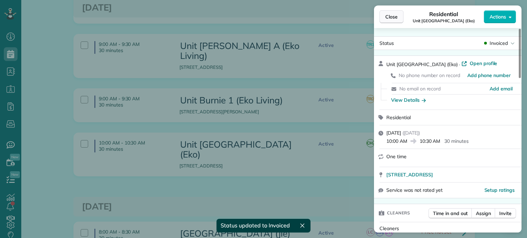
click at [392, 16] on span "Close" at bounding box center [391, 16] width 12 height 7
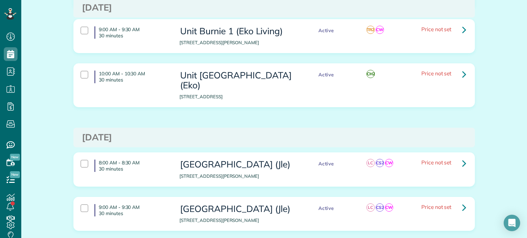
scroll to position [1032, 0]
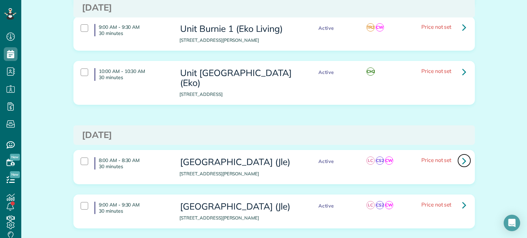
click at [462, 155] on icon at bounding box center [464, 161] width 4 height 12
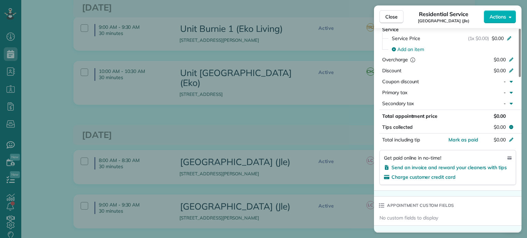
scroll to position [550, 0]
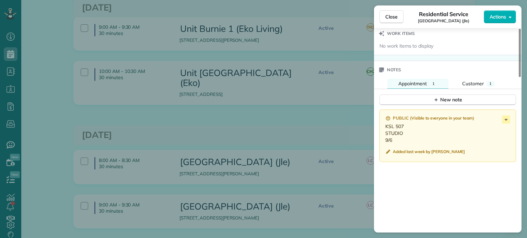
click at [326, 95] on div "Close Residential Service Unit King Street Lofts (Jle) Actions Status Active Un…" at bounding box center [263, 119] width 527 height 238
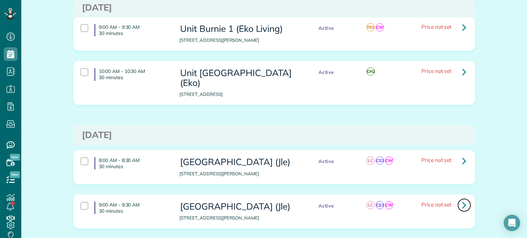
click at [462, 199] on icon at bounding box center [464, 205] width 4 height 12
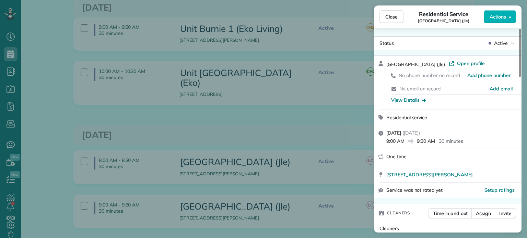
click at [340, 86] on div "Close Residential Service Unit King Street Lofts (Jle) Actions Status Active Un…" at bounding box center [263, 119] width 527 height 238
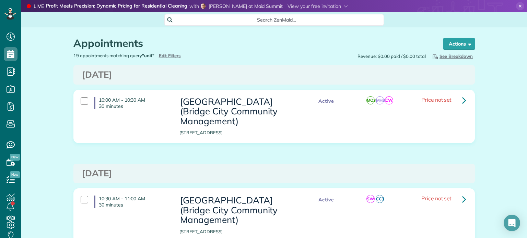
drag, startPoint x: 526, startPoint y: 185, endPoint x: 522, endPoint y: 7, distance: 178.7
click at [526, 5] on main "LIVE YOU'RE INVITED Profit Meets Precision: Dynamic Pricing for Residential Cle…" at bounding box center [273, 119] width 505 height 238
click at [175, 56] on span "Edit Filters" at bounding box center [170, 55] width 22 height 5
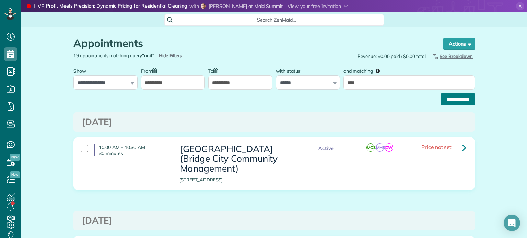
click at [443, 105] on input "**********" at bounding box center [458, 99] width 34 height 12
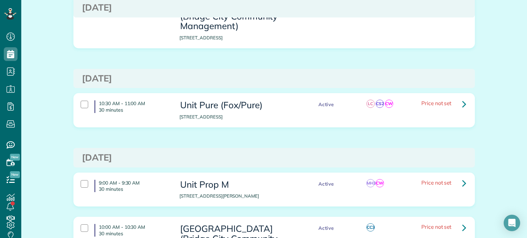
scroll to position [240, 0]
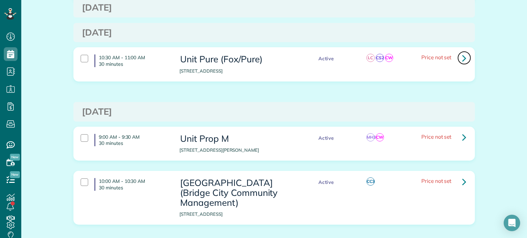
click at [459, 58] on link at bounding box center [464, 58] width 14 height 14
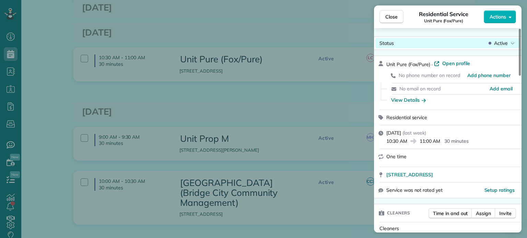
click at [507, 46] on span "Active" at bounding box center [501, 43] width 14 height 7
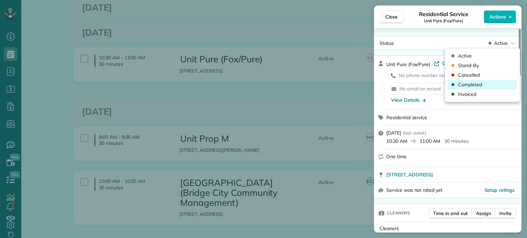
click at [476, 86] on span "Completed" at bounding box center [470, 84] width 24 height 7
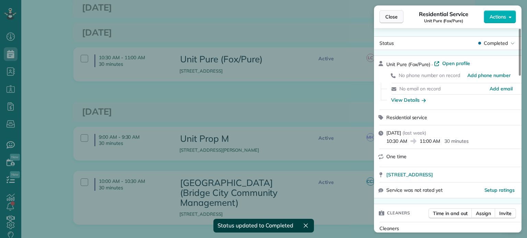
click at [390, 17] on span "Close" at bounding box center [391, 16] width 12 height 7
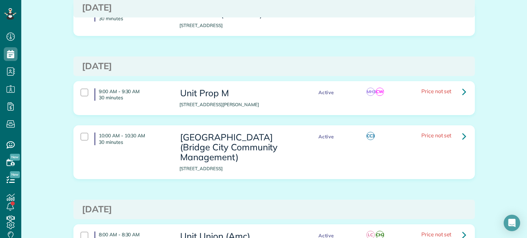
scroll to position [309, 0]
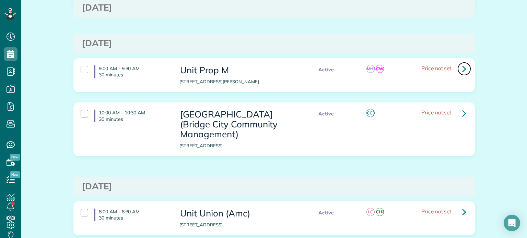
click at [462, 68] on icon at bounding box center [464, 69] width 4 height 12
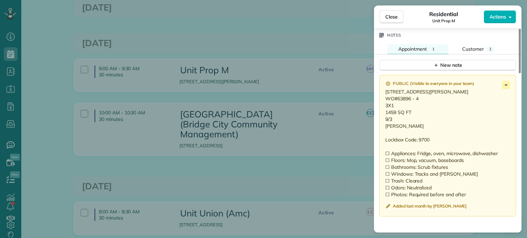
scroll to position [583, 0]
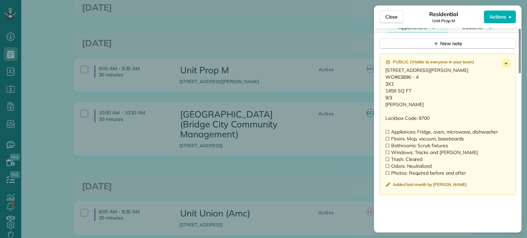
drag, startPoint x: 419, startPoint y: 85, endPoint x: 396, endPoint y: 89, distance: 23.3
click at [396, 89] on p "[STREET_ADDRESS][PERSON_NAME] WO#63896 - 4 3X1 1459 SQ FT 9/3 [PERSON_NAME] Loc…" at bounding box center [448, 122] width 126 height 110
drag, startPoint x: 404, startPoint y: 111, endPoint x: 401, endPoint y: 114, distance: 4.7
click at [404, 112] on p "[STREET_ADDRESS][PERSON_NAME] WO#63896 - 4 3X1 1459 SQ FT 9/3 [PERSON_NAME] Loc…" at bounding box center [448, 122] width 126 height 110
drag, startPoint x: 397, startPoint y: 113, endPoint x: 383, endPoint y: 76, distance: 40.2
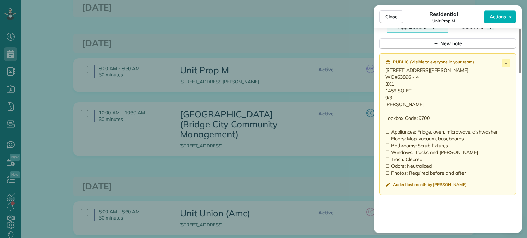
click at [383, 76] on div "Public ( Visible to everyone in your team ) [STREET_ADDRESS][PERSON_NAME] WO#63…" at bounding box center [447, 124] width 136 height 142
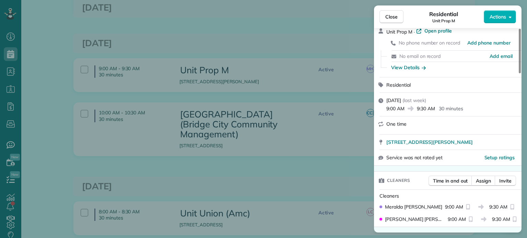
scroll to position [0, 0]
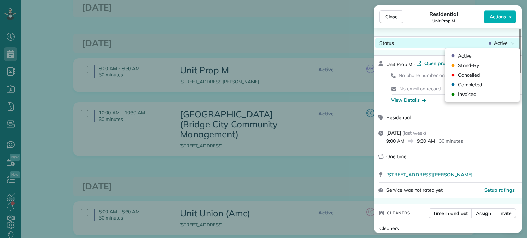
click at [489, 44] on icon at bounding box center [489, 43] width 3 height 3
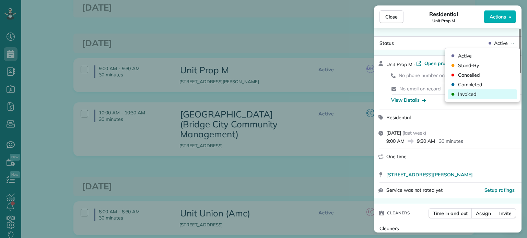
click at [475, 94] on span "Invoiced" at bounding box center [467, 94] width 18 height 7
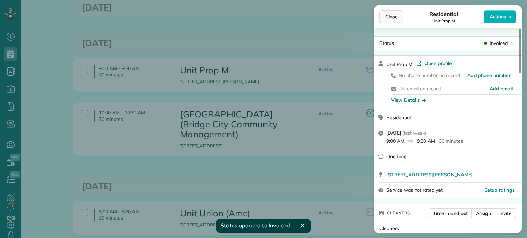
click at [392, 16] on span "Close" at bounding box center [391, 16] width 12 height 7
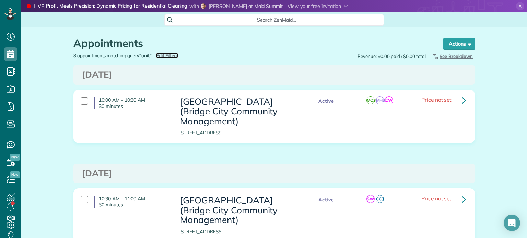
click at [165, 56] on span "Edit Filters" at bounding box center [167, 55] width 22 height 5
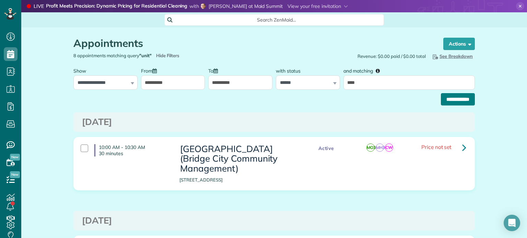
click at [443, 100] on input "**********" at bounding box center [458, 99] width 34 height 12
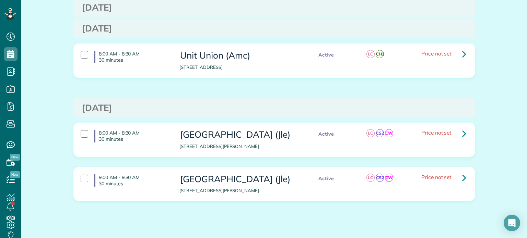
scroll to position [357, 0]
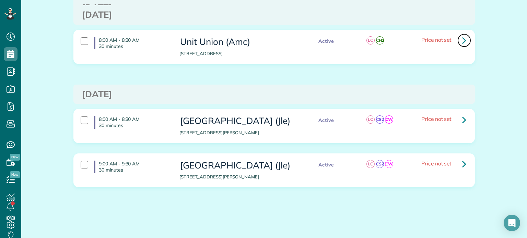
click at [462, 41] on icon at bounding box center [464, 40] width 4 height 12
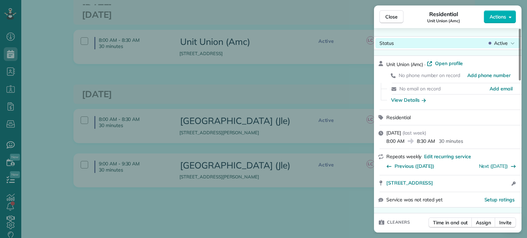
click at [498, 44] on span "Active" at bounding box center [501, 43] width 14 height 7
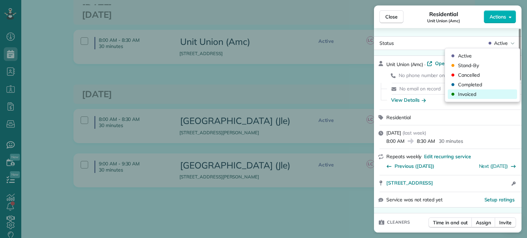
click at [474, 92] on span "Invoiced" at bounding box center [467, 94] width 18 height 7
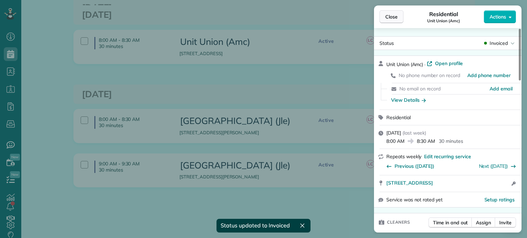
click at [396, 17] on span "Close" at bounding box center [391, 16] width 12 height 7
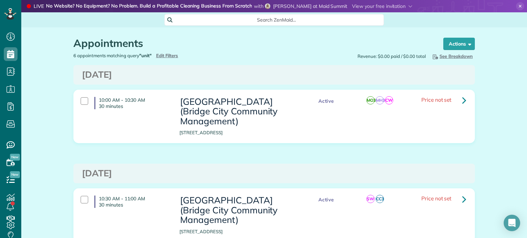
drag, startPoint x: 526, startPoint y: 165, endPoint x: 525, endPoint y: 13, distance: 151.2
click at [526, 13] on main "LIVE YOU'RE INVITED No Website? No Equipment? No Problem. Build a Profitable Cl…" at bounding box center [273, 119] width 505 height 238
click at [241, 65] on div "[DATE]" at bounding box center [273, 75] width 401 height 20
click at [171, 58] on span "Edit Filters" at bounding box center [167, 55] width 22 height 5
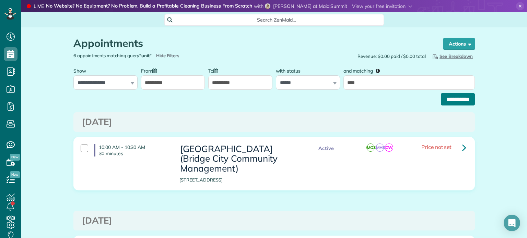
click at [446, 101] on input "**********" at bounding box center [458, 99] width 34 height 12
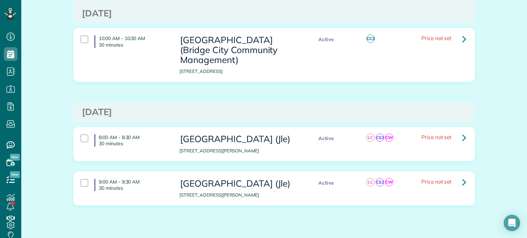
scroll to position [277, 0]
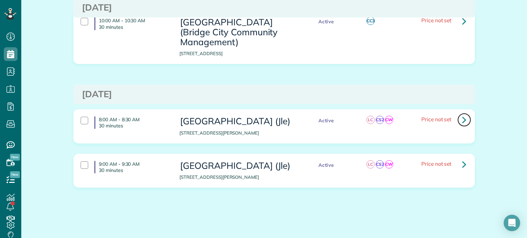
click at [459, 119] on link at bounding box center [464, 120] width 14 height 14
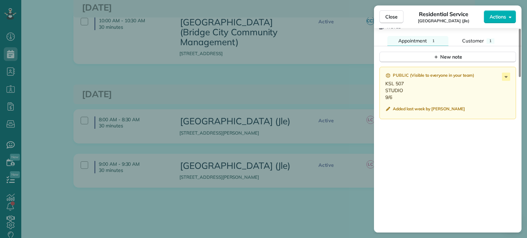
scroll to position [588, 0]
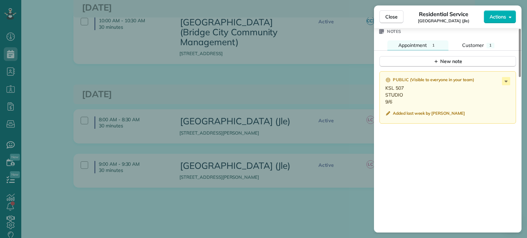
click at [259, 205] on div "Close Residential Service [GEOGRAPHIC_DATA] (Jle) Actions Status Active [GEOGRA…" at bounding box center [263, 119] width 527 height 238
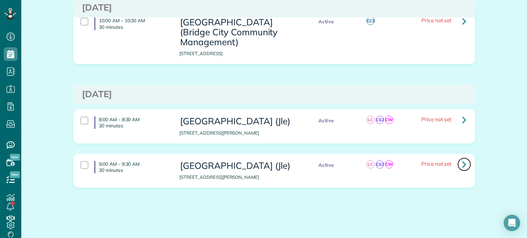
click at [458, 161] on link at bounding box center [464, 165] width 14 height 14
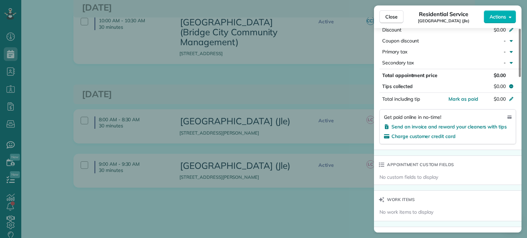
scroll to position [480, 0]
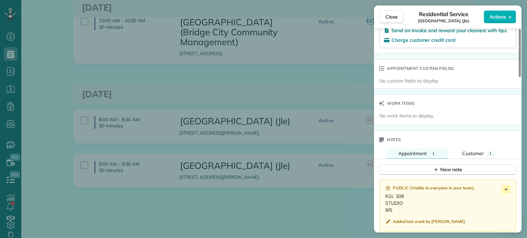
click at [310, 155] on div "Close Residential Service [GEOGRAPHIC_DATA] (Jle) Actions Status Active [GEOGRA…" at bounding box center [263, 119] width 527 height 238
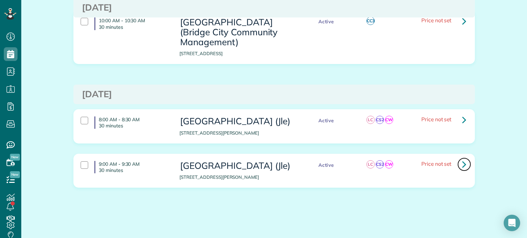
click at [465, 162] on link at bounding box center [464, 165] width 14 height 14
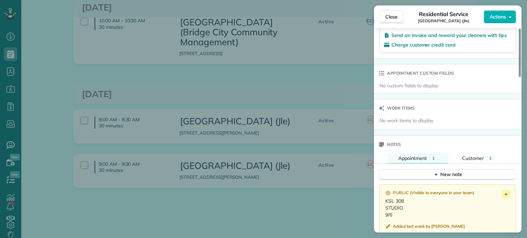
scroll to position [549, 0]
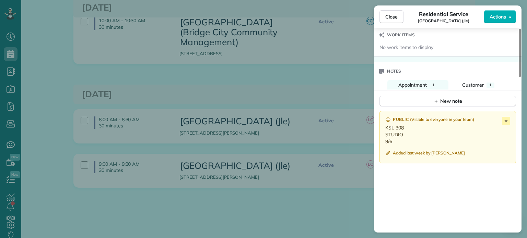
click at [225, 164] on div "Close Residential Service [GEOGRAPHIC_DATA] (Jle) Actions Status Active [GEOGRA…" at bounding box center [263, 119] width 527 height 238
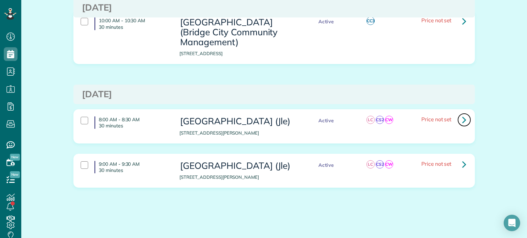
click at [462, 121] on icon at bounding box center [464, 120] width 4 height 12
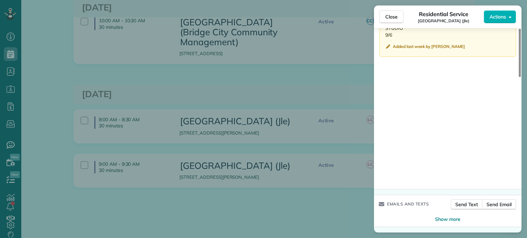
scroll to position [588, 0]
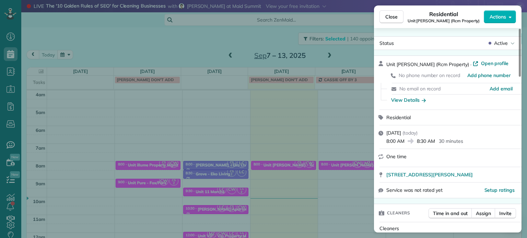
scroll to position [617, 0]
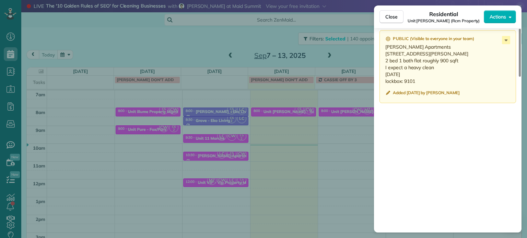
click at [338, 37] on div "Close Residential Unit Marlon North (Rcm Property) Actions Status Active Unit M…" at bounding box center [263, 119] width 527 height 238
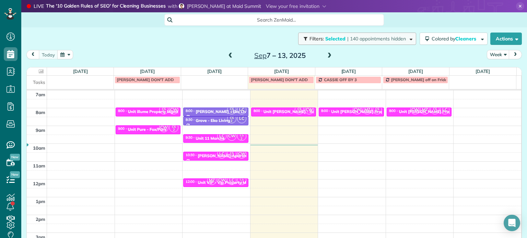
click at [347, 38] on span "| 140 appointments hidden" at bounding box center [376, 39] width 59 height 6
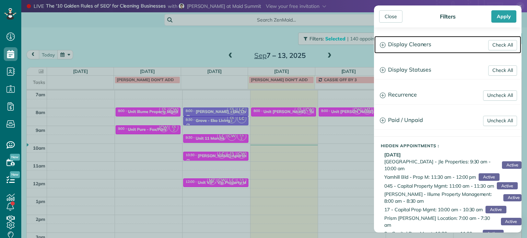
click at [396, 52] on h3 "Display Cleaners" at bounding box center [447, 44] width 147 height 17
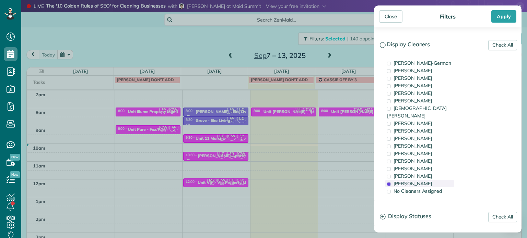
click at [413, 181] on span "Cristina Sainz" at bounding box center [412, 184] width 38 height 6
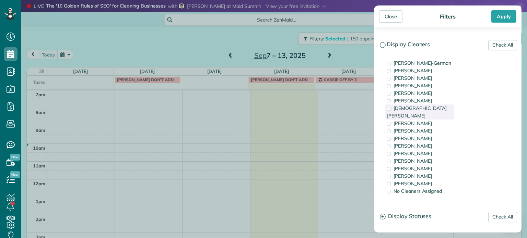
click at [423, 105] on div "[DEMOGRAPHIC_DATA][PERSON_NAME]" at bounding box center [419, 112] width 69 height 15
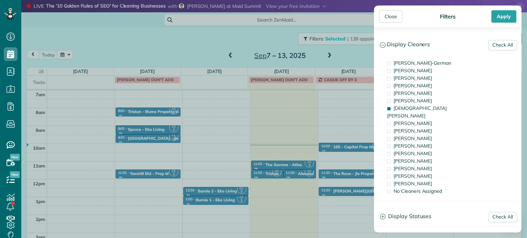
click at [328, 122] on div "Close Filters Apply Check All Display Cleaners [PERSON_NAME]-German [PERSON_NAM…" at bounding box center [263, 119] width 527 height 238
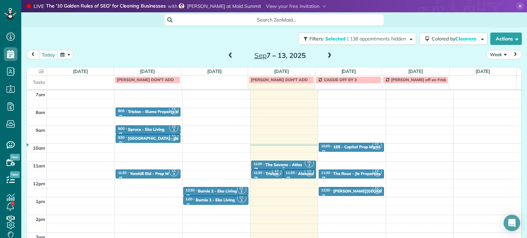
click at [288, 163] on div "The Savona - Atlas" at bounding box center [283, 165] width 36 height 5
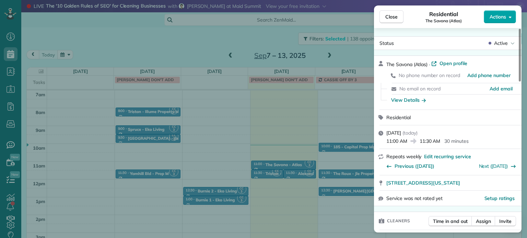
click at [503, 18] on span "Actions" at bounding box center [497, 16] width 16 height 7
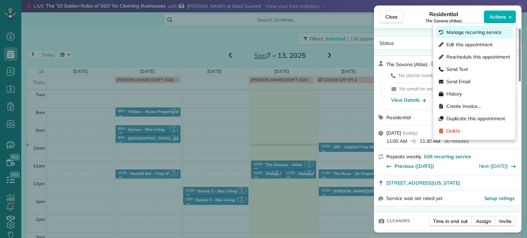
click at [476, 32] on span "Manage recurring service" at bounding box center [473, 32] width 55 height 7
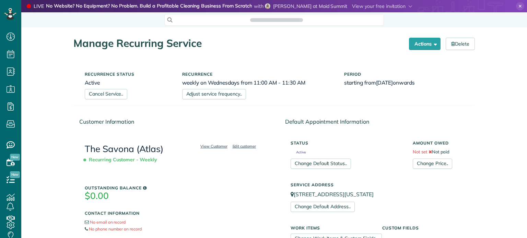
scroll to position [3, 3]
click at [106, 92] on link "Cancel Service.." at bounding box center [106, 94] width 43 height 10
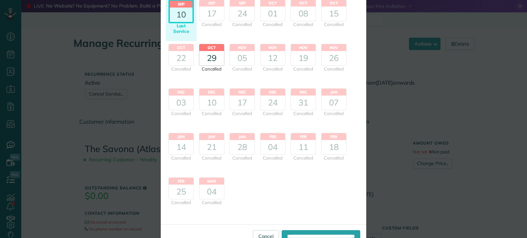
scroll to position [73, 0]
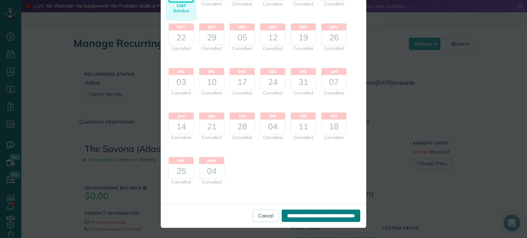
click at [318, 218] on input "**********" at bounding box center [321, 216] width 79 height 12
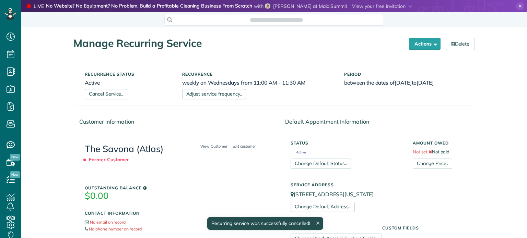
scroll to position [3, 3]
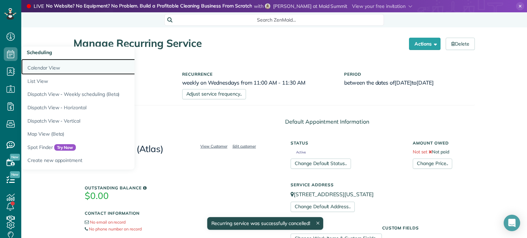
click at [35, 65] on link "Calendar View" at bounding box center [106, 67] width 171 height 16
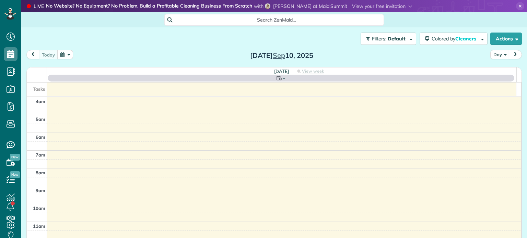
scroll to position [53, 0]
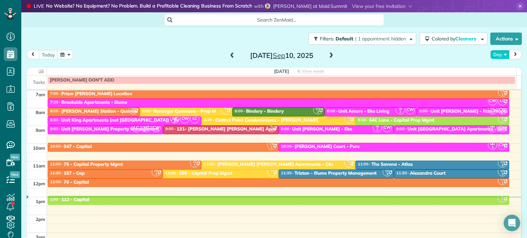
click at [490, 55] on button "Day" at bounding box center [499, 54] width 19 height 9
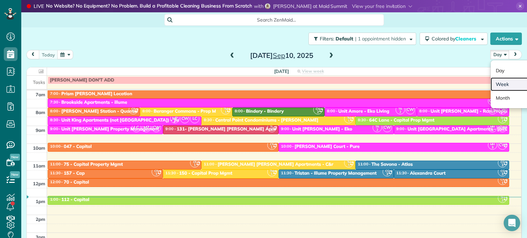
click at [499, 86] on link "Week" at bounding box center [517, 84] width 54 height 14
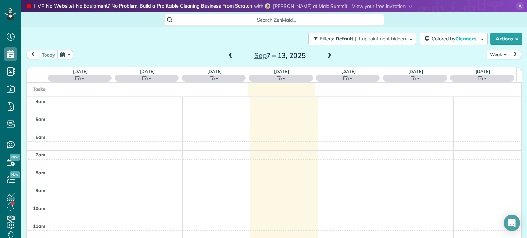
scroll to position [53, 0]
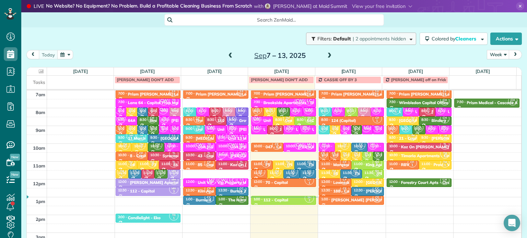
click at [386, 37] on span "| 2 appointments hidden" at bounding box center [379, 39] width 53 height 6
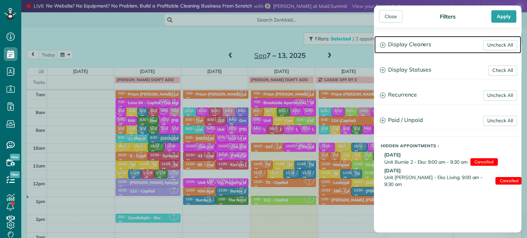
click at [426, 43] on h3 "Display Cleaners" at bounding box center [447, 44] width 147 height 17
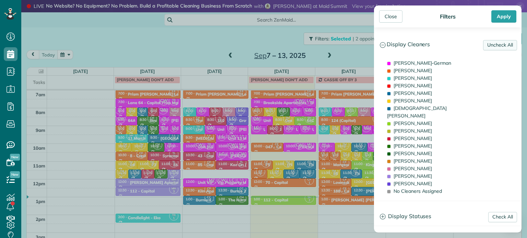
click at [497, 42] on link "Uncheck All" at bounding box center [500, 45] width 34 height 10
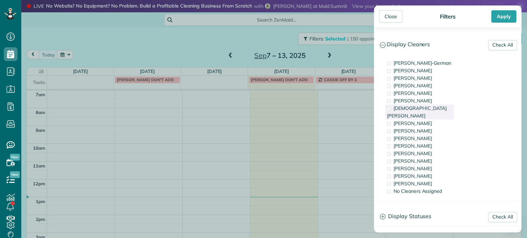
click at [432, 109] on div "[DEMOGRAPHIC_DATA][PERSON_NAME]" at bounding box center [419, 112] width 69 height 15
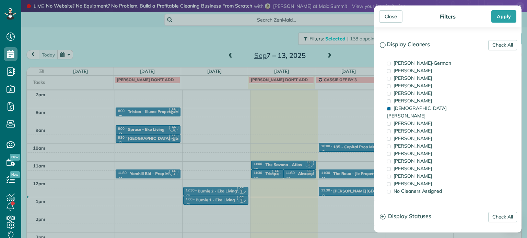
click at [311, 117] on div "Close Filters Apply Check All Display Cleaners [PERSON_NAME]-German [PERSON_NAM…" at bounding box center [263, 119] width 527 height 238
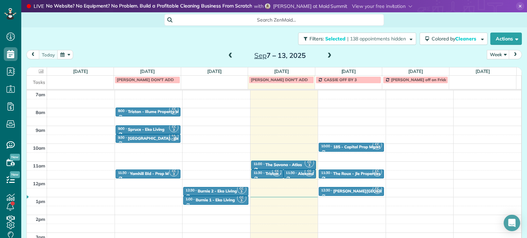
click at [325, 56] on span at bounding box center [329, 56] width 8 height 6
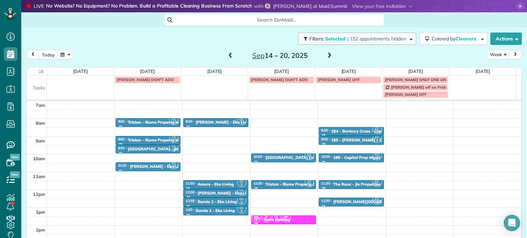
click at [355, 42] on button "Filters: Selected | 152 appointments hidden" at bounding box center [357, 39] width 118 height 12
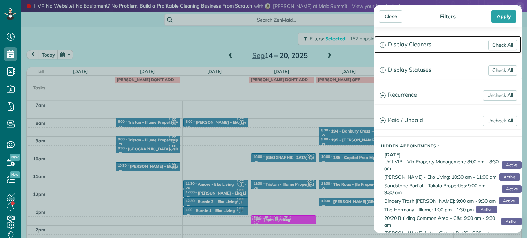
click at [398, 46] on h3 "Display Cleaners" at bounding box center [447, 44] width 147 height 17
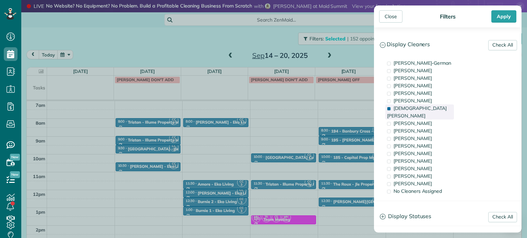
click at [415, 110] on span "[DEMOGRAPHIC_DATA][PERSON_NAME]" at bounding box center [417, 112] width 60 height 14
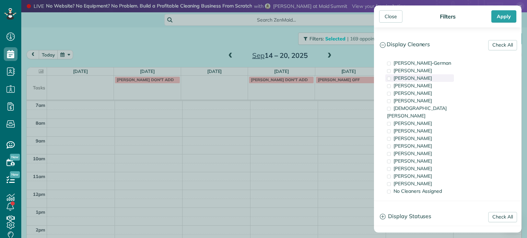
click at [418, 78] on span "[PERSON_NAME]" at bounding box center [412, 78] width 38 height 6
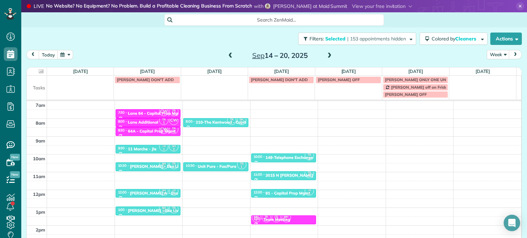
click at [349, 55] on div "Close Filters Apply Check All Display Cleaners [PERSON_NAME]-German [PERSON_NAM…" at bounding box center [263, 119] width 527 height 238
click at [227, 53] on span at bounding box center [231, 56] width 8 height 6
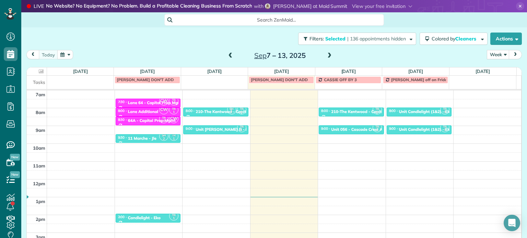
scroll to position [19, 0]
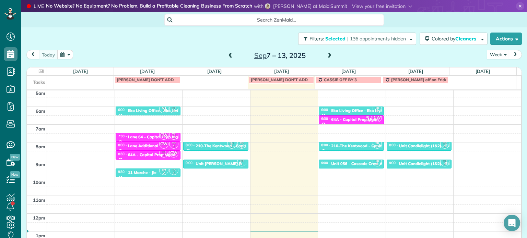
click at [343, 108] on div "Eko Living Office - Eko Living" at bounding box center [358, 110] width 55 height 5
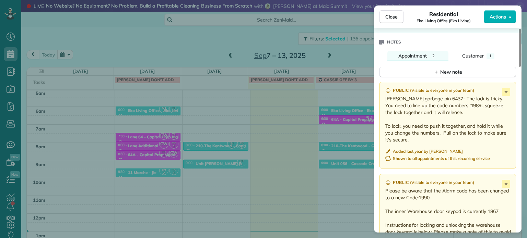
scroll to position [619, 0]
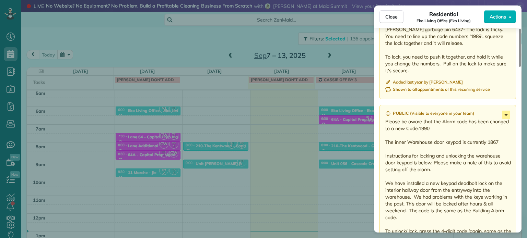
click at [504, 117] on icon at bounding box center [506, 115] width 8 height 8
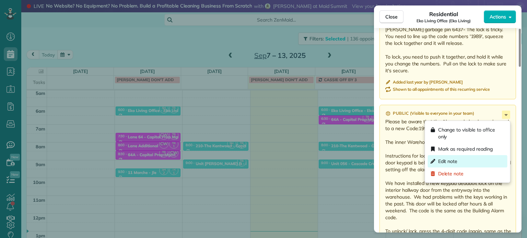
click at [469, 158] on div "Edit note" at bounding box center [468, 161] width 80 height 12
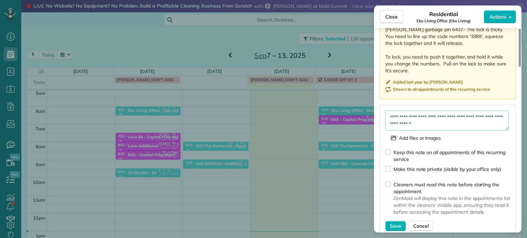
click at [491, 127] on textarea "**********" at bounding box center [446, 121] width 123 height 20
type textarea "**********"
click at [396, 227] on span "Save" at bounding box center [396, 226] width 12 height 7
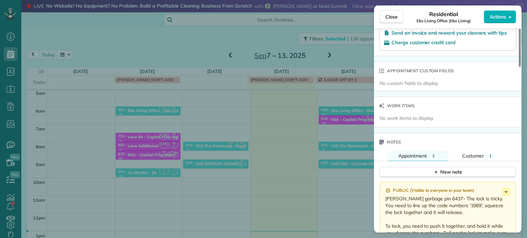
scroll to position [485, 0]
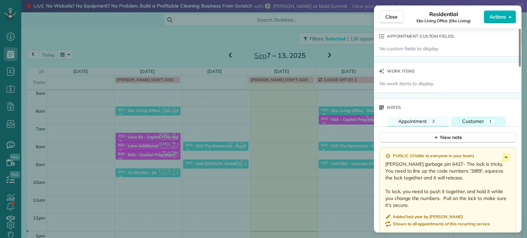
click at [477, 122] on span "Customer" at bounding box center [473, 121] width 22 height 6
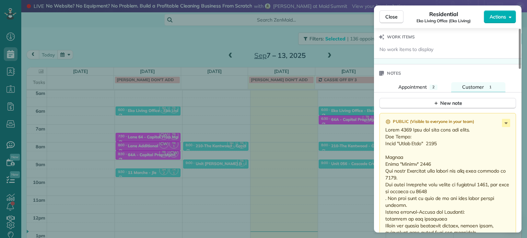
scroll to position [553, 0]
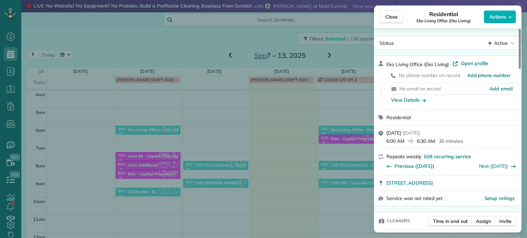
scroll to position [553, 0]
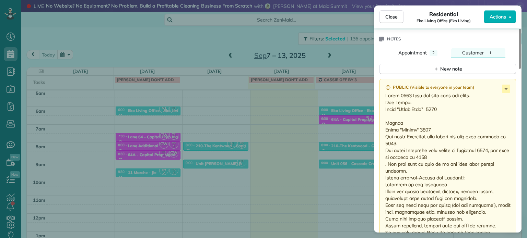
click at [344, 52] on div "Close Residential Eko Living Office (Eko Living) Actions Status Active Eko Livi…" at bounding box center [263, 119] width 527 height 238
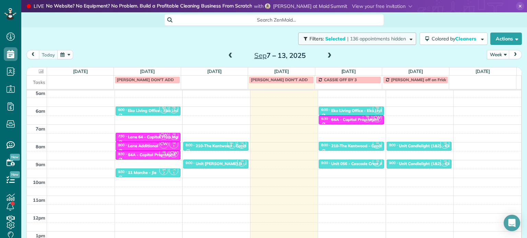
click at [354, 40] on span "| 136 appointments hidden" at bounding box center [376, 39] width 59 height 6
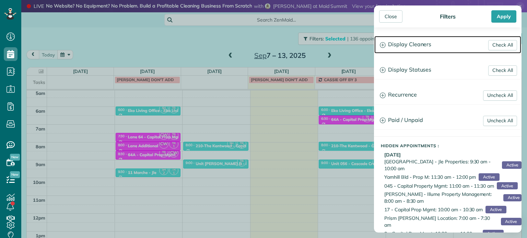
click at [386, 46] on h3 "Display Cleaners" at bounding box center [447, 44] width 147 height 17
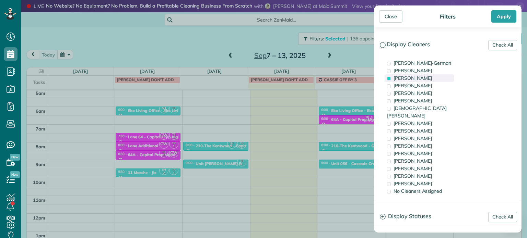
click at [420, 77] on span "[PERSON_NAME]" at bounding box center [412, 78] width 38 height 6
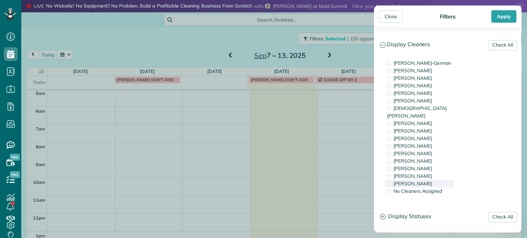
click at [428, 180] on div "[PERSON_NAME]" at bounding box center [419, 184] width 69 height 8
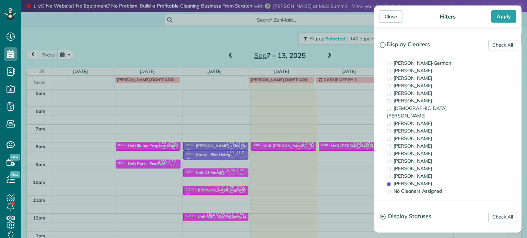
click at [277, 173] on div "Close Filters Apply Check All Display Cleaners [PERSON_NAME]-German [PERSON_NAM…" at bounding box center [263, 119] width 527 height 238
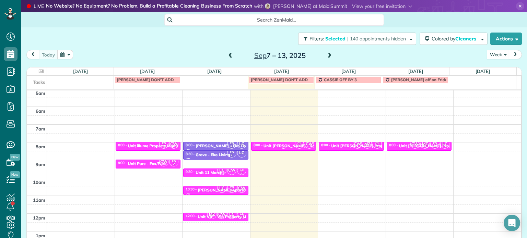
click at [279, 144] on div "Unit [PERSON_NAME] - Rcm Property" at bounding box center [299, 146] width 72 height 5
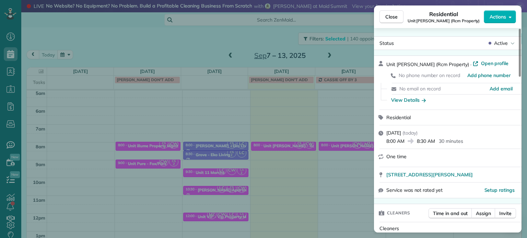
click at [300, 180] on div "Close Residential Unit [PERSON_NAME] (Rcm Property) Actions Status Active Unit …" at bounding box center [263, 119] width 527 height 238
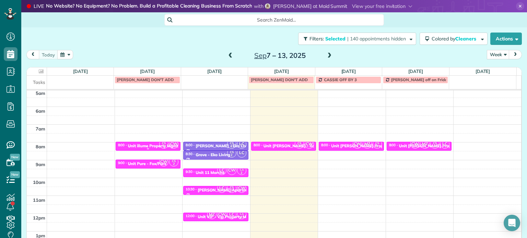
click at [162, 147] on small "2" at bounding box center [163, 146] width 9 height 7
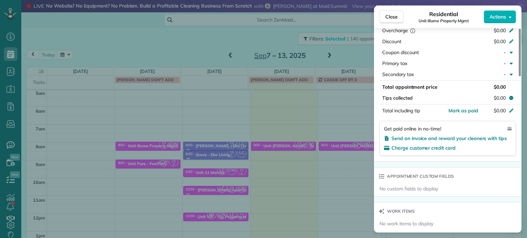
scroll to position [486, 0]
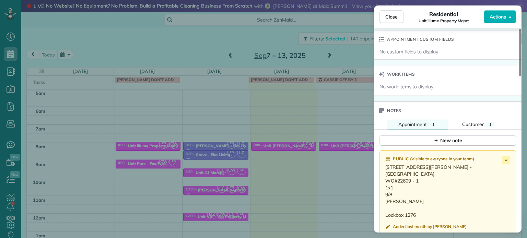
click at [303, 178] on div "Close Residential Unit illume Property Mgmt Actions Status Active Unit illume P…" at bounding box center [263, 119] width 527 height 238
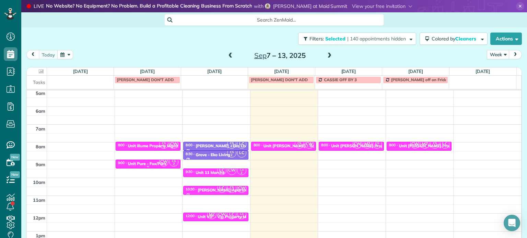
click at [166, 164] on div "CW CS 2" at bounding box center [169, 162] width 20 height 10
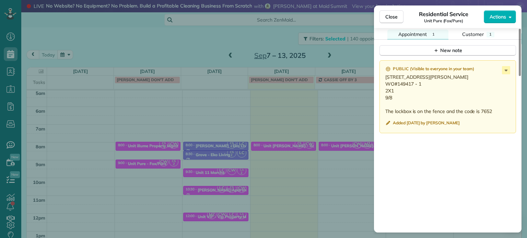
scroll to position [588, 0]
click at [267, 89] on div "Close Residential Service Unit Pure (Fox/Pure) Actions Status Active Unit Pure …" at bounding box center [263, 119] width 527 height 238
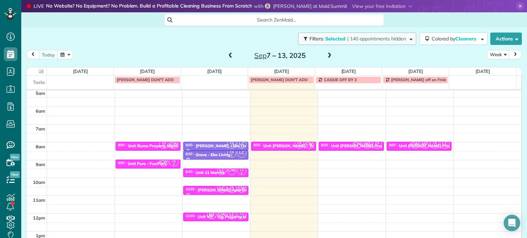
click at [347, 43] on button "Filters: Selected | 140 appointments hidden" at bounding box center [357, 39] width 118 height 12
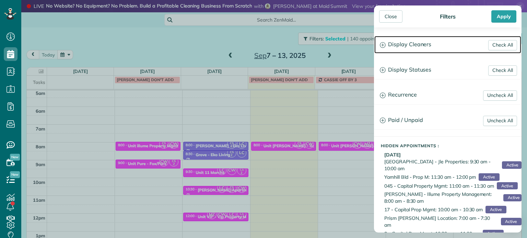
click at [403, 50] on h3 "Display Cleaners" at bounding box center [447, 44] width 147 height 17
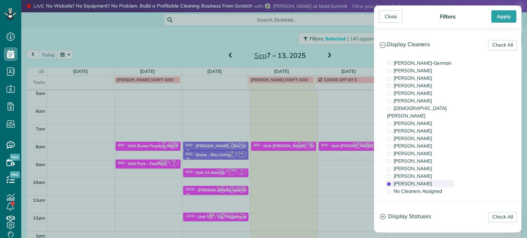
click at [417, 181] on span "[PERSON_NAME]" at bounding box center [412, 184] width 38 height 6
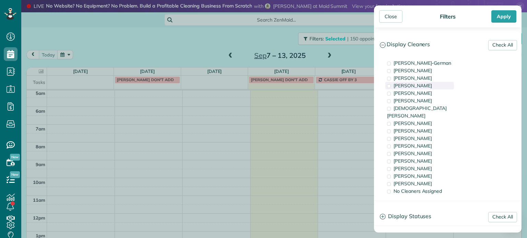
click at [419, 84] on div "[PERSON_NAME]" at bounding box center [419, 86] width 69 height 8
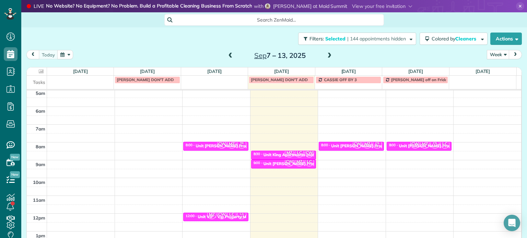
click at [218, 124] on div "Close Filters Apply Check All Display Cleaners [PERSON_NAME]-German [PERSON_NAM…" at bounding box center [263, 119] width 527 height 238
click at [217, 145] on span "CW" at bounding box center [221, 144] width 9 height 9
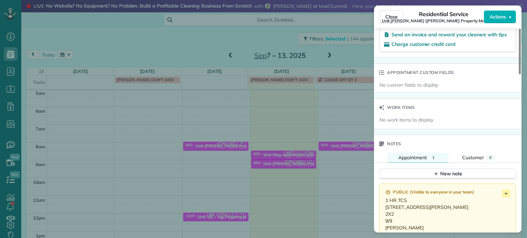
scroll to position [587, 0]
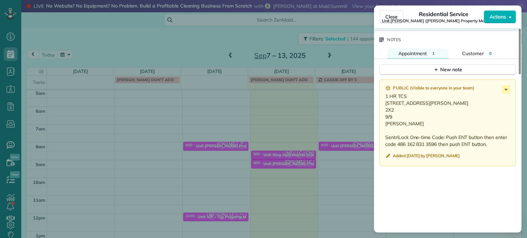
click at [262, 44] on div "Close Residential Service Unit [PERSON_NAME] ([PERSON_NAME] Property Management…" at bounding box center [263, 119] width 527 height 238
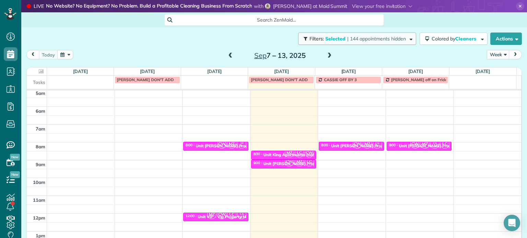
click at [356, 33] on button "Filters: Selected | 144 appointments hidden" at bounding box center [357, 39] width 118 height 12
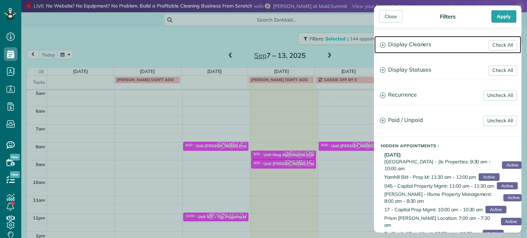
click at [435, 49] on h3 "Display Cleaners" at bounding box center [447, 44] width 147 height 17
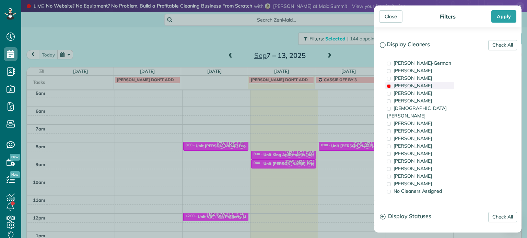
click at [433, 84] on div "[PERSON_NAME]" at bounding box center [419, 86] width 69 height 8
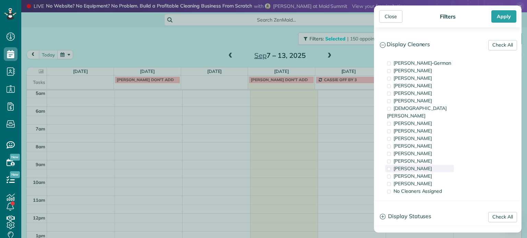
click at [433, 165] on div "[PERSON_NAME]" at bounding box center [419, 169] width 69 height 8
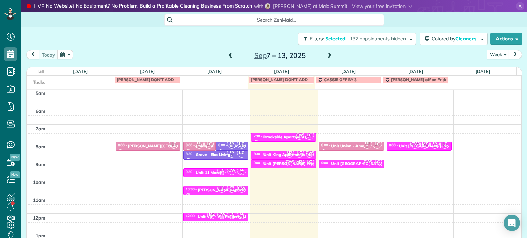
click at [273, 116] on div "Close Filters Apply Check All Display Cleaners [PERSON_NAME]-German [PERSON_NAM…" at bounding box center [263, 119] width 527 height 238
click at [229, 52] on span at bounding box center [231, 56] width 8 height 10
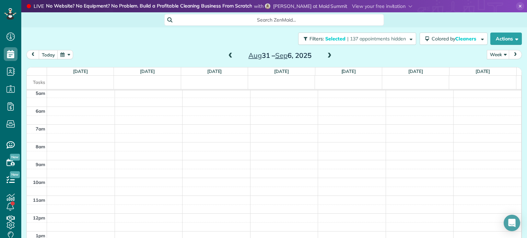
scroll to position [53, 0]
click at [229, 52] on span at bounding box center [231, 56] width 8 height 10
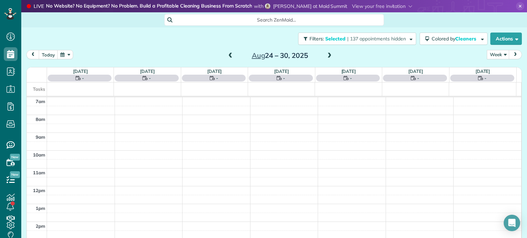
click at [229, 52] on span at bounding box center [231, 56] width 8 height 10
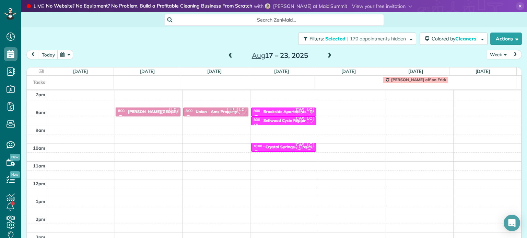
click at [328, 53] on span at bounding box center [329, 56] width 8 height 6
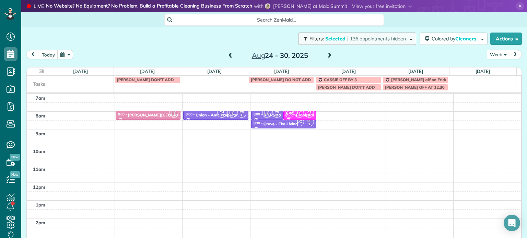
click at [376, 39] on span "| 136 appointments hidden" at bounding box center [376, 39] width 59 height 6
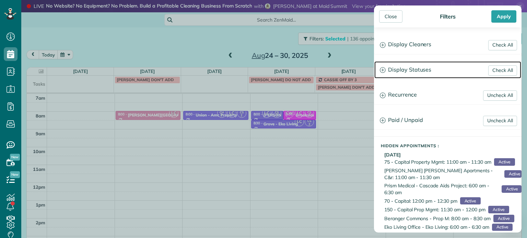
click at [417, 70] on h3 "Display Statuses" at bounding box center [447, 69] width 147 height 17
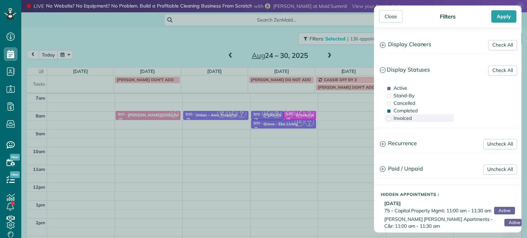
click at [403, 117] on span "Invoiced" at bounding box center [402, 118] width 18 height 6
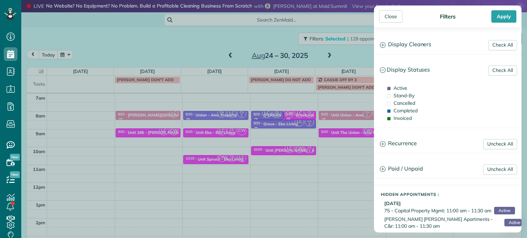
click at [215, 48] on div "Close Filters Apply Check All Display Cleaners [PERSON_NAME]-German [PERSON_NAM…" at bounding box center [263, 119] width 527 height 238
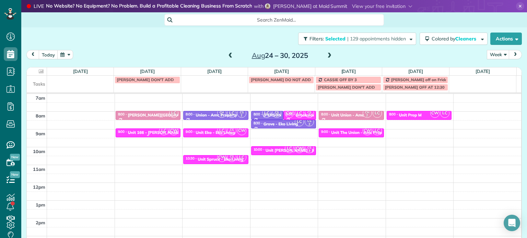
click at [153, 135] on div at bounding box center [148, 135] width 64 height 3
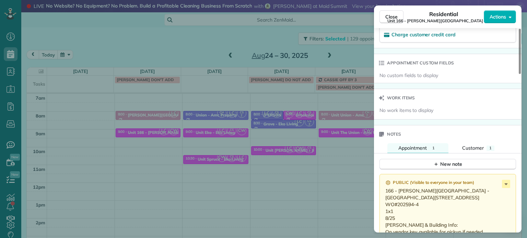
scroll to position [549, 0]
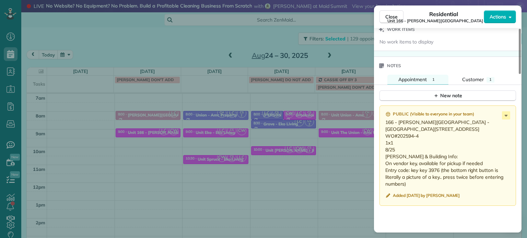
click at [226, 105] on div "Close Residential Unit 166 - [PERSON_NAME][GEOGRAPHIC_DATA] (Capital) Actions S…" at bounding box center [263, 119] width 527 height 238
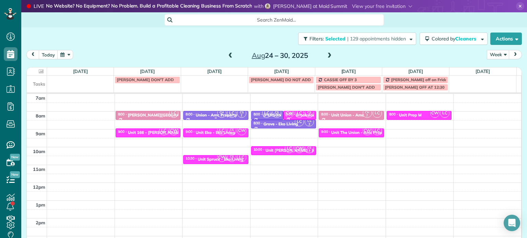
click at [227, 117] on span "LC" at bounding box center [231, 113] width 9 height 9
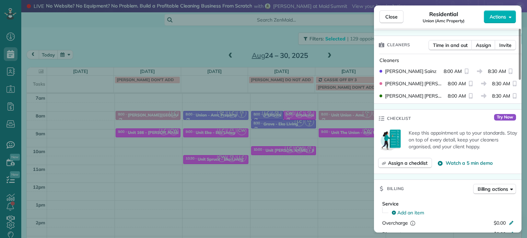
scroll to position [206, 0]
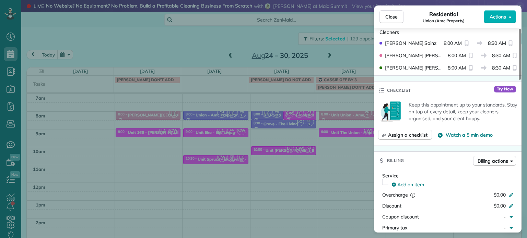
drag, startPoint x: 292, startPoint y: 145, endPoint x: 246, endPoint y: 146, distance: 46.3
click at [289, 145] on div "Close Residential Union (Amc Property) Actions Status Active Union (Amc Propert…" at bounding box center [263, 119] width 527 height 238
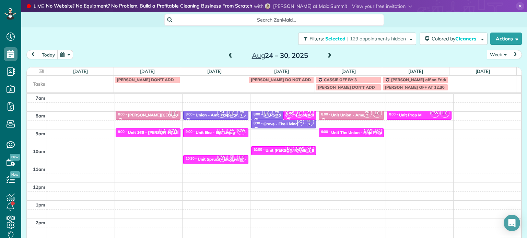
click at [217, 134] on div "LC CS 2 CW" at bounding box center [232, 131] width 30 height 10
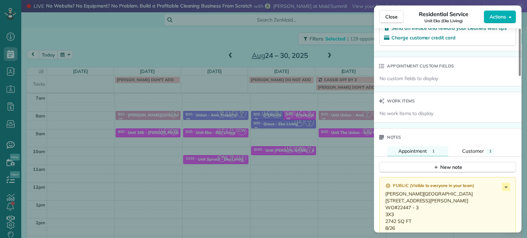
scroll to position [552, 0]
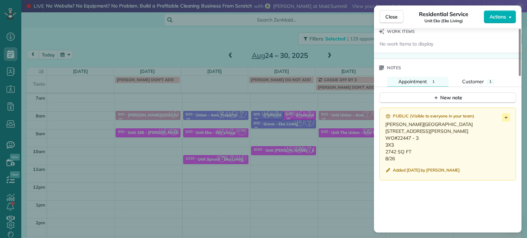
click at [266, 146] on div "Close Residential Service Unit Eko (Eko Living) Actions Status Invoiced Unit Ek…" at bounding box center [263, 119] width 527 height 238
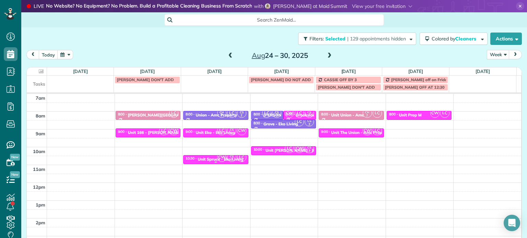
click at [222, 162] on div "CW CS 2 LC" at bounding box center [232, 158] width 30 height 10
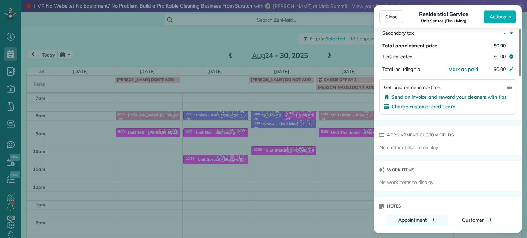
scroll to position [482, 0]
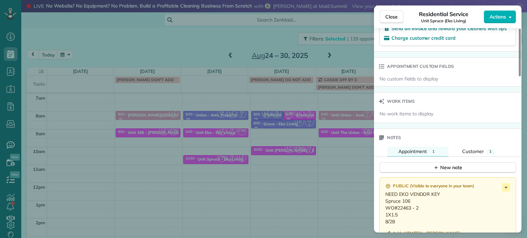
click at [297, 148] on div "Close Residential Service Unit Spruce (Eko Living) Actions Status Invoiced Unit…" at bounding box center [263, 119] width 527 height 238
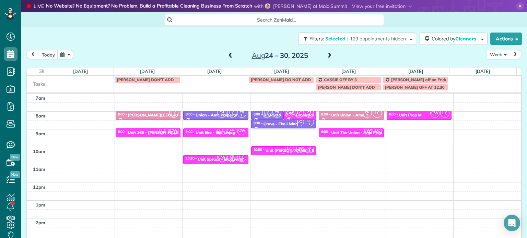
click at [277, 150] on div "Unit [PERSON_NAME] - Jle" at bounding box center [290, 150] width 51 height 5
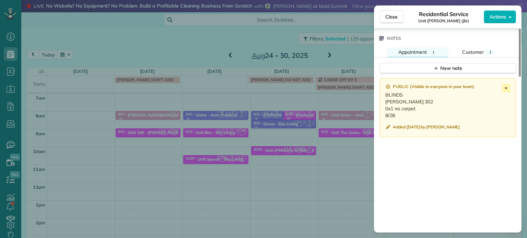
scroll to position [585, 0]
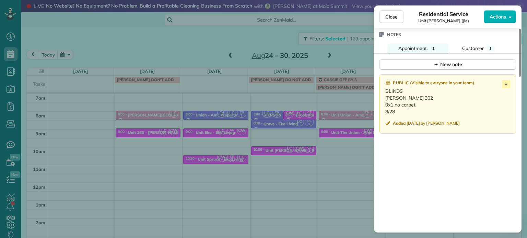
click at [313, 147] on div "Close Residential Service Unit [GEOGRAPHIC_DATA] (Jle) Actions Status Invoiced …" at bounding box center [263, 119] width 527 height 238
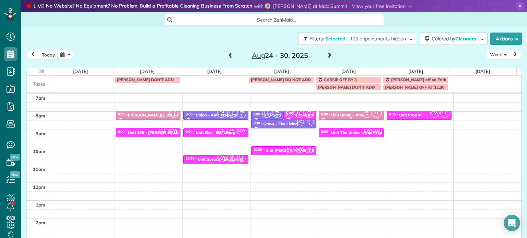
click at [349, 114] on div "Unit Union - Amc" at bounding box center [347, 115] width 33 height 5
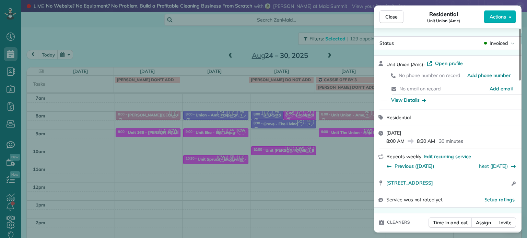
click at [331, 160] on div "Close Residential Unit Union (Amc) Actions Status Invoiced Unit Union (Amc) · O…" at bounding box center [263, 119] width 527 height 238
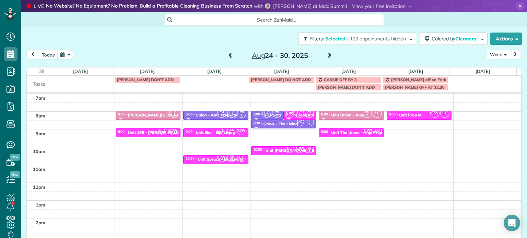
click at [348, 132] on div "Unit The Union - Amc Property" at bounding box center [360, 132] width 59 height 5
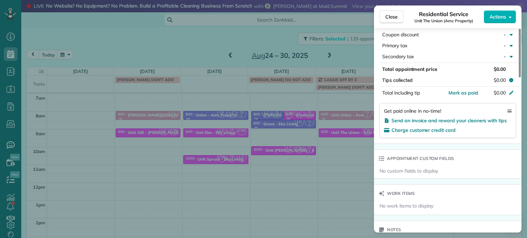
scroll to position [483, 0]
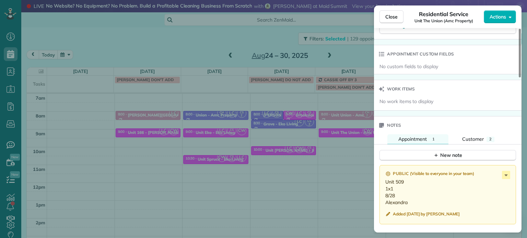
click at [353, 147] on div "Close Residential Service Unit The Union (Amc Property) Actions Status Invoiced…" at bounding box center [263, 119] width 527 height 238
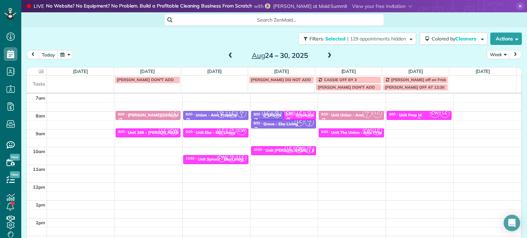
click at [421, 113] on div "8:00 - 8:30 Unit Prop M" at bounding box center [419, 114] width 61 height 5
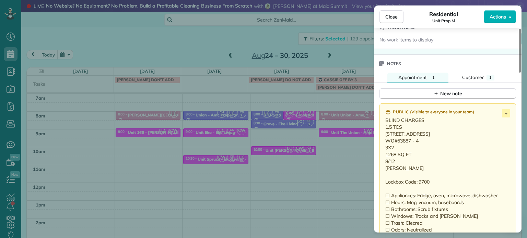
scroll to position [550, 0]
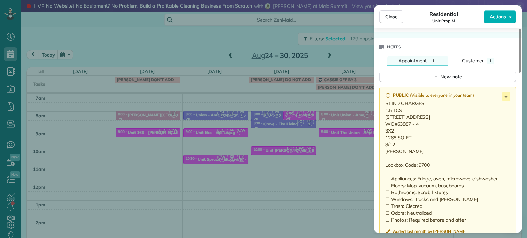
click at [237, 138] on div "Close Residential Unit Prop M Actions Status Invoiced Unit Prop M · Open profil…" at bounding box center [263, 119] width 527 height 238
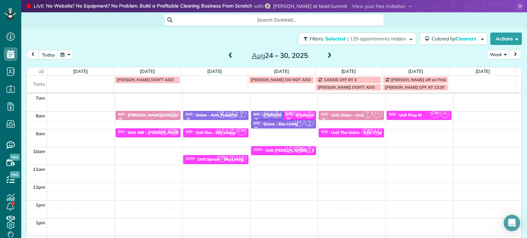
click at [325, 58] on span at bounding box center [329, 56] width 8 height 6
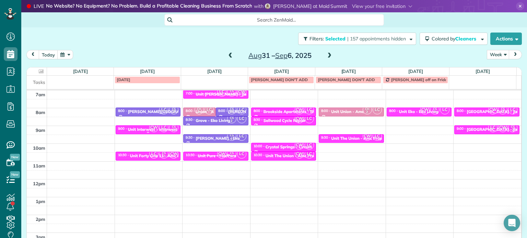
click at [154, 129] on span "CW" at bounding box center [153, 127] width 9 height 9
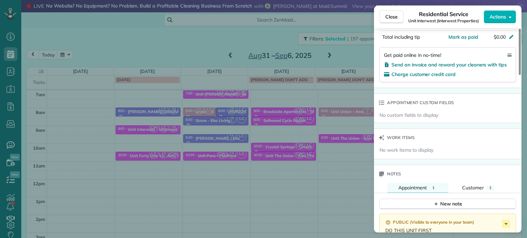
scroll to position [515, 0]
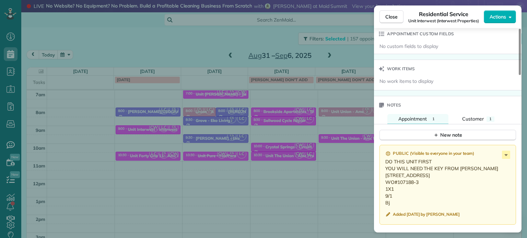
click at [199, 161] on div "Close Residential Service Unit Interwest (Interwest Properties) Actions Status …" at bounding box center [263, 119] width 527 height 238
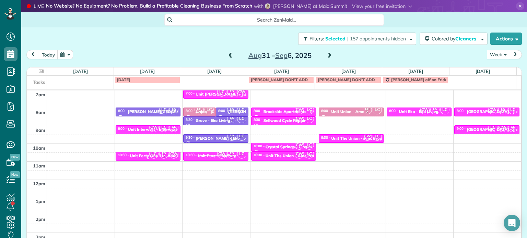
click at [139, 157] on div "Unit Forty One 11 - Amc Property Management" at bounding box center [175, 156] width 90 height 5
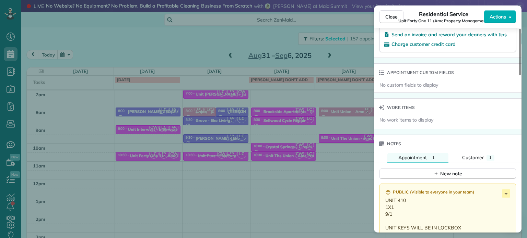
scroll to position [518, 0]
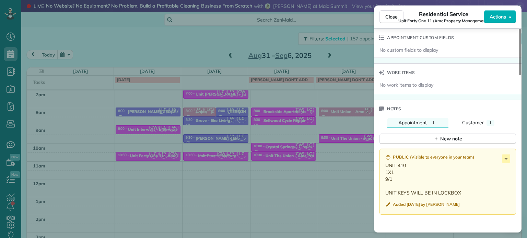
click at [278, 139] on div "Close Residential Service Unit Forty One 11 (Amc Property Management) Actions S…" at bounding box center [263, 119] width 527 height 238
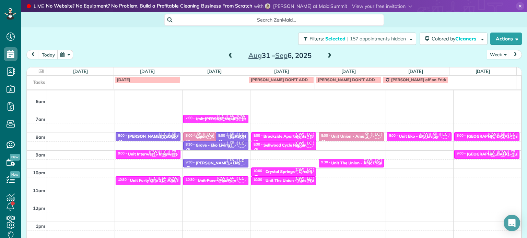
scroll to position [19, 0]
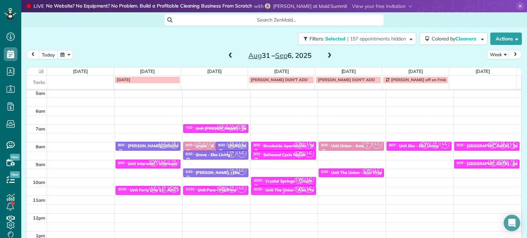
click at [295, 189] on span "CW" at bounding box center [299, 188] width 9 height 9
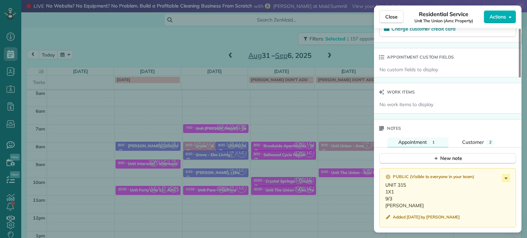
scroll to position [618, 0]
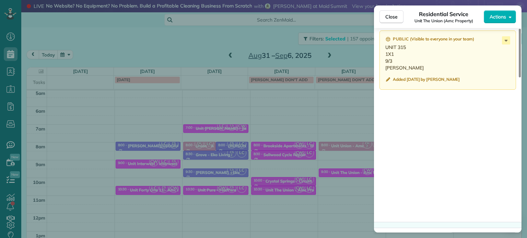
click at [342, 155] on div "Close Residential Service Unit The Union (Amc Property) Actions Status Invoiced…" at bounding box center [263, 119] width 527 height 238
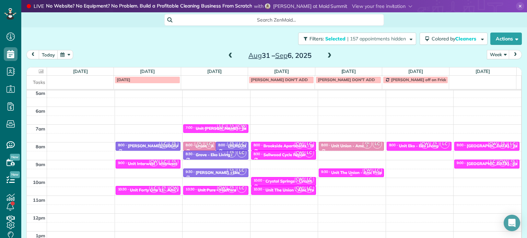
click at [354, 170] on div "Unit The Union - Amc Property" at bounding box center [360, 172] width 59 height 5
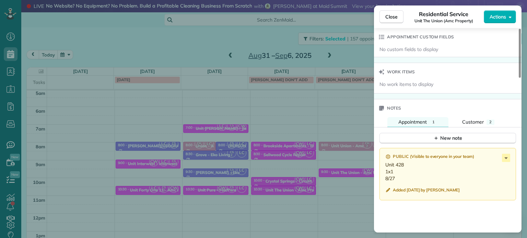
scroll to position [549, 0]
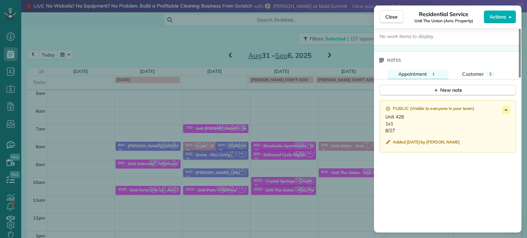
click at [335, 130] on div "Close Residential Service Unit The Union (Amc Property) Actions Status Invoiced…" at bounding box center [263, 119] width 527 height 238
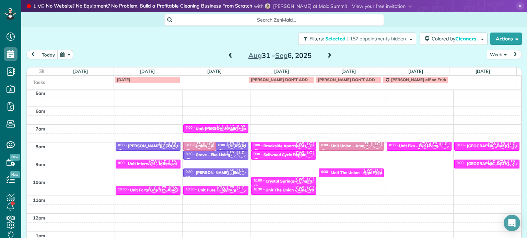
click at [405, 147] on div "Unit Eko - Eko Living" at bounding box center [418, 146] width 39 height 5
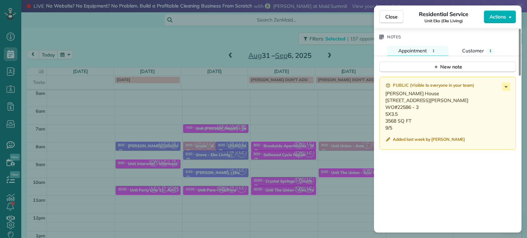
scroll to position [583, 0]
click at [337, 122] on div "Close Residential Service Unit Eko (Eko Living) Actions Status Invoiced Unit Ek…" at bounding box center [263, 119] width 527 height 238
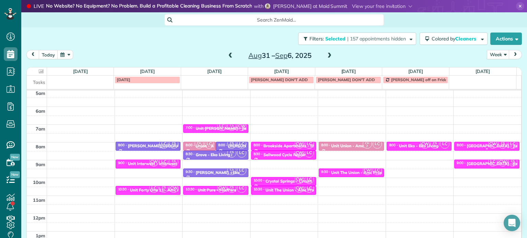
click at [466, 144] on div "[GEOGRAPHIC_DATA] - Jle" at bounding box center [491, 146] width 51 height 5
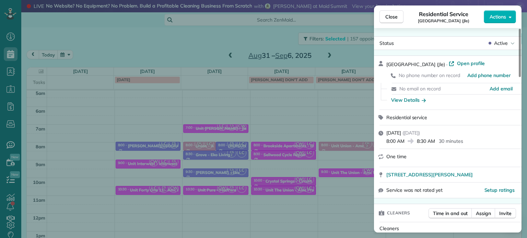
click at [336, 138] on div "Close Residential Service [GEOGRAPHIC_DATA] (Jle) Actions Status Active [GEOGRA…" at bounding box center [263, 119] width 527 height 238
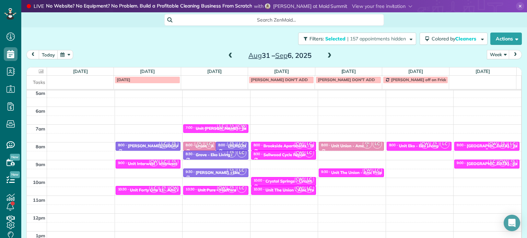
click at [467, 144] on div "[GEOGRAPHIC_DATA] - Jle" at bounding box center [491, 146] width 51 height 5
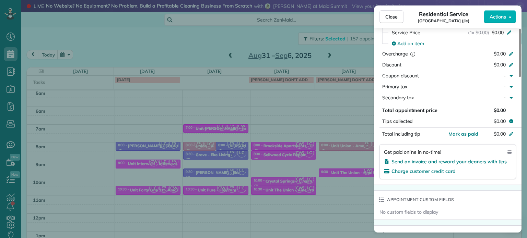
scroll to position [488, 0]
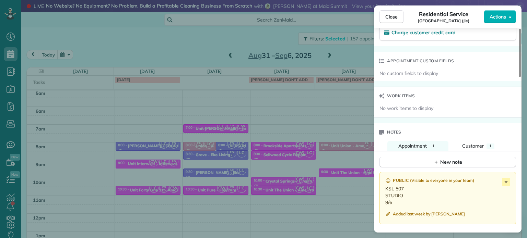
click at [302, 105] on div "Close Residential Service [GEOGRAPHIC_DATA] (Jle) Actions Status Active [GEOGRA…" at bounding box center [263, 119] width 527 height 238
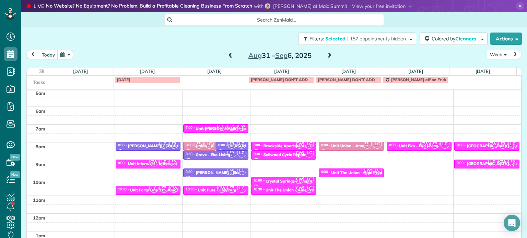
click at [463, 166] on div at bounding box center [486, 167] width 64 height 3
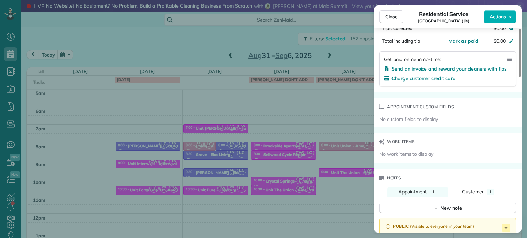
scroll to position [549, 0]
